Goal: Information Seeking & Learning: Learn about a topic

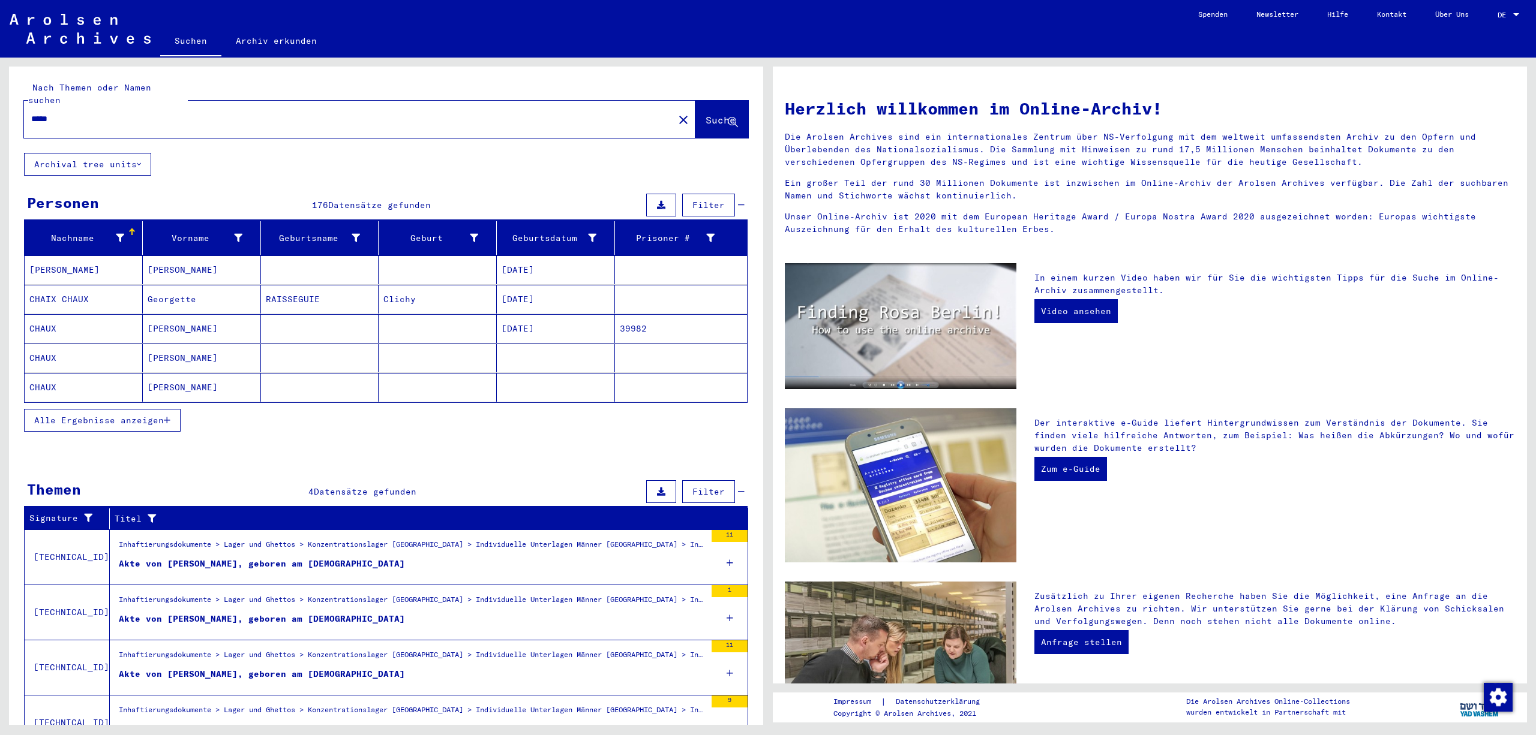
click at [132, 423] on span "Alle Ergebnisse anzeigen" at bounding box center [99, 420] width 130 height 11
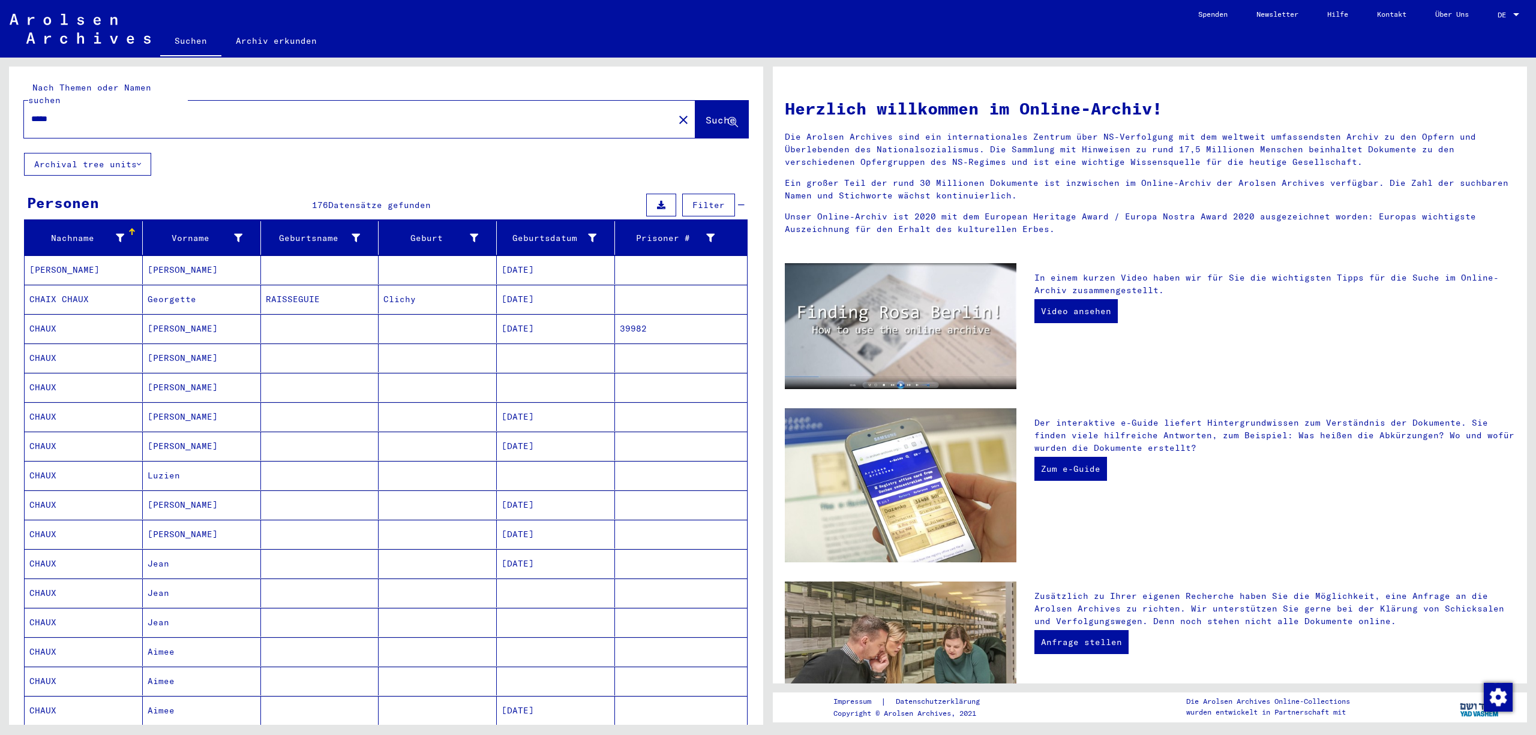
click at [757, 335] on div "Nachname Vorname Geburtsname Geburt‏ Geburtsdatum Prisoner # [PERSON_NAME] [PER…" at bounding box center [386, 645] width 754 height 848
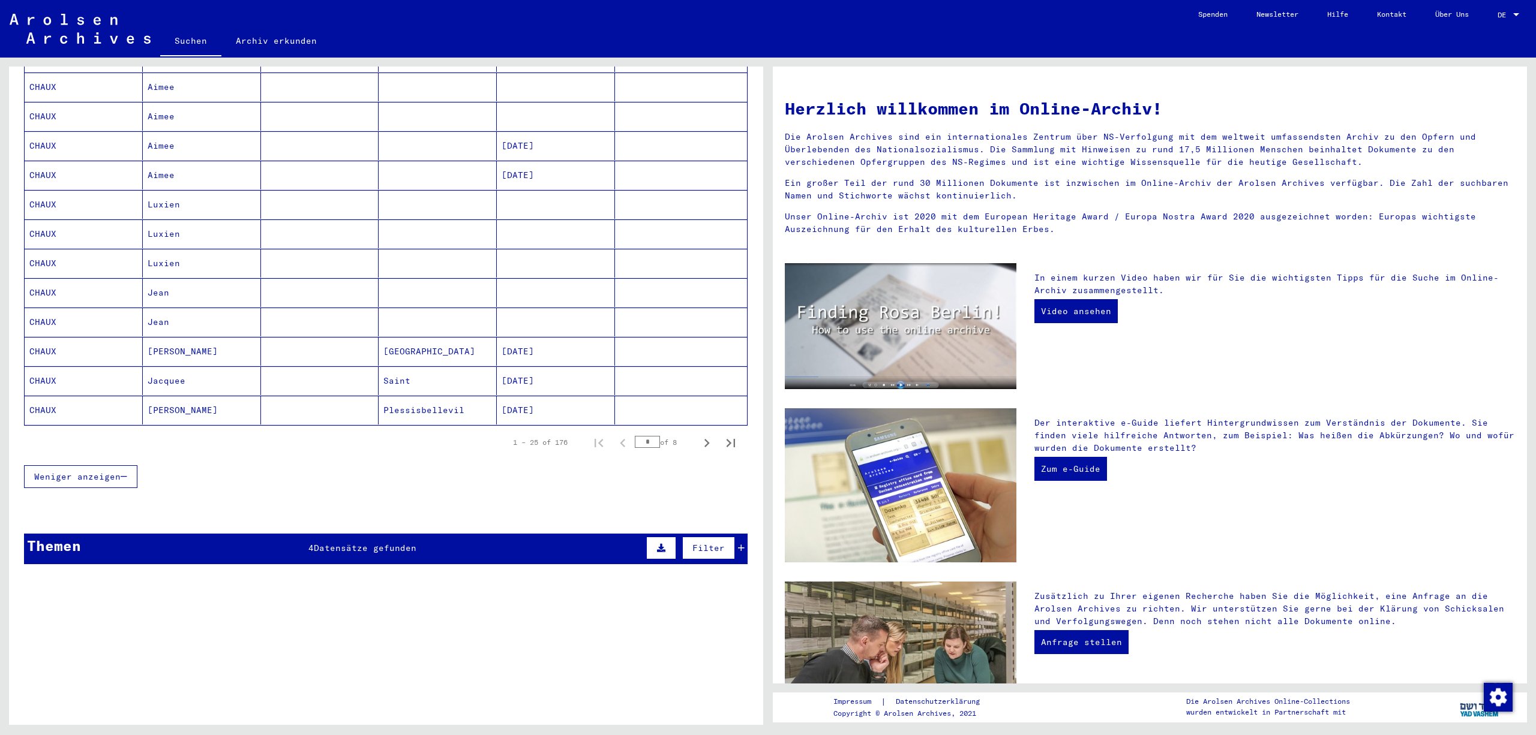
scroll to position [571, 0]
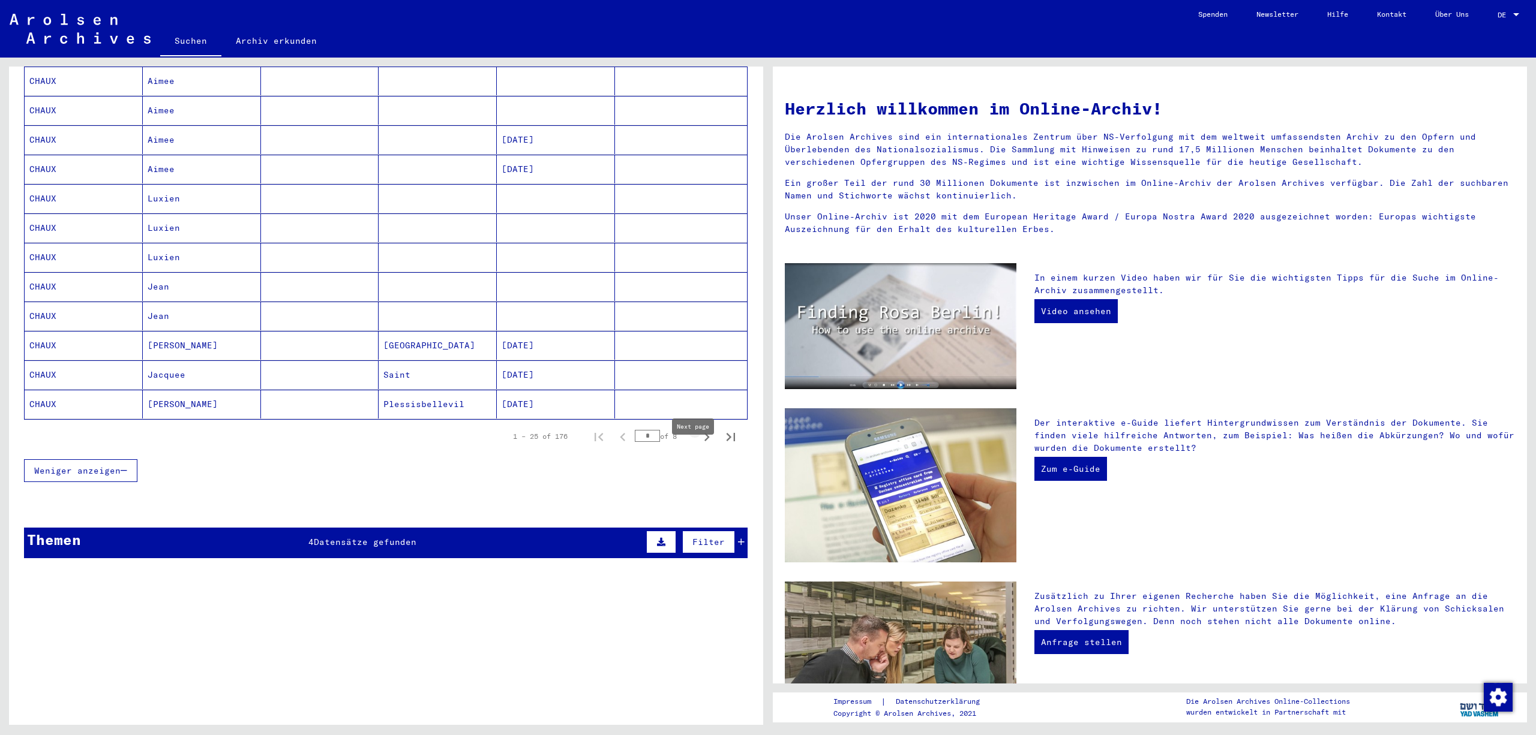
click at [711, 446] on icon "Next page" at bounding box center [706, 437] width 17 height 17
click at [713, 446] on icon "Next page" at bounding box center [706, 437] width 17 height 17
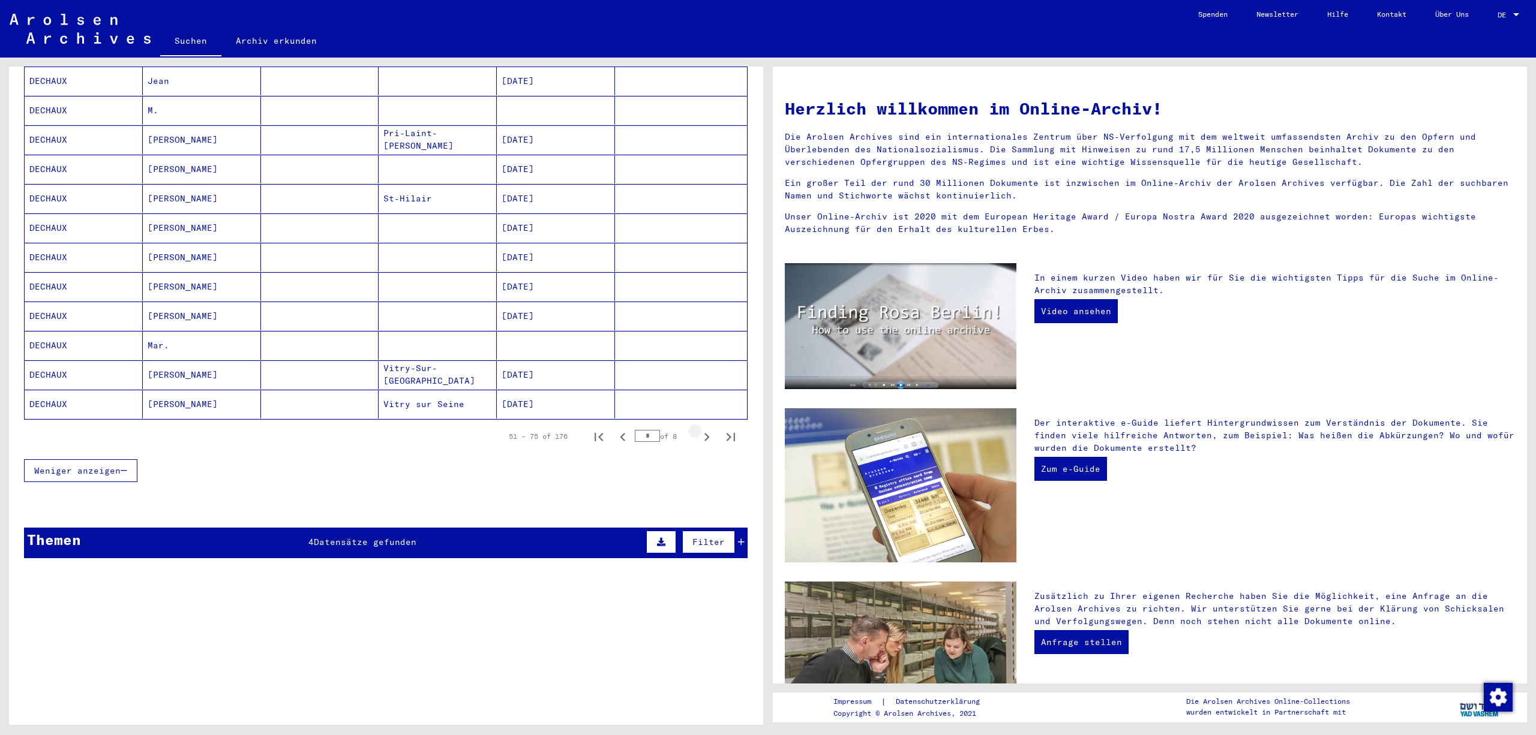
click at [713, 446] on icon "Next page" at bounding box center [706, 437] width 17 height 17
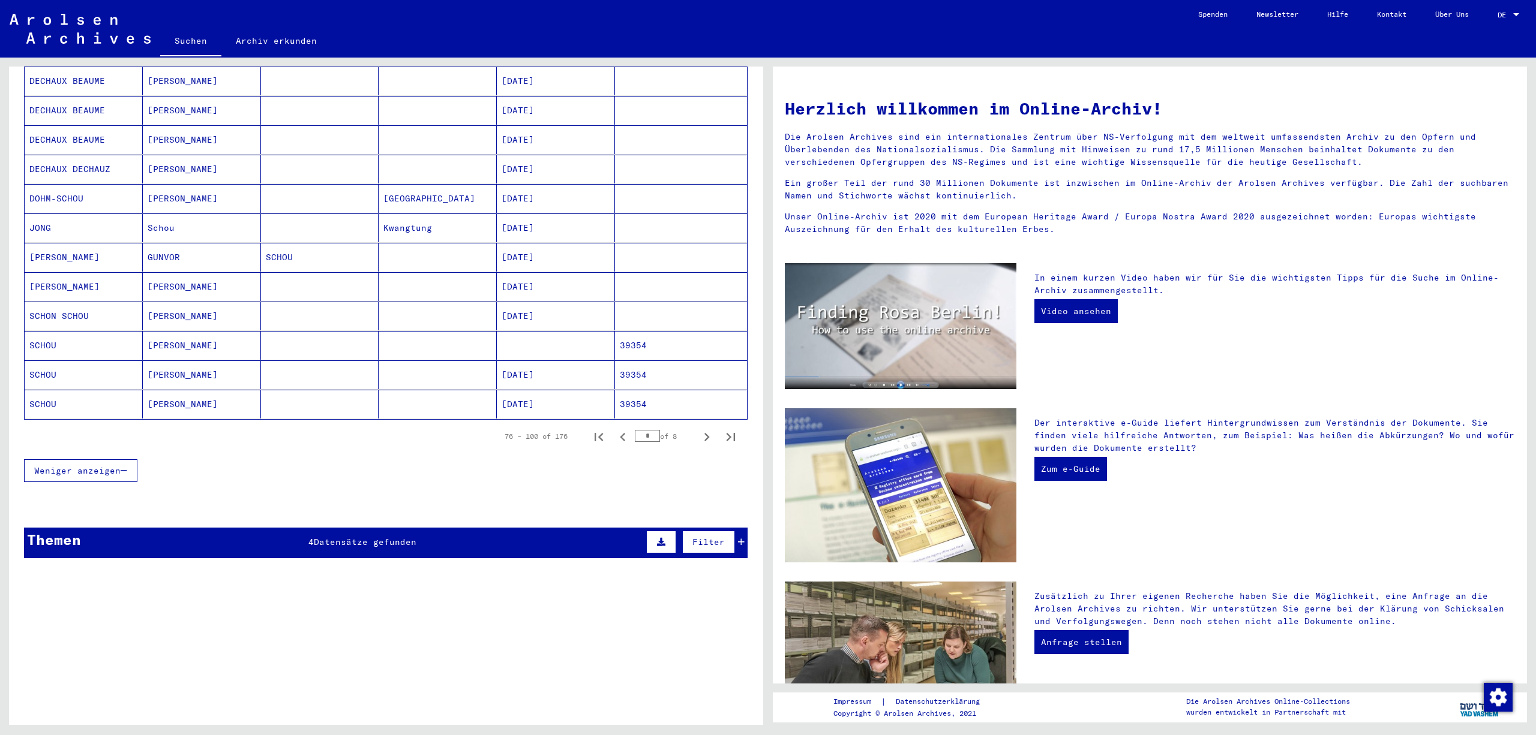
click at [666, 241] on mat-cell at bounding box center [681, 228] width 132 height 29
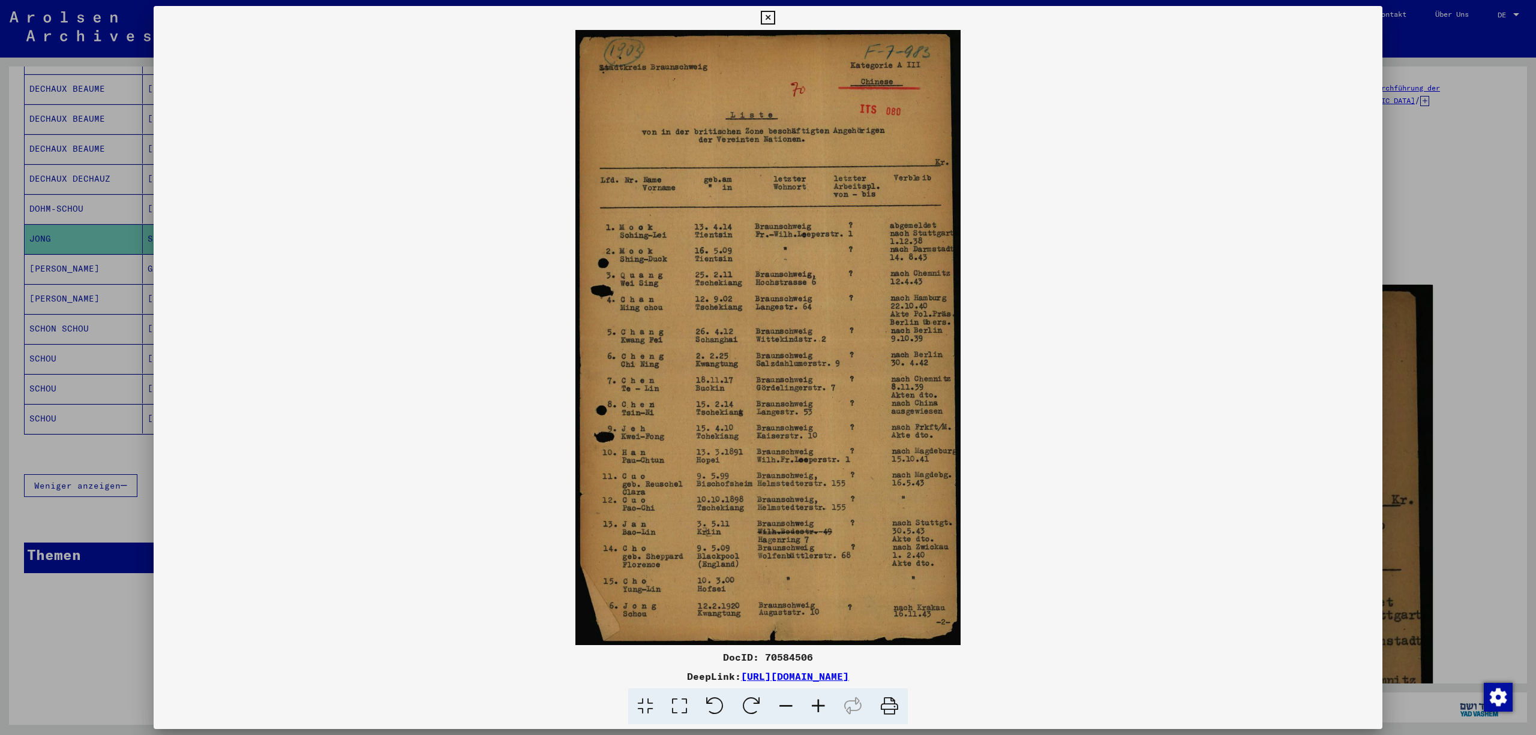
click at [824, 704] on icon at bounding box center [818, 707] width 32 height 37
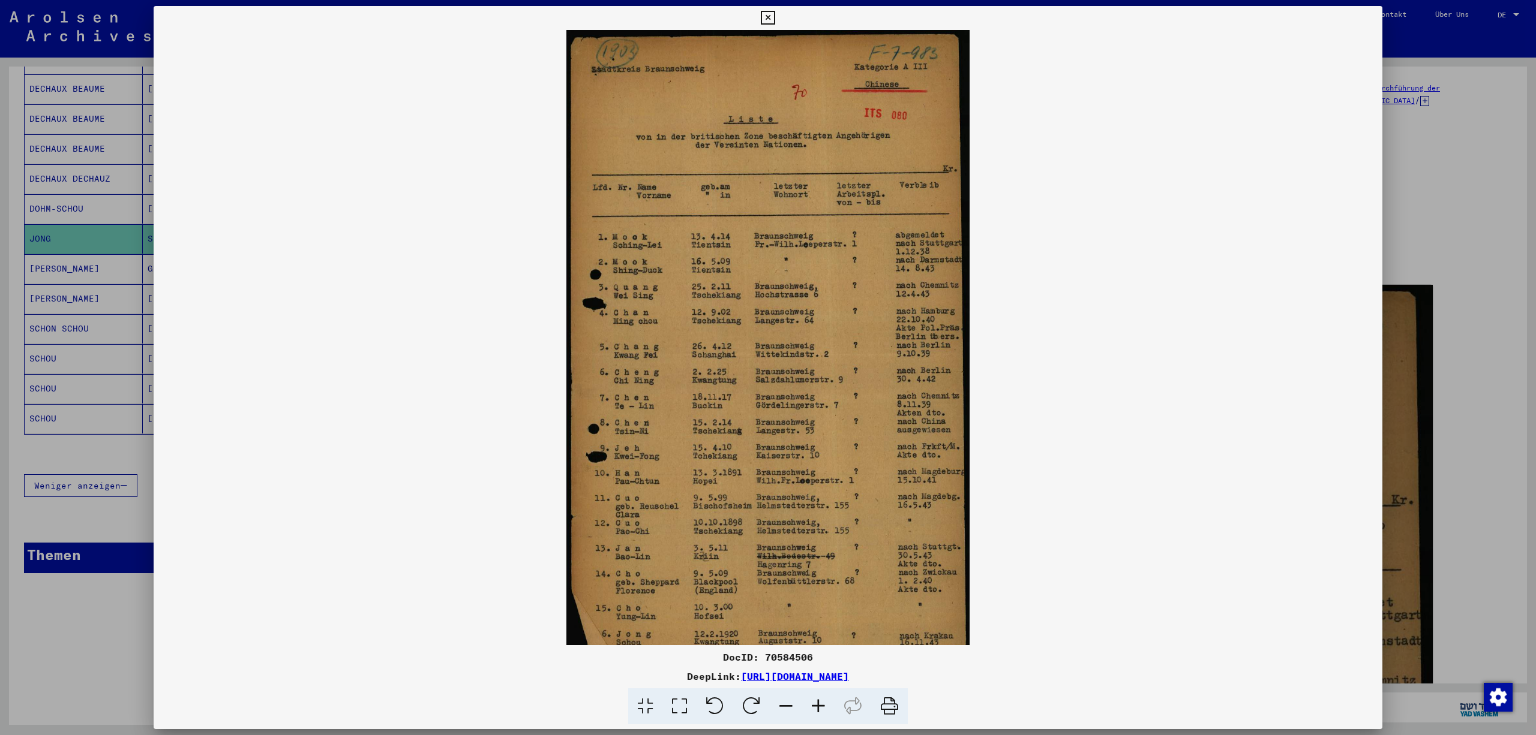
click at [824, 704] on icon at bounding box center [818, 707] width 32 height 37
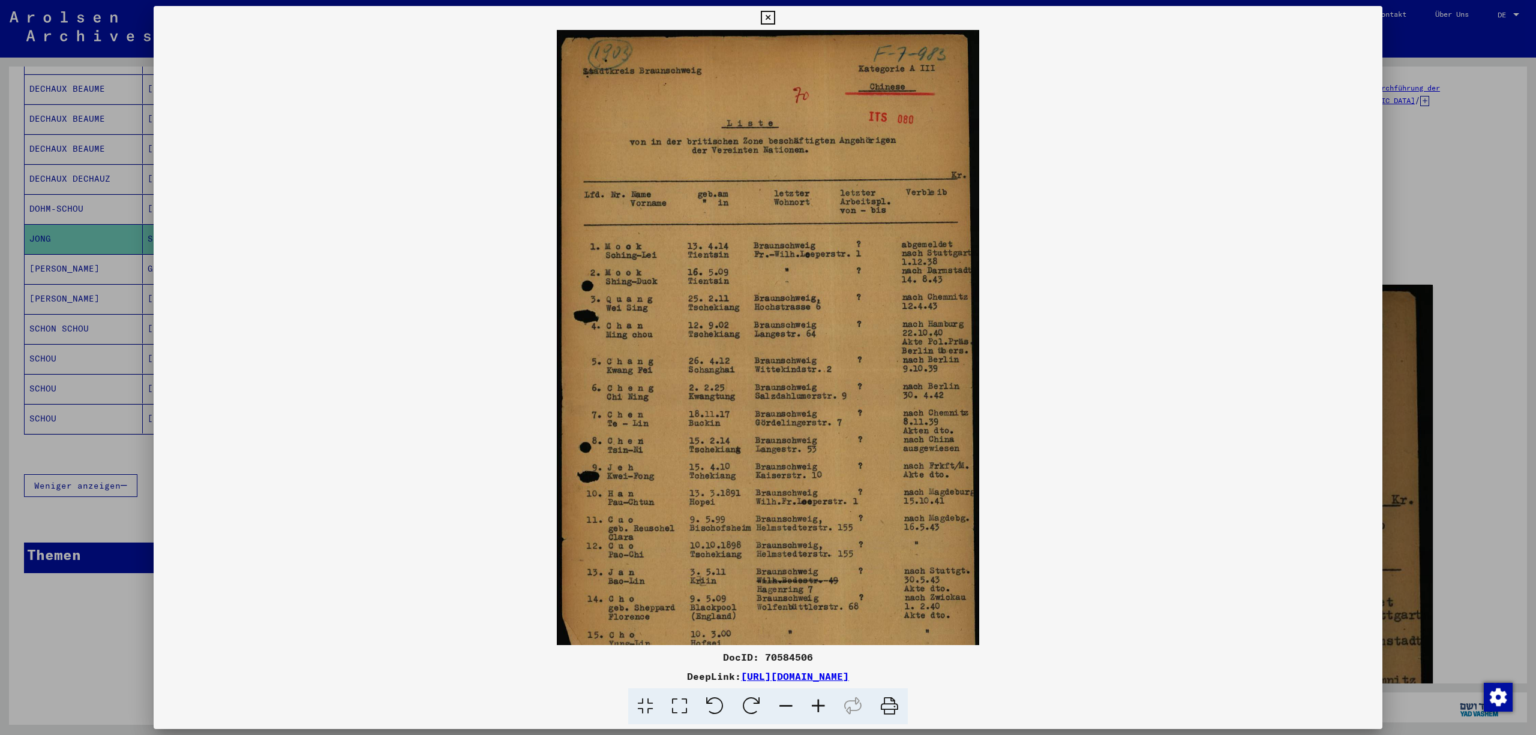
click at [824, 704] on icon at bounding box center [818, 707] width 32 height 37
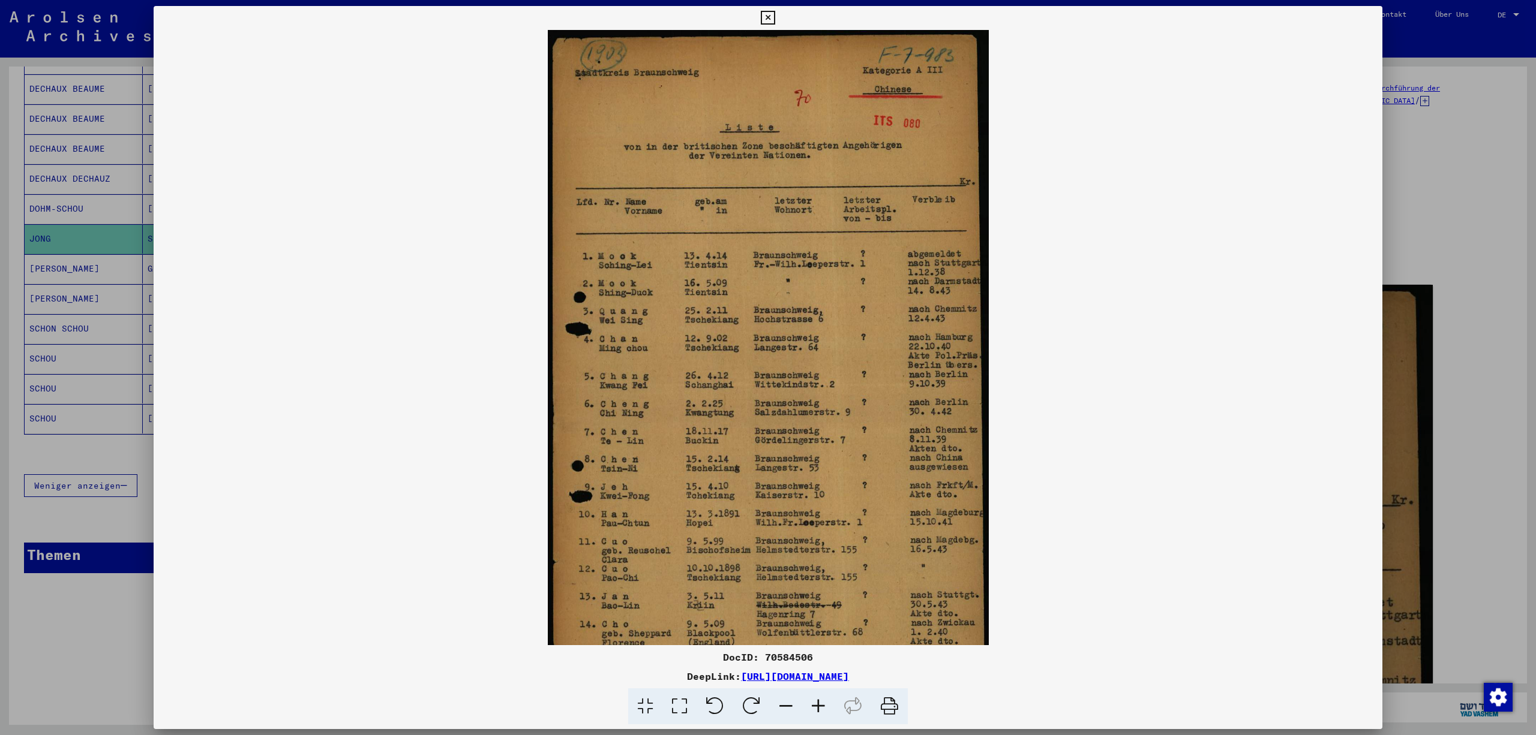
click at [824, 704] on icon at bounding box center [818, 707] width 32 height 37
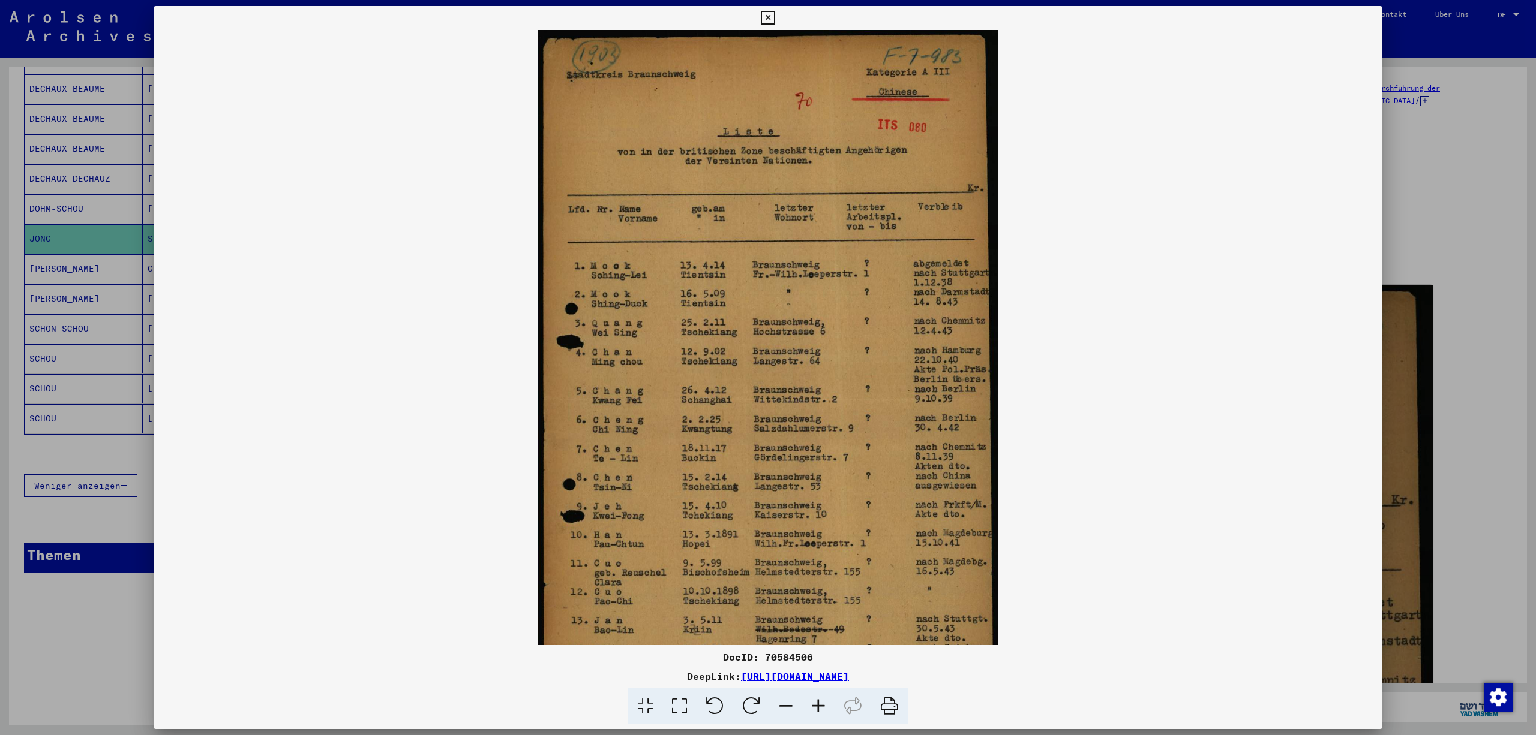
click at [824, 704] on icon at bounding box center [818, 707] width 32 height 37
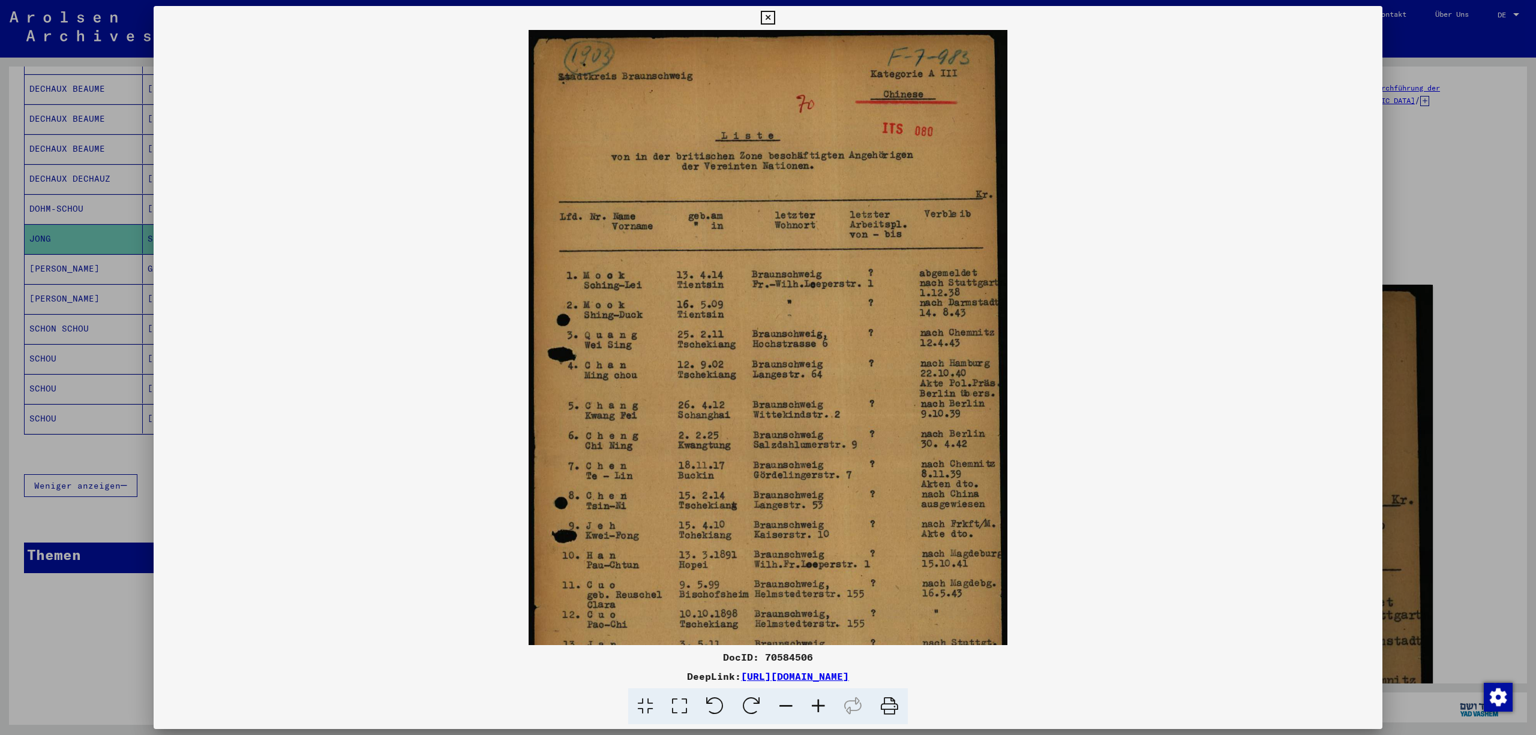
click at [824, 704] on icon at bounding box center [818, 707] width 32 height 37
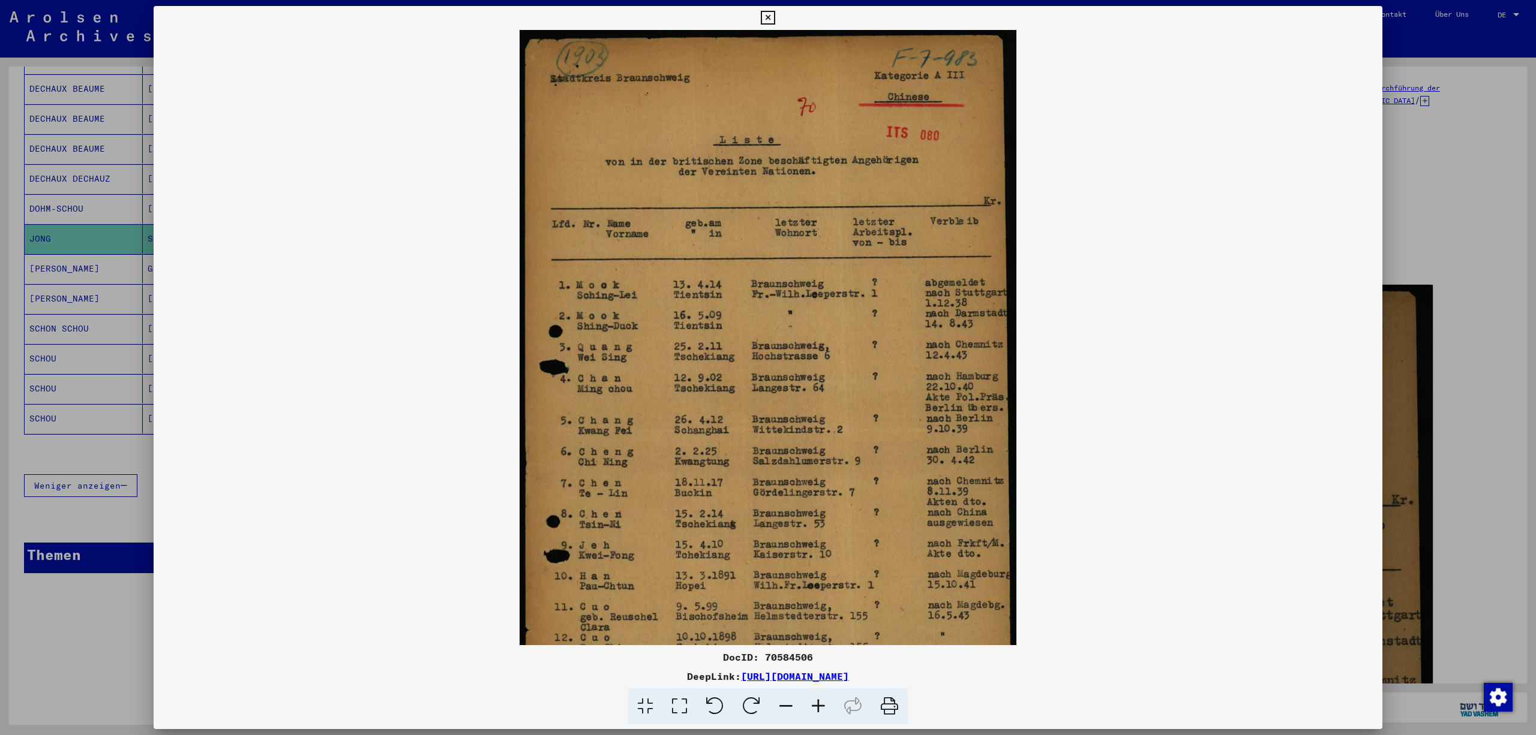
click at [824, 704] on icon at bounding box center [818, 707] width 32 height 37
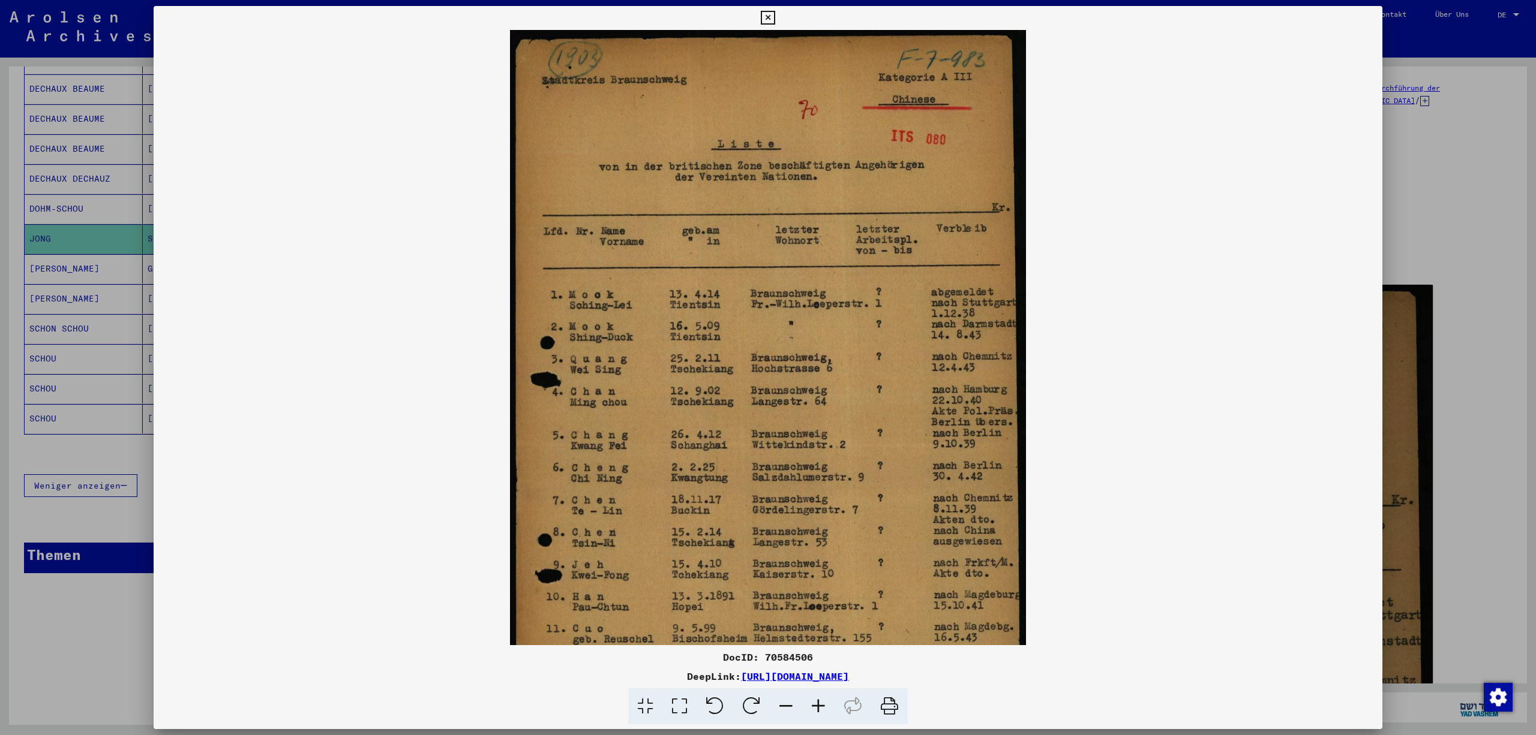
click at [824, 704] on icon at bounding box center [818, 707] width 32 height 37
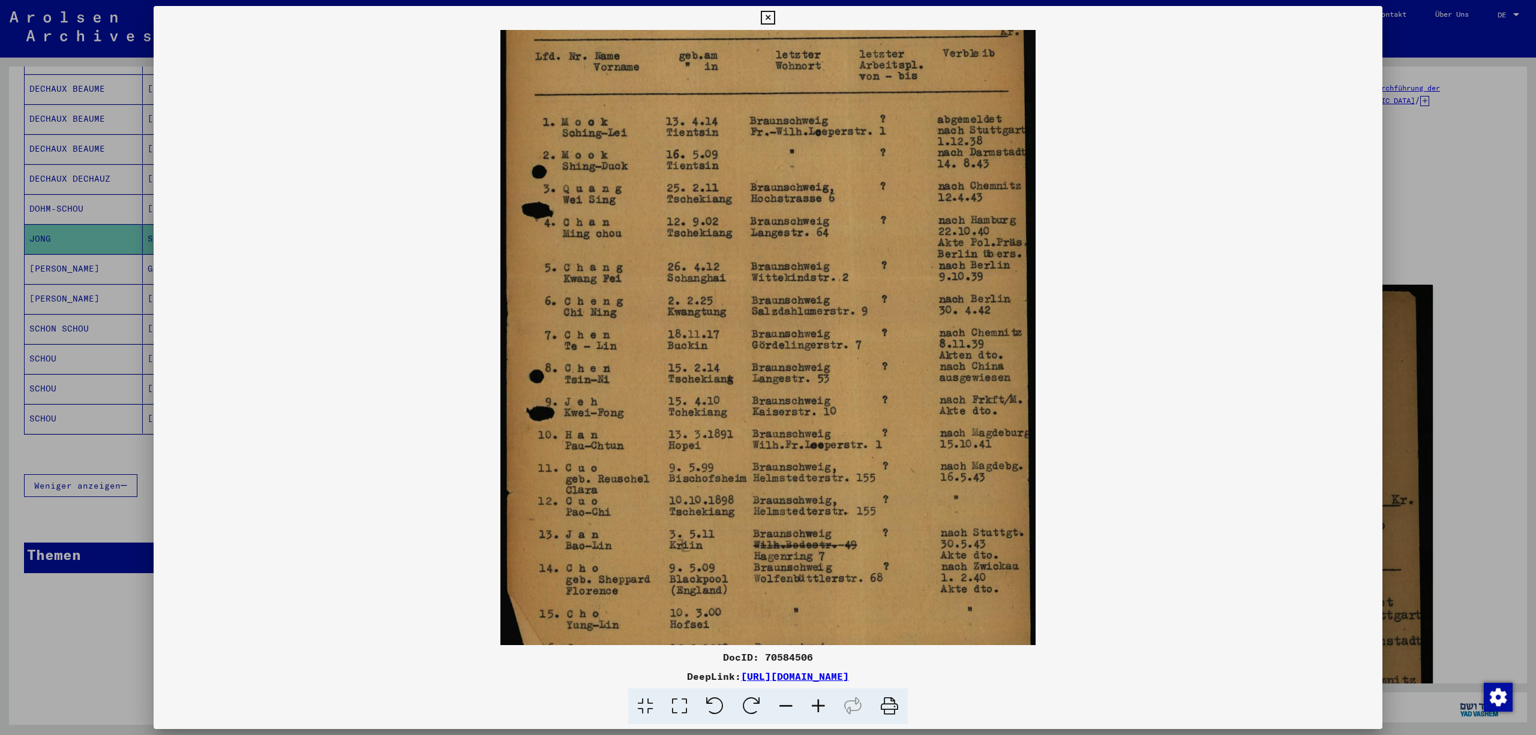
drag, startPoint x: 937, startPoint y: 572, endPoint x: 925, endPoint y: 384, distance: 188.7
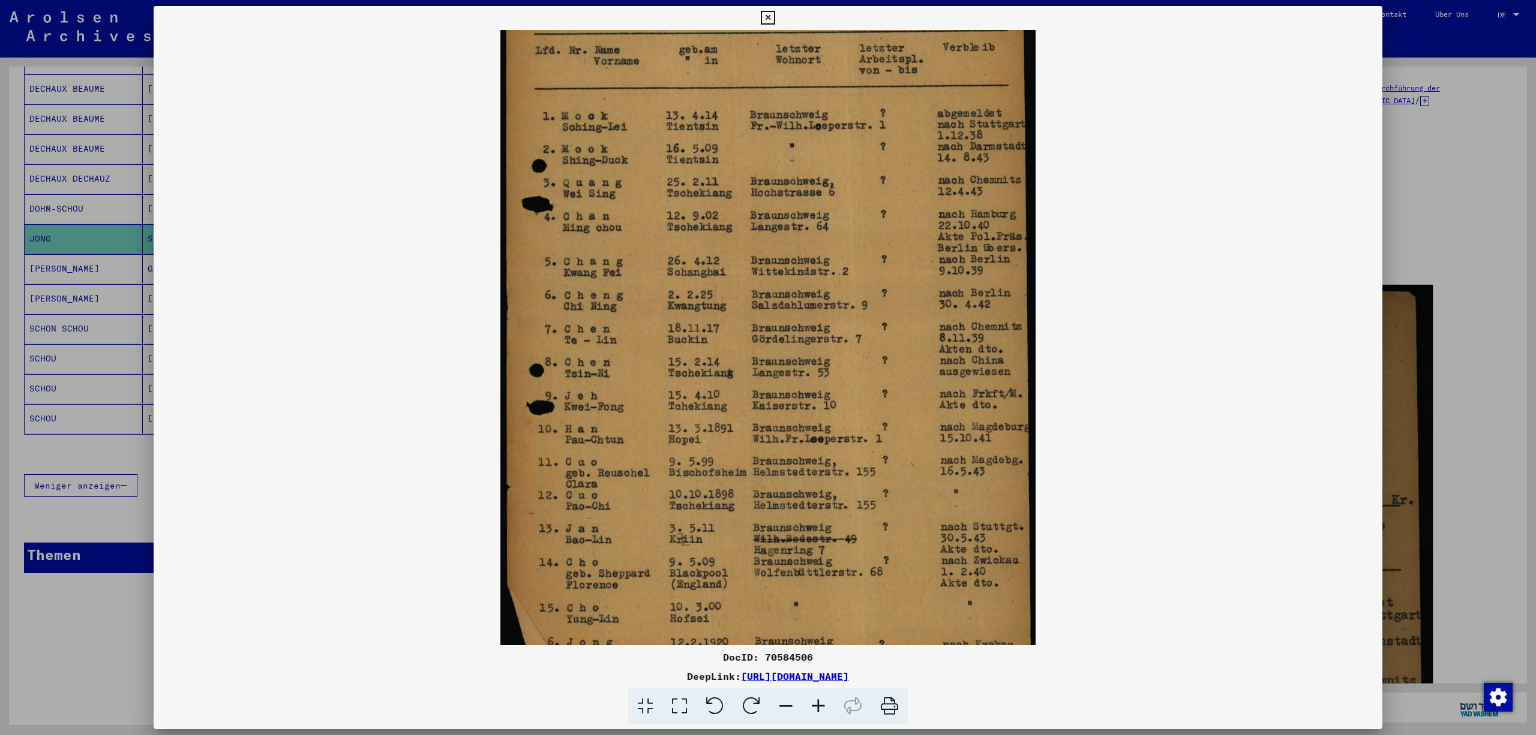
scroll to position [240, 0]
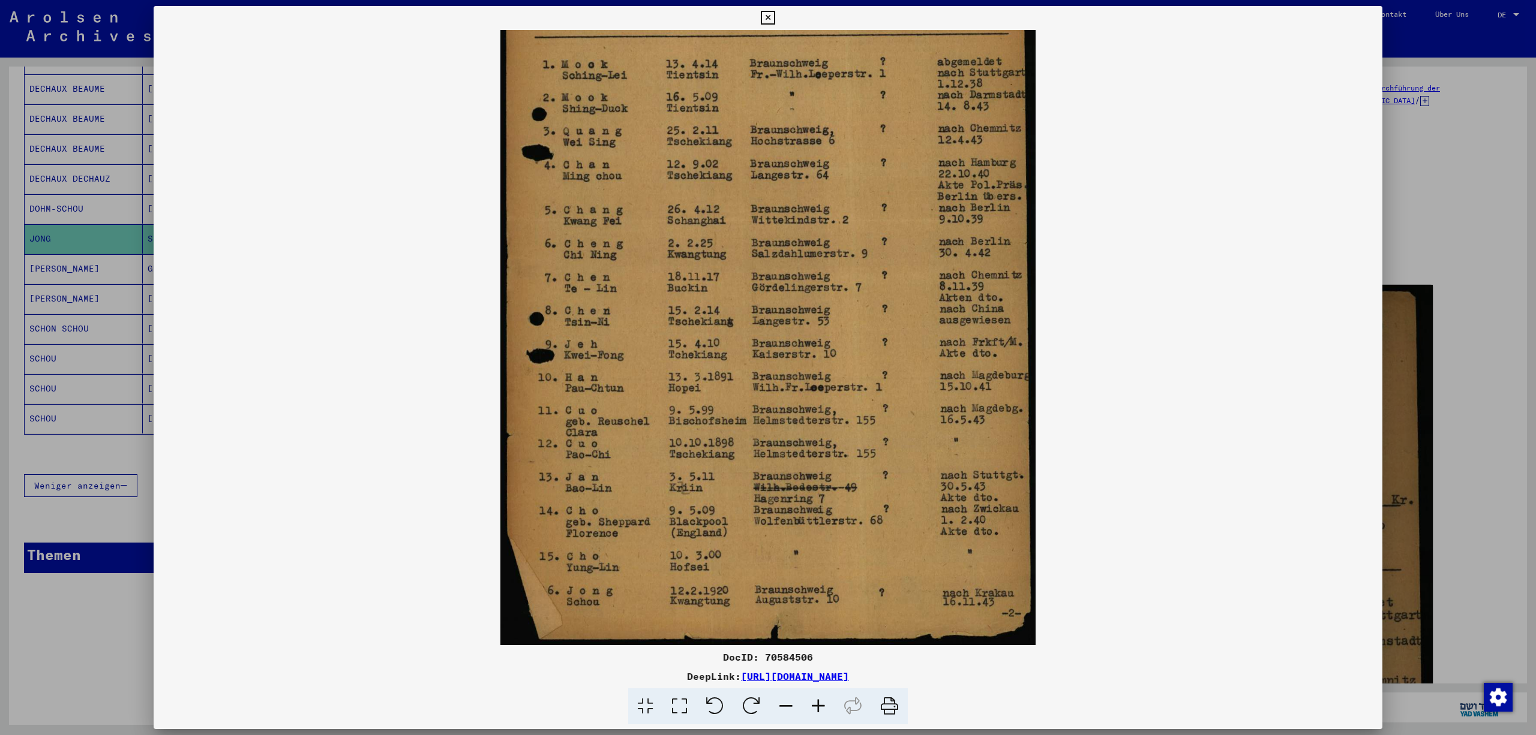
drag, startPoint x: 971, startPoint y: 581, endPoint x: 977, endPoint y: 362, distance: 218.4
click at [774, 13] on icon at bounding box center [768, 18] width 14 height 14
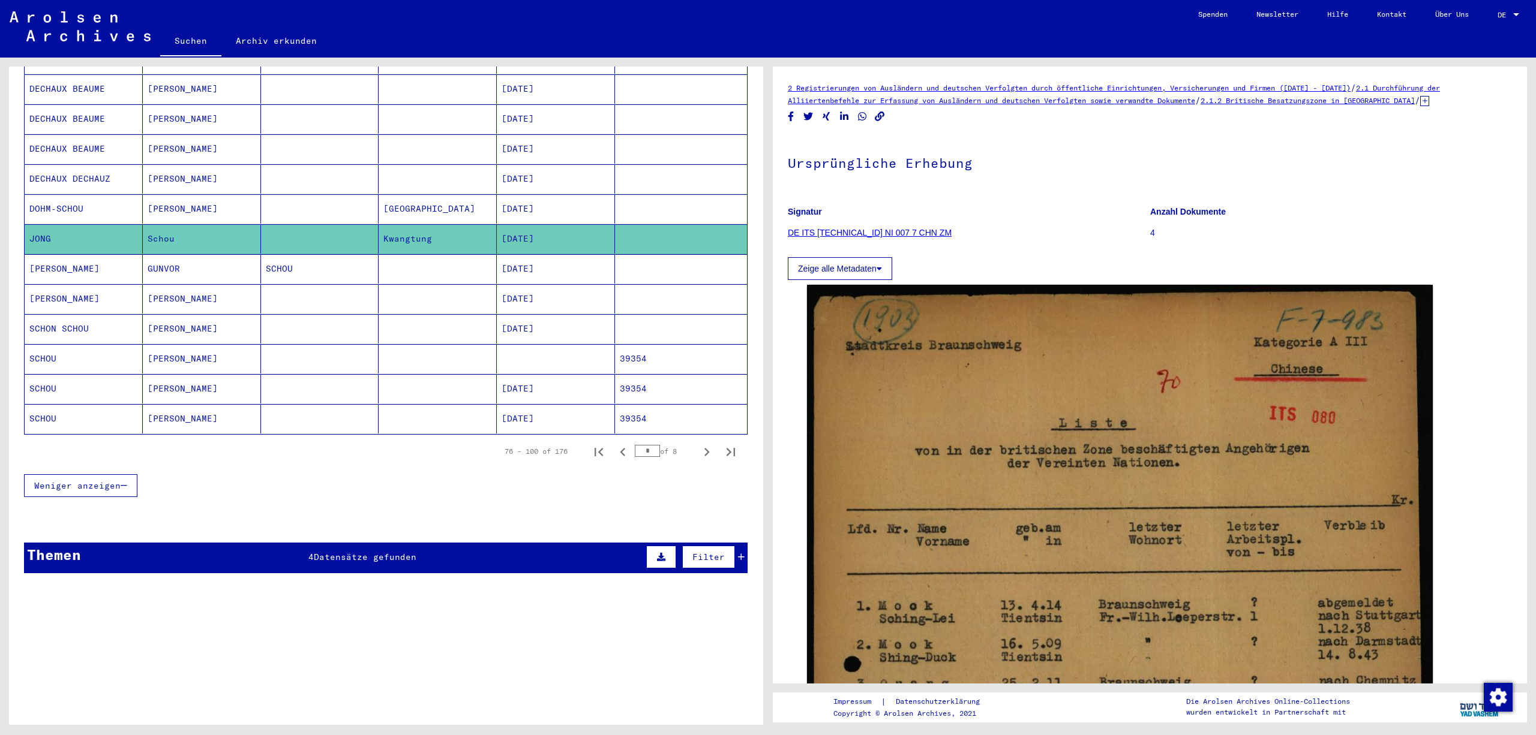
click at [679, 284] on mat-cell at bounding box center [681, 268] width 132 height 29
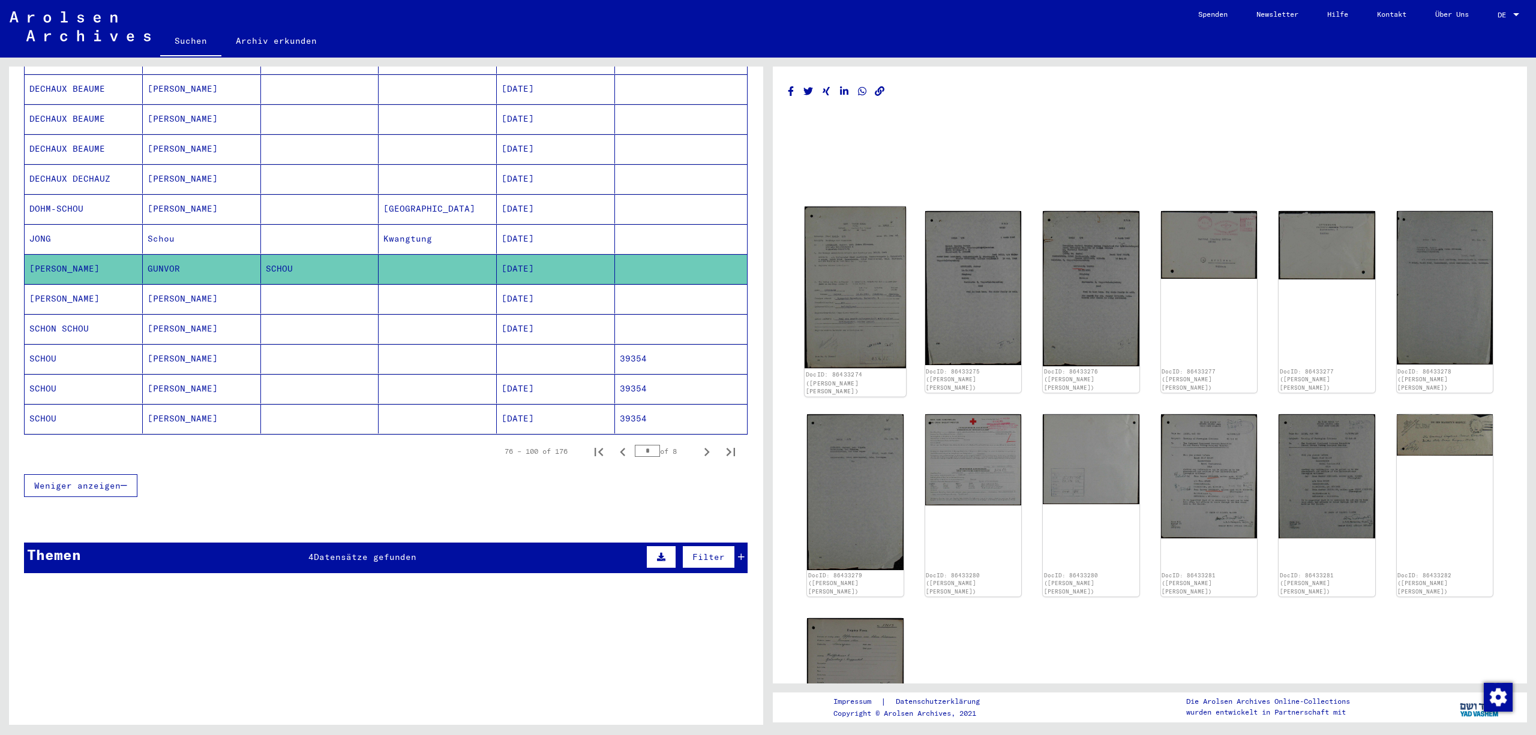
click at [864, 276] on img at bounding box center [854, 288] width 101 height 162
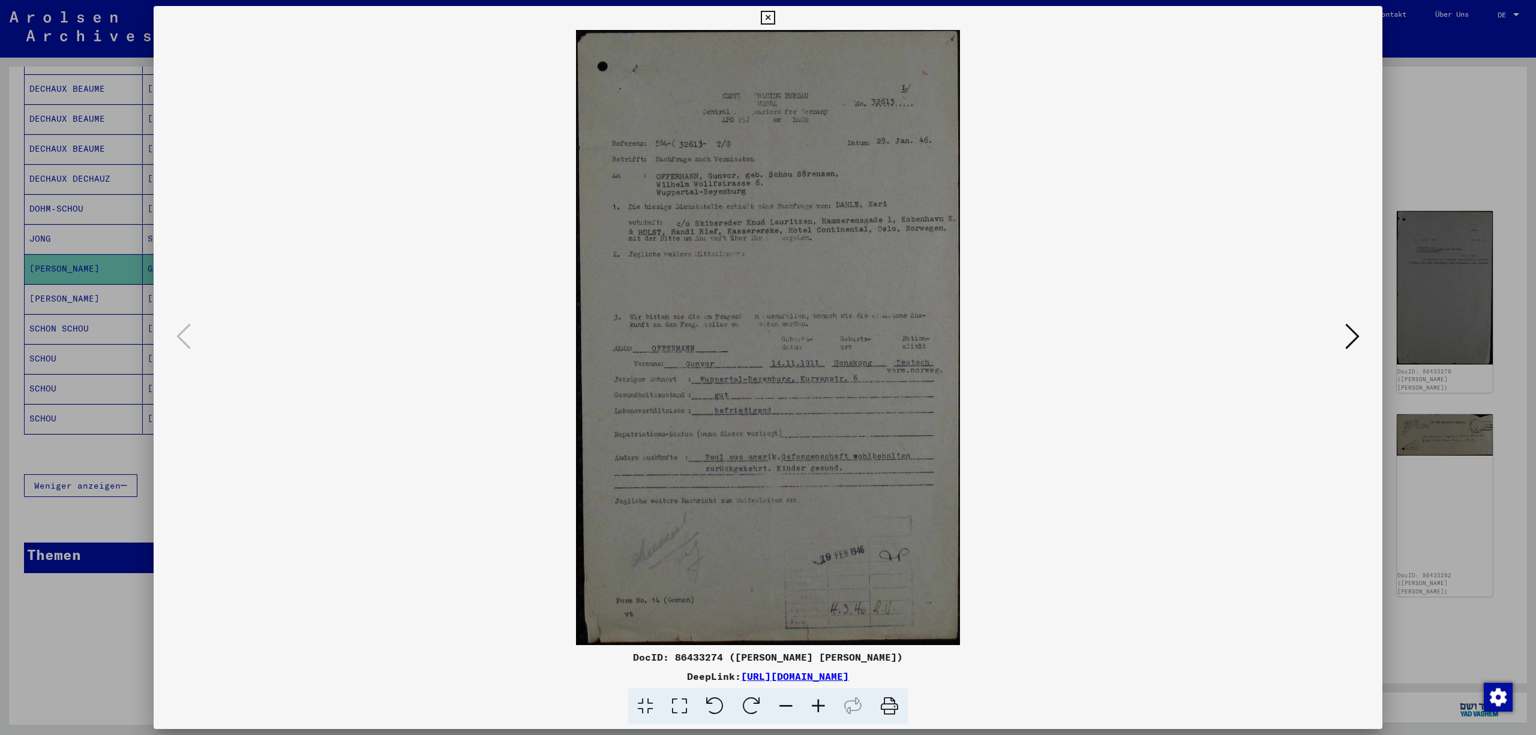
click at [824, 701] on icon at bounding box center [818, 707] width 32 height 37
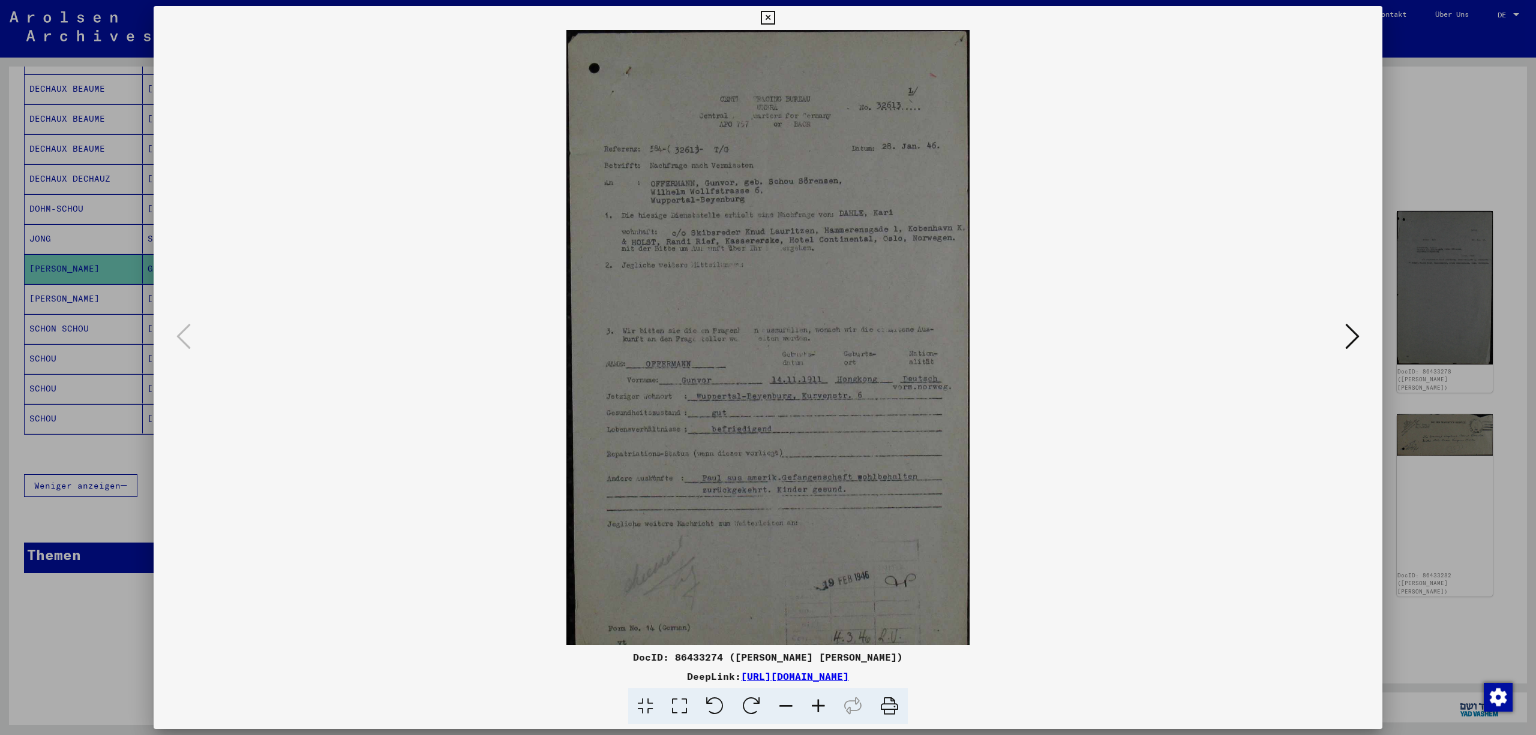
click at [824, 701] on icon at bounding box center [818, 707] width 32 height 37
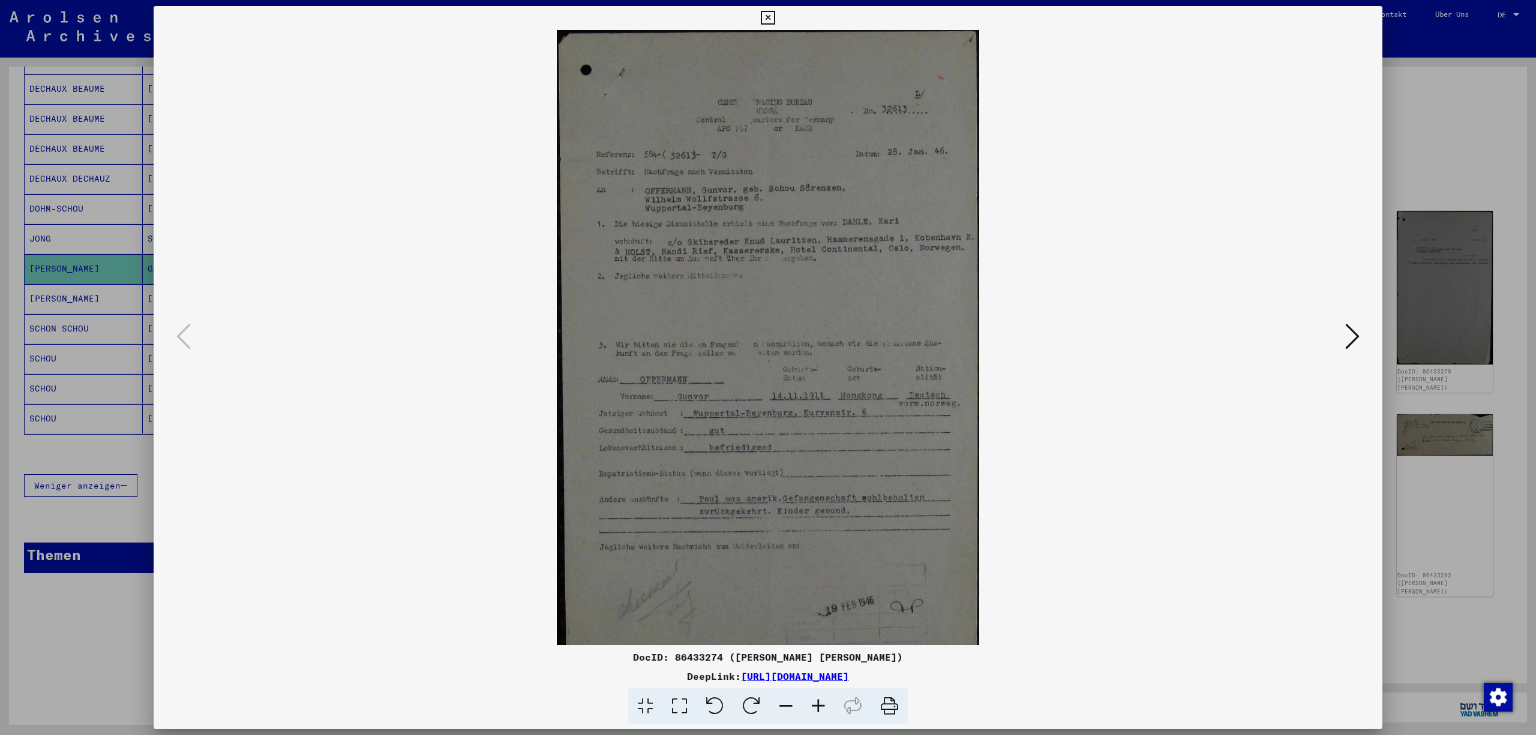
click at [824, 701] on icon at bounding box center [818, 707] width 32 height 37
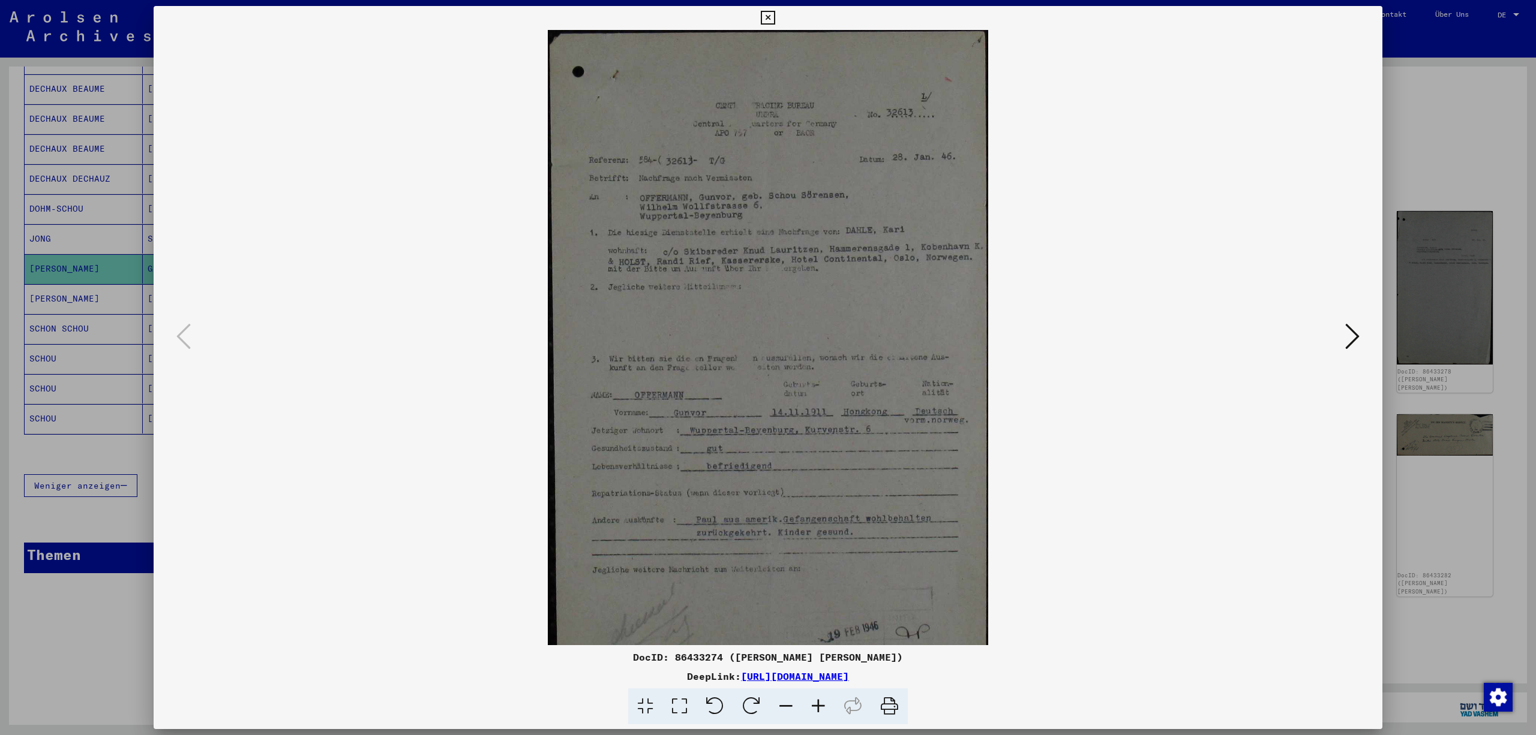
click at [824, 701] on icon at bounding box center [818, 707] width 32 height 37
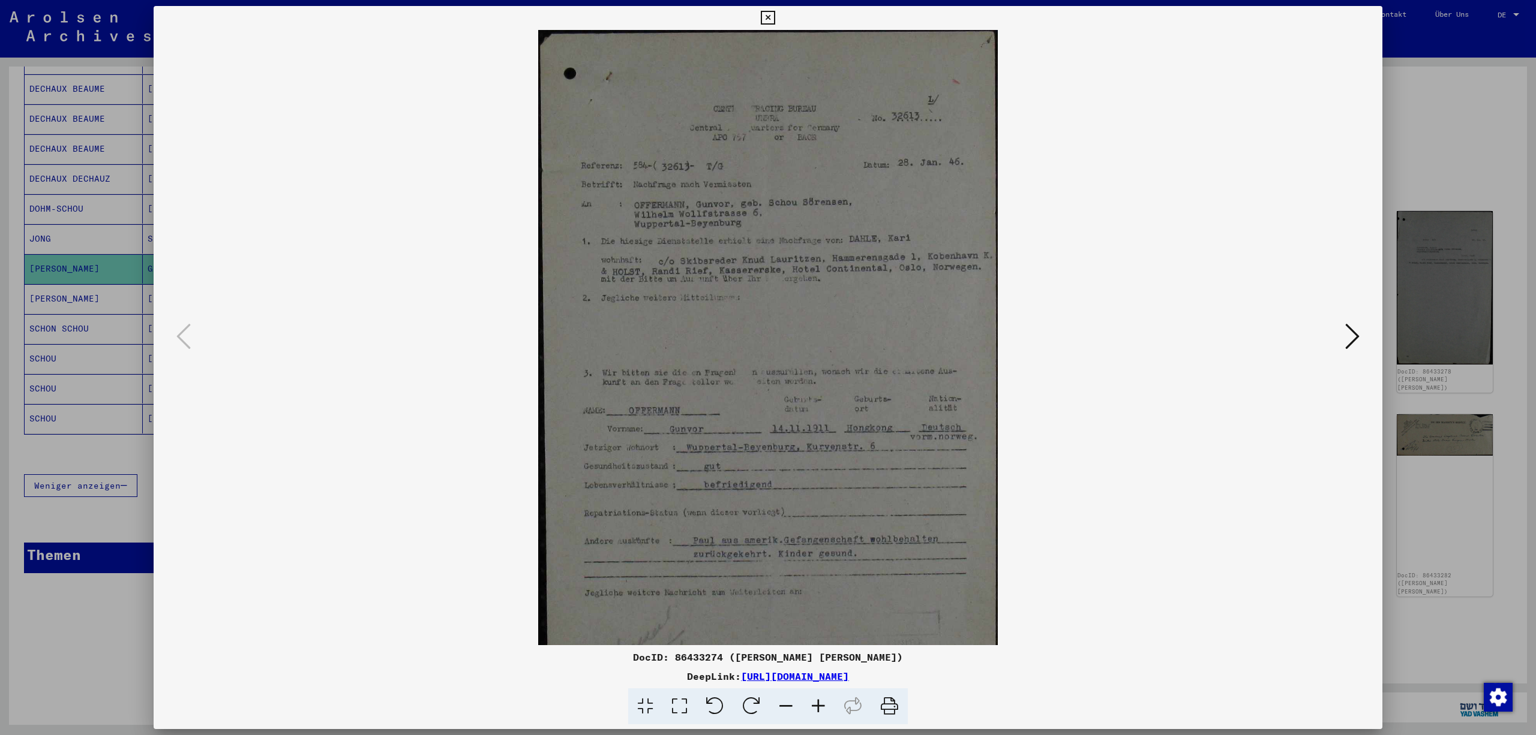
click at [824, 701] on icon at bounding box center [818, 707] width 32 height 37
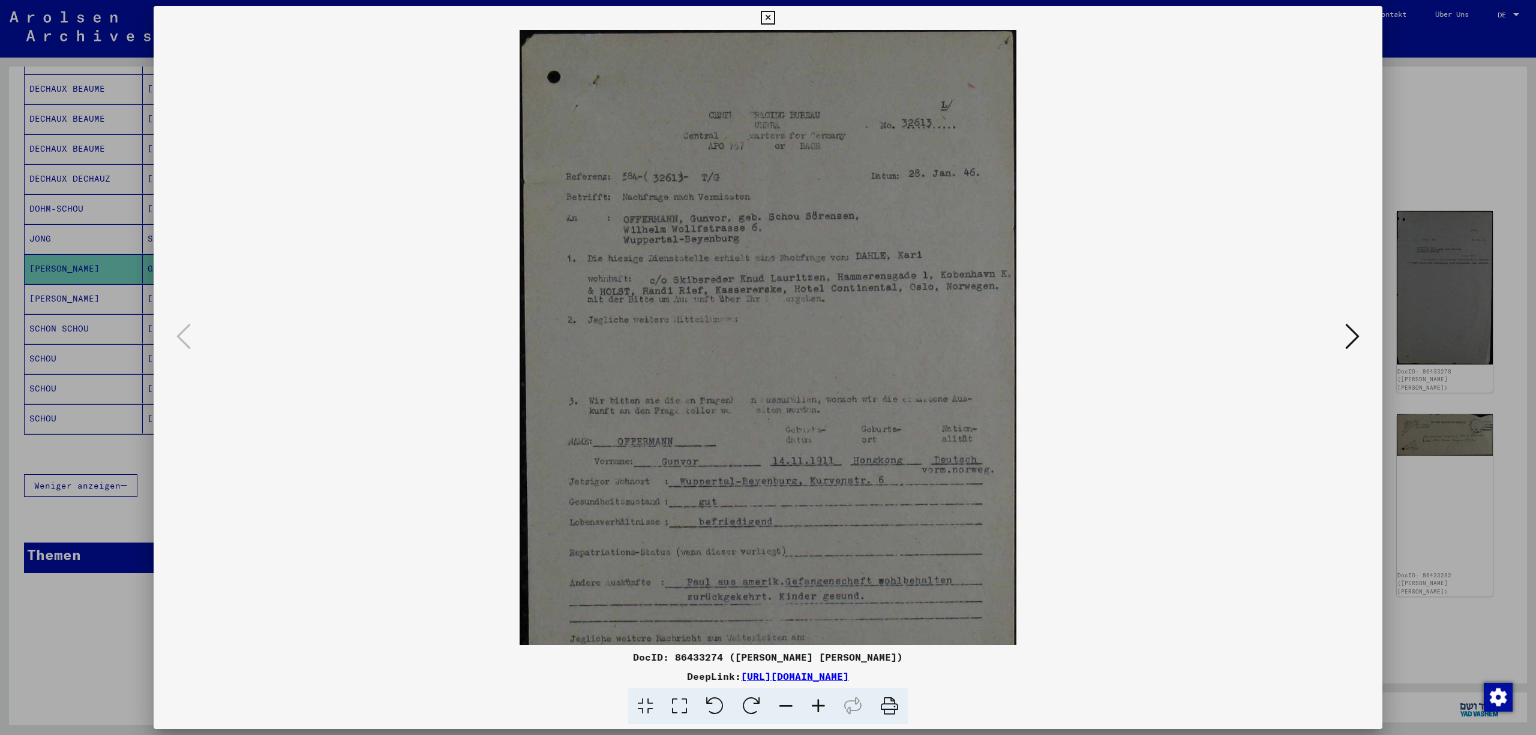
click at [824, 701] on icon at bounding box center [818, 707] width 32 height 37
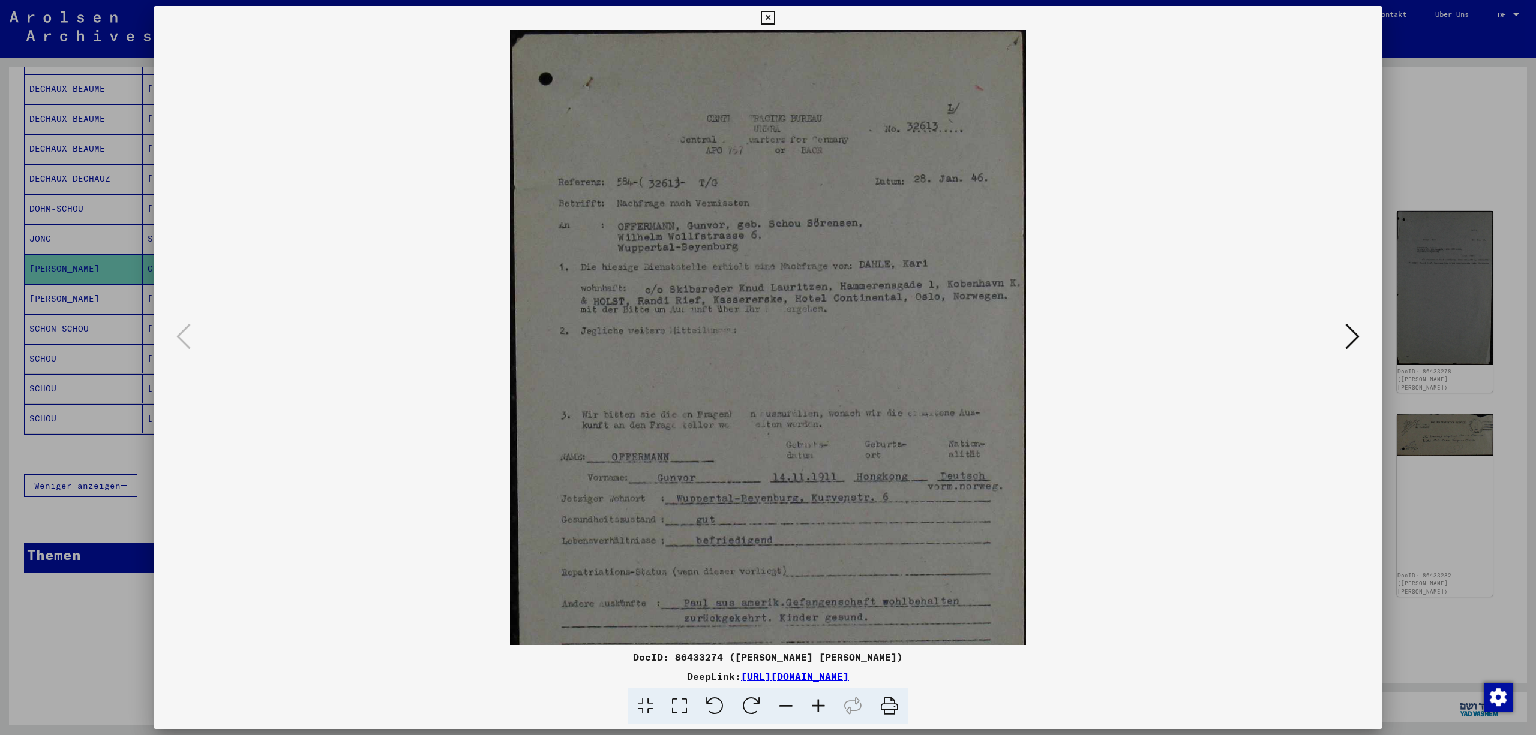
click at [824, 701] on icon at bounding box center [818, 707] width 32 height 37
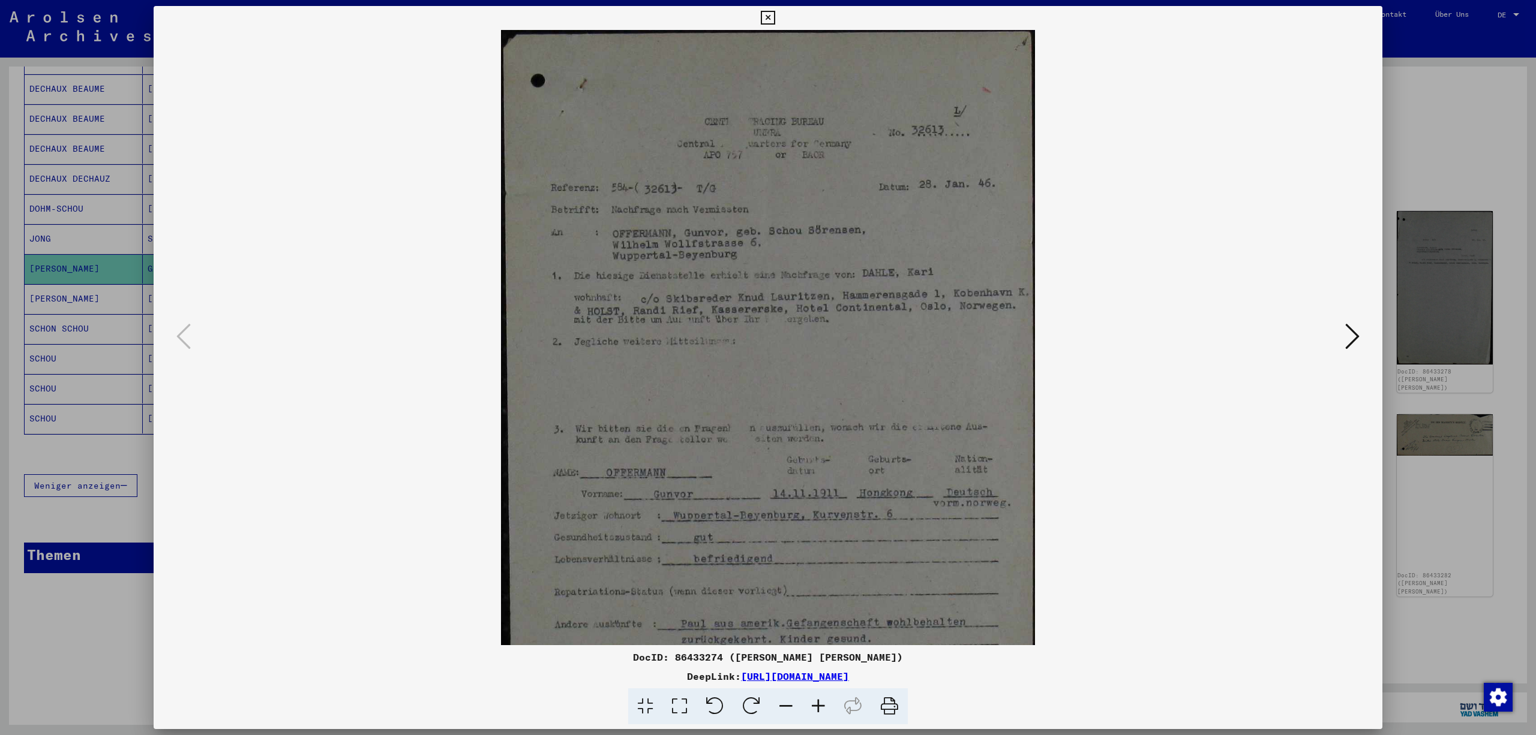
click at [824, 701] on icon at bounding box center [818, 707] width 32 height 37
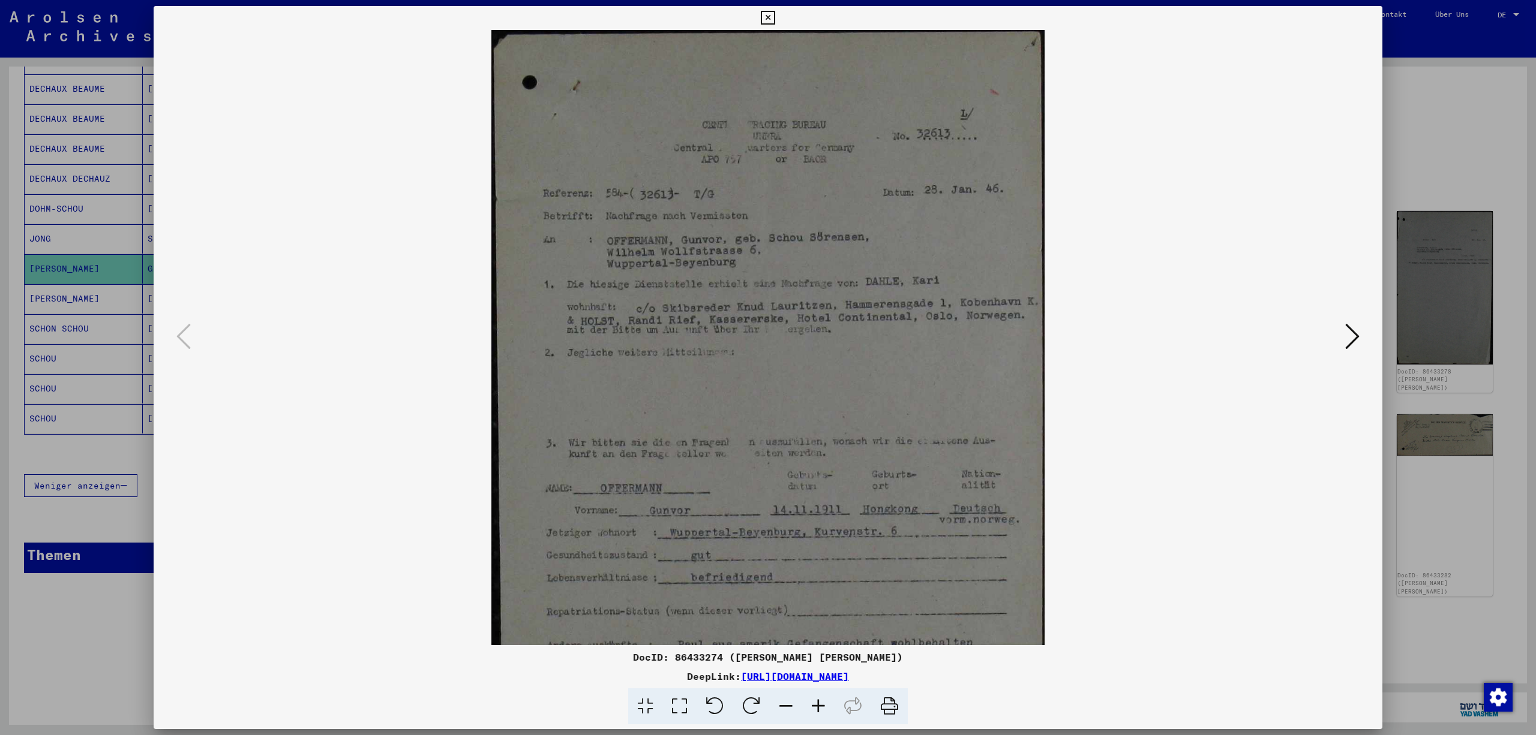
click at [824, 701] on icon at bounding box center [818, 707] width 32 height 37
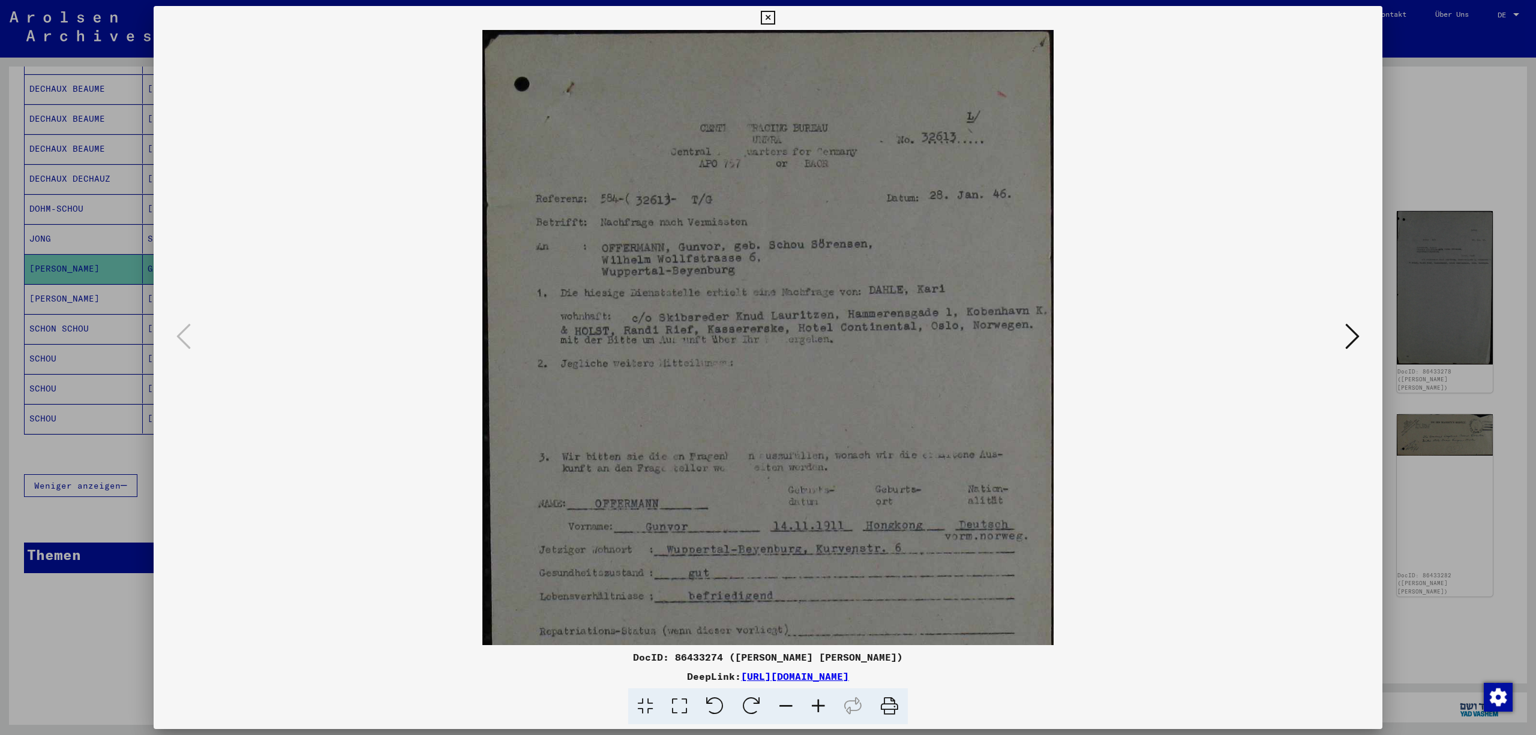
click at [824, 701] on icon at bounding box center [818, 707] width 32 height 37
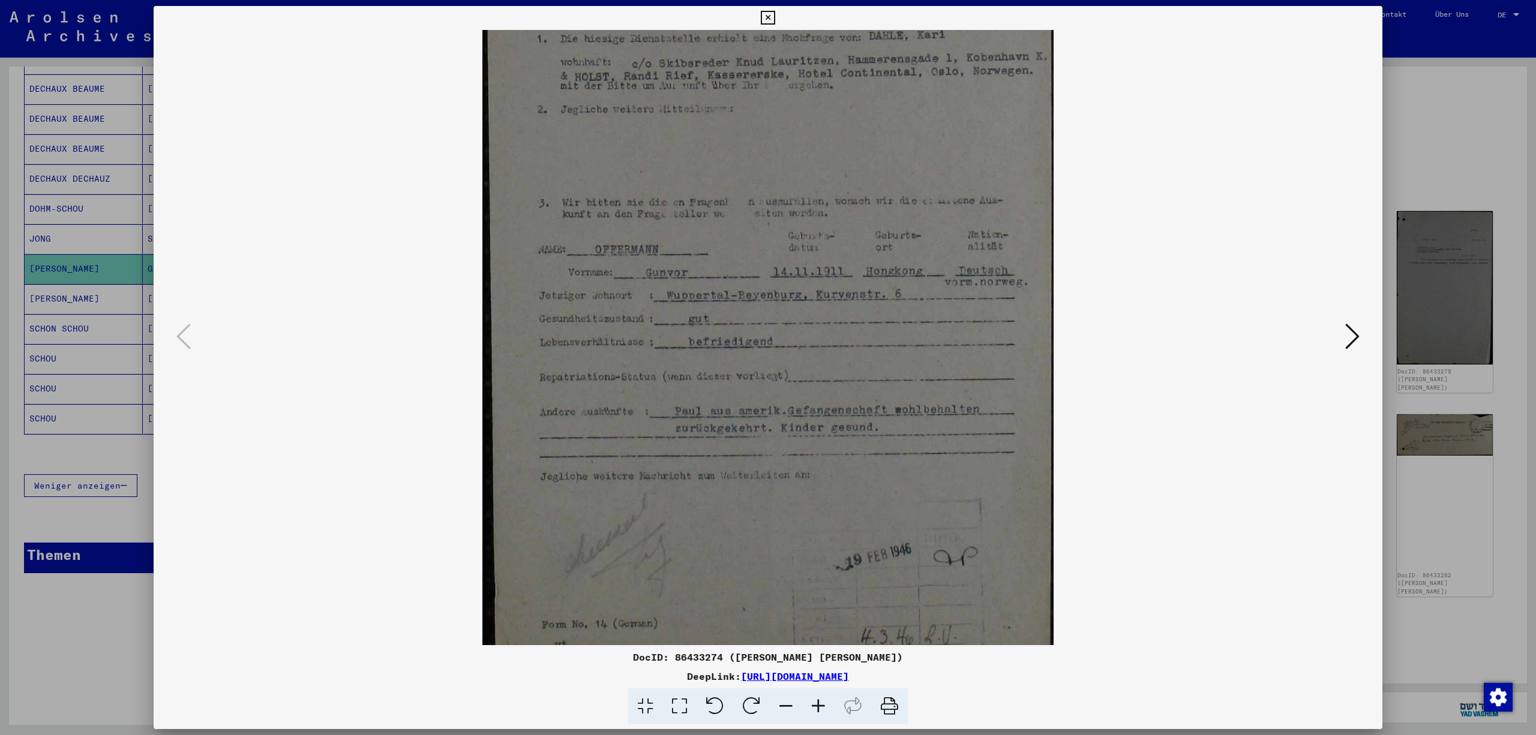
scroll to position [256, 0]
drag, startPoint x: 894, startPoint y: 374, endPoint x: 888, endPoint y: 119, distance: 255.6
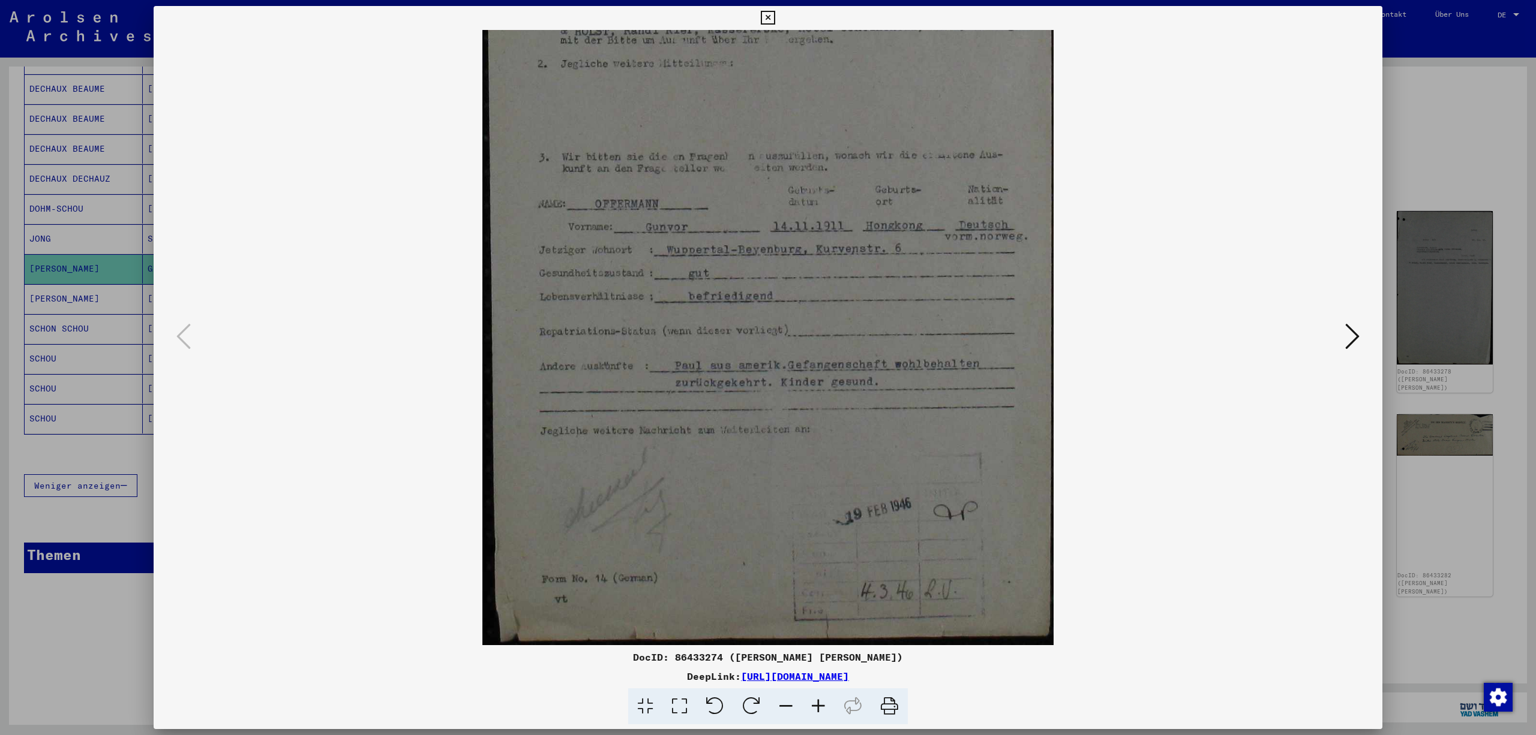
drag, startPoint x: 902, startPoint y: 388, endPoint x: 906, endPoint y: 272, distance: 115.2
click at [1351, 334] on icon at bounding box center [1352, 336] width 14 height 29
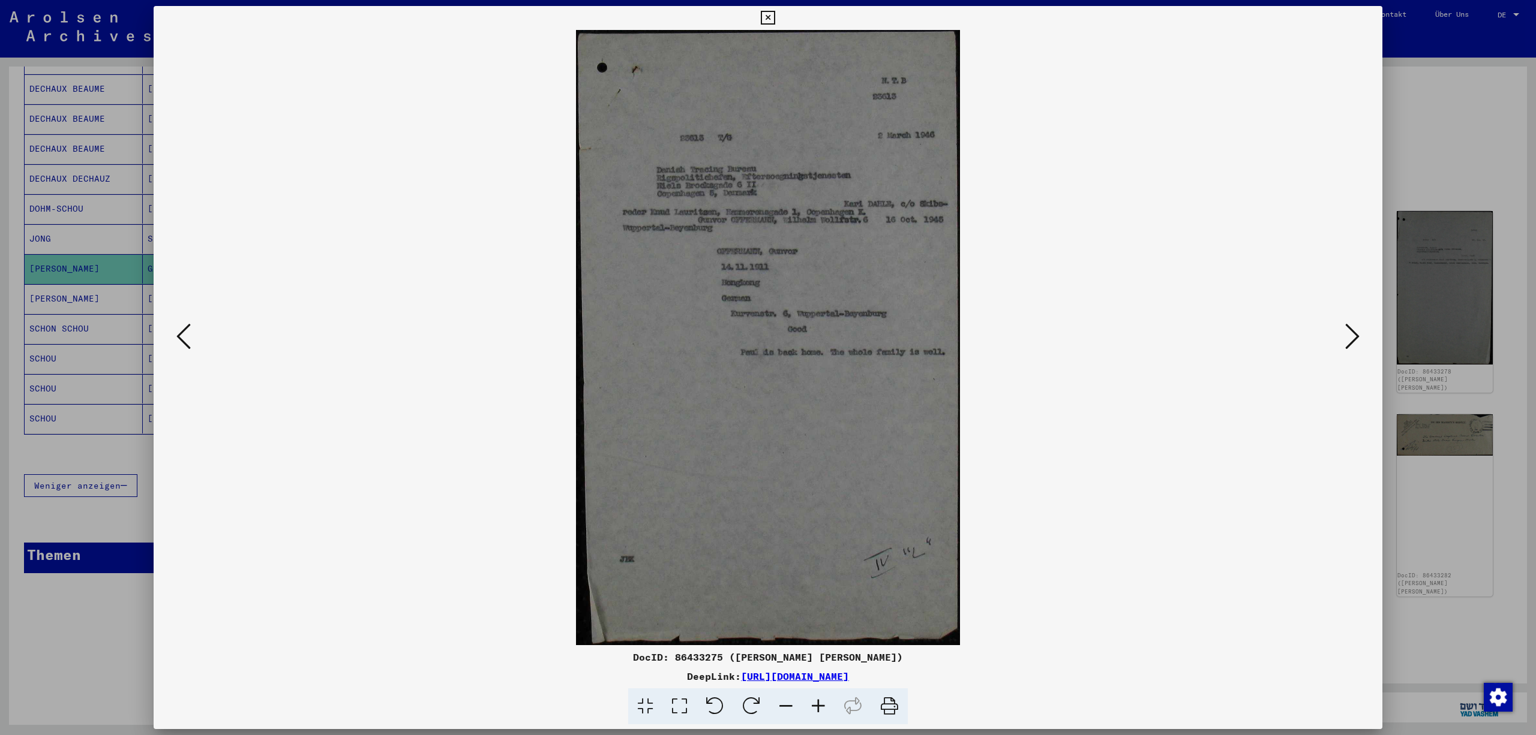
click at [1351, 334] on icon at bounding box center [1352, 336] width 14 height 29
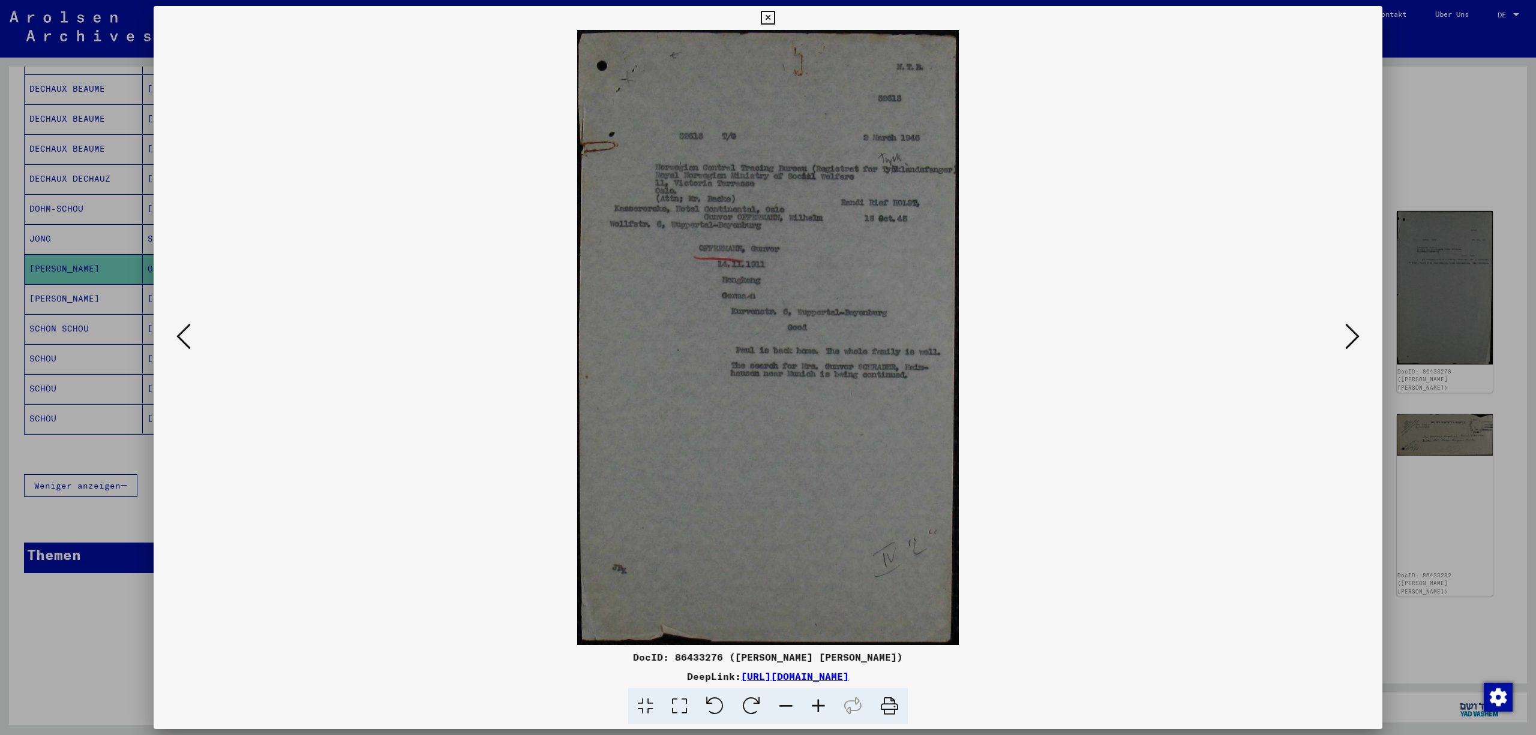
click at [1351, 334] on icon at bounding box center [1352, 336] width 14 height 29
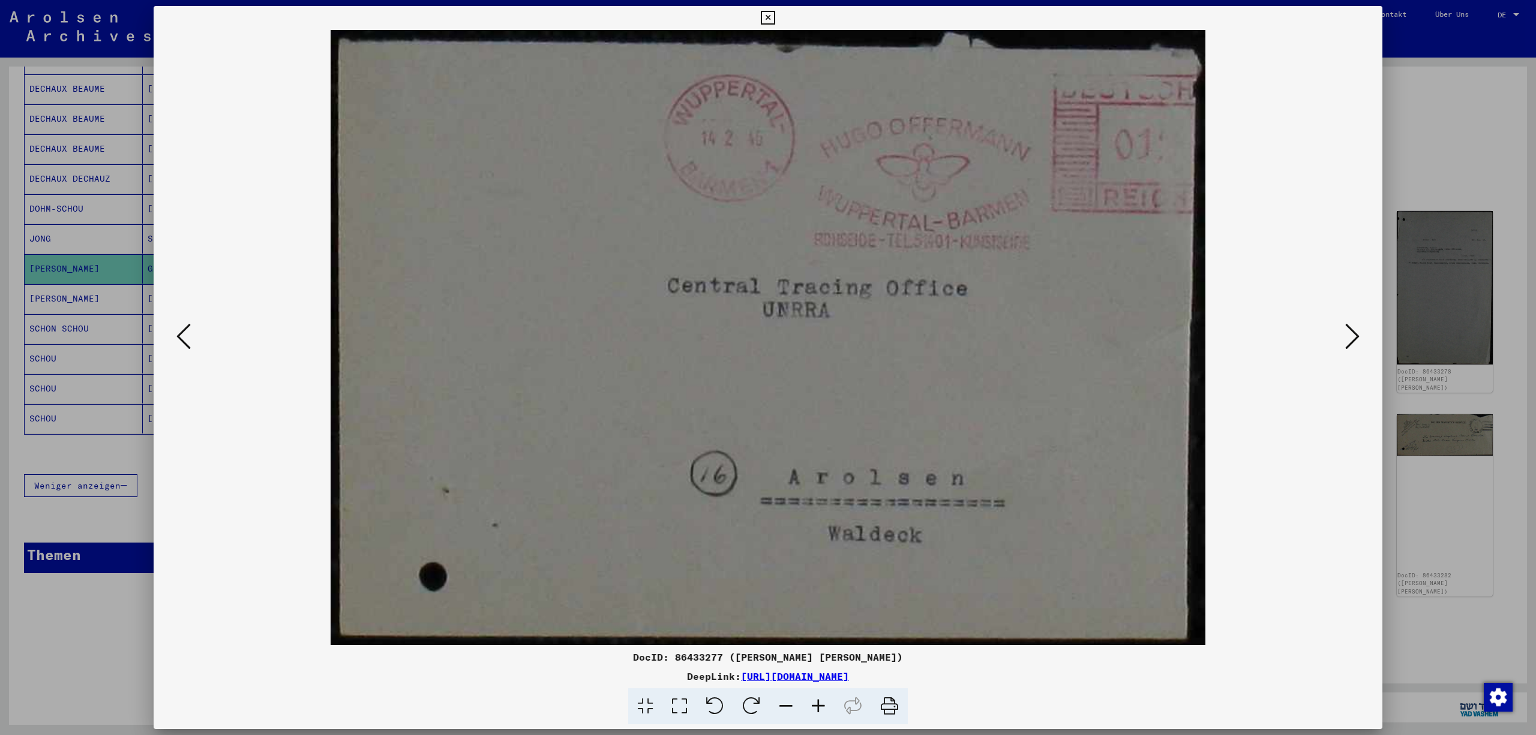
click at [1351, 335] on icon at bounding box center [1352, 336] width 14 height 29
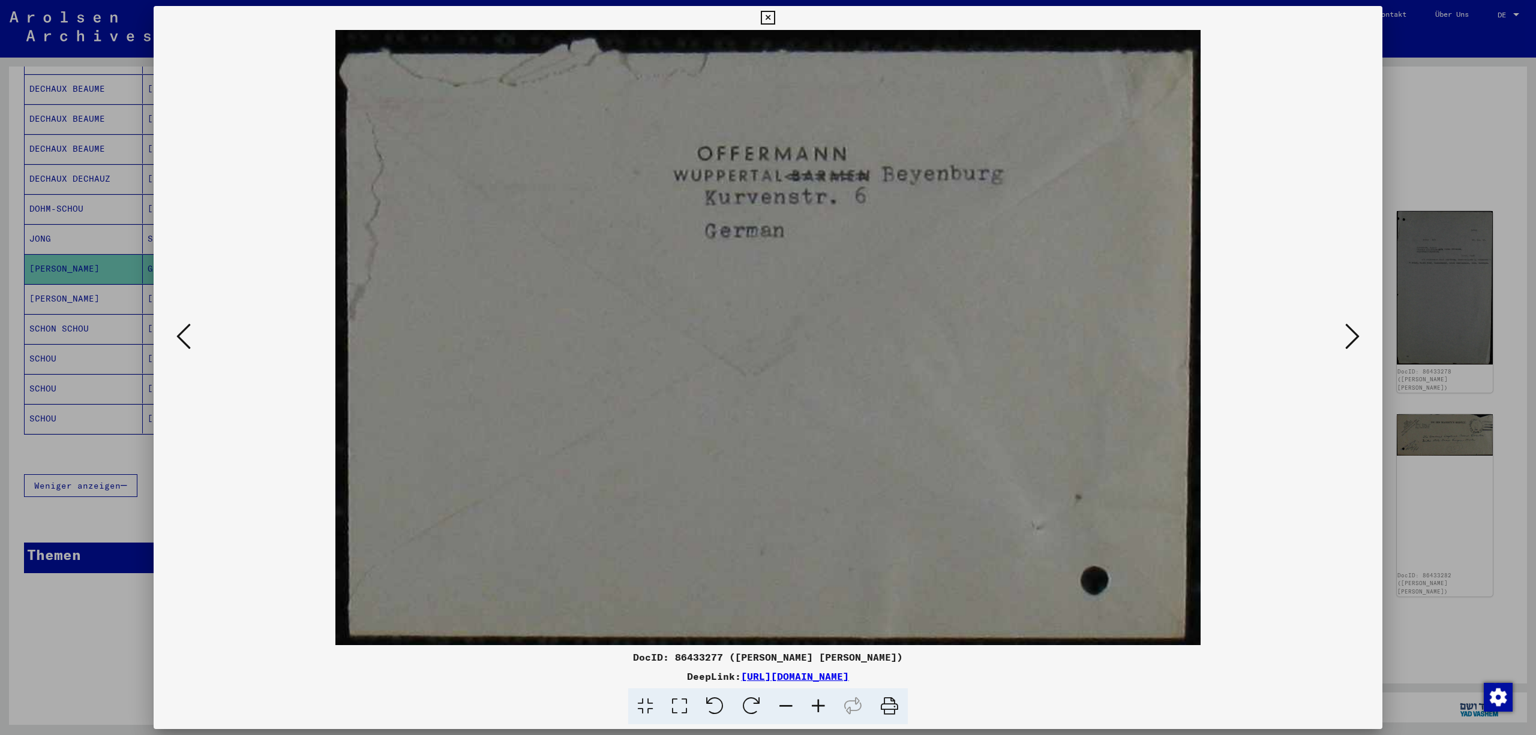
click at [1351, 335] on icon at bounding box center [1352, 336] width 14 height 29
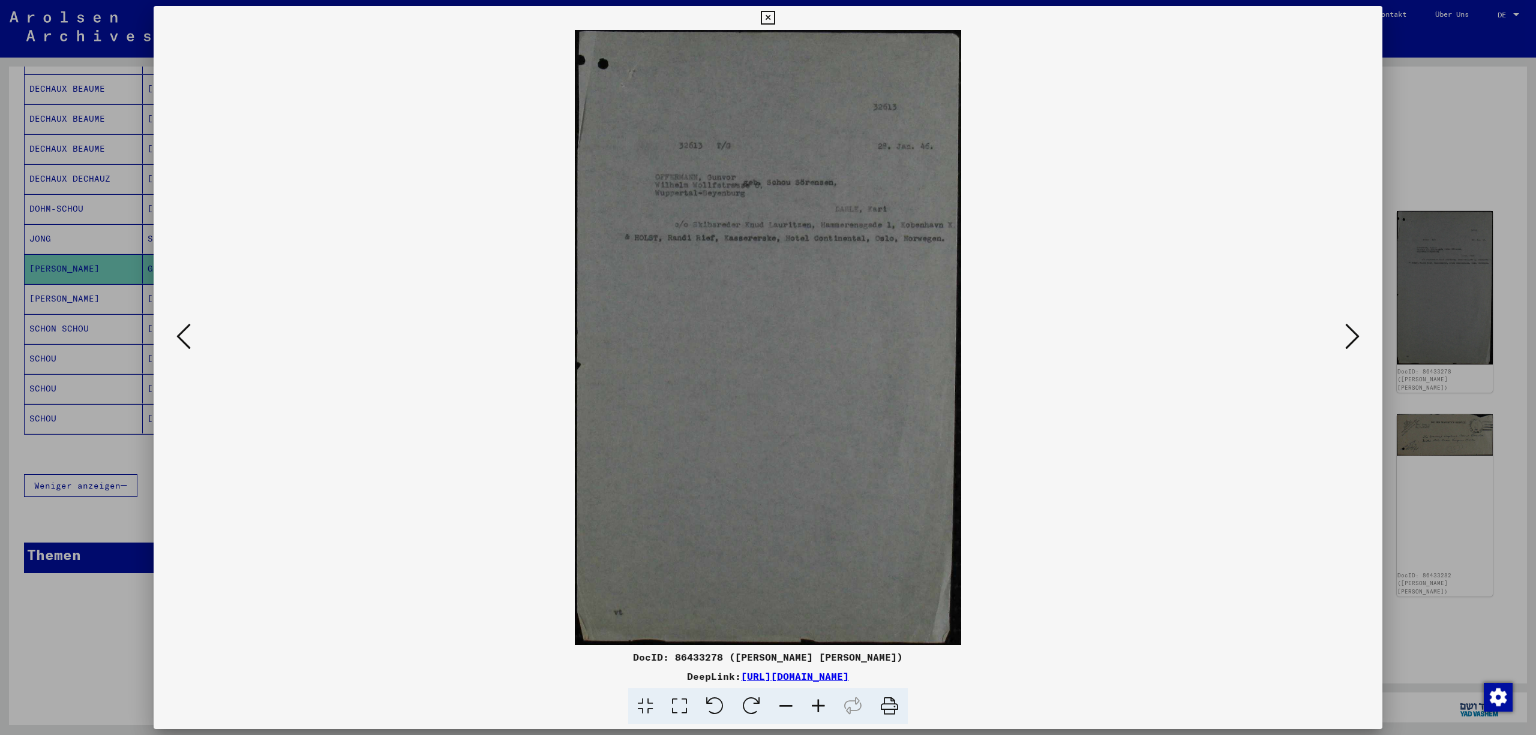
click at [1358, 341] on button at bounding box center [1352, 337] width 22 height 34
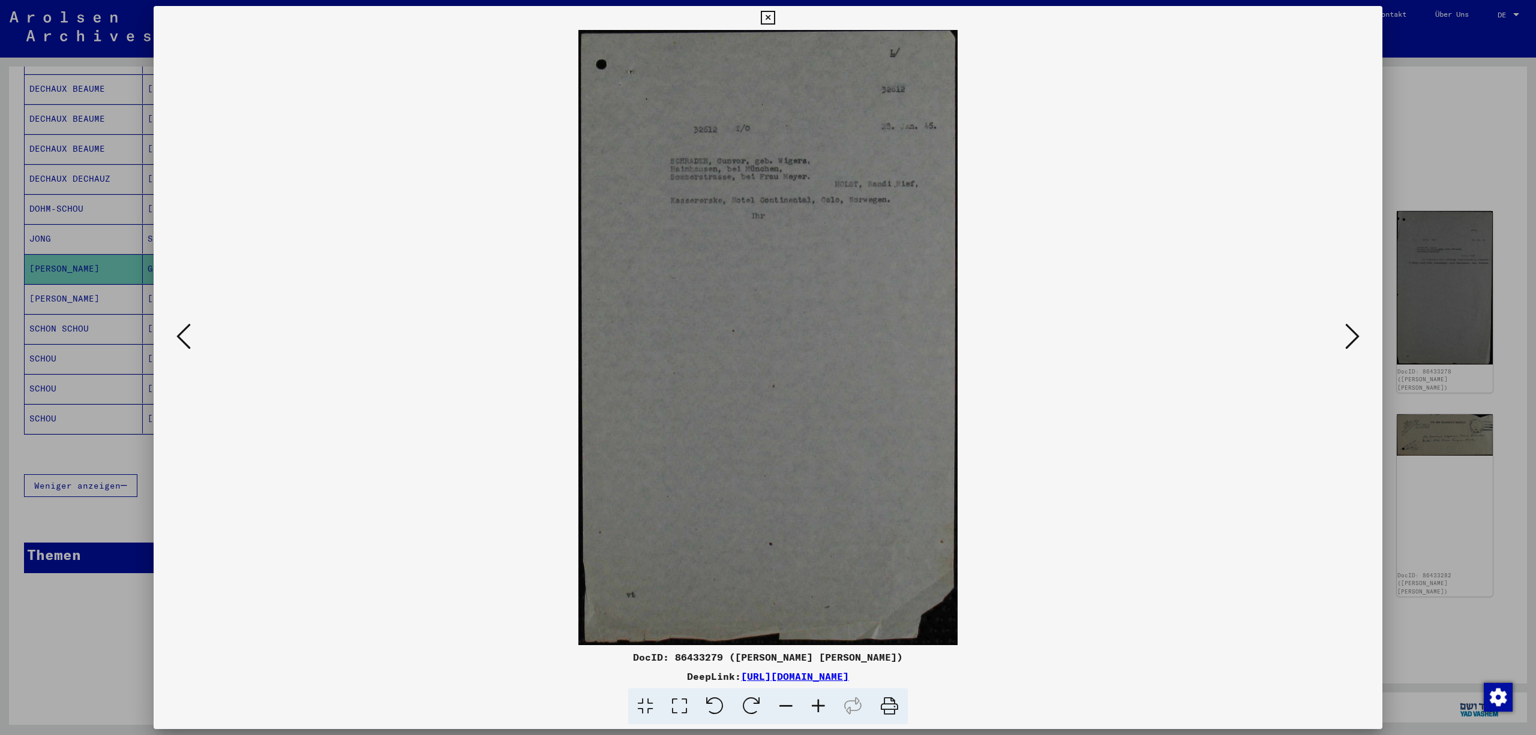
click at [1358, 341] on button at bounding box center [1352, 337] width 22 height 34
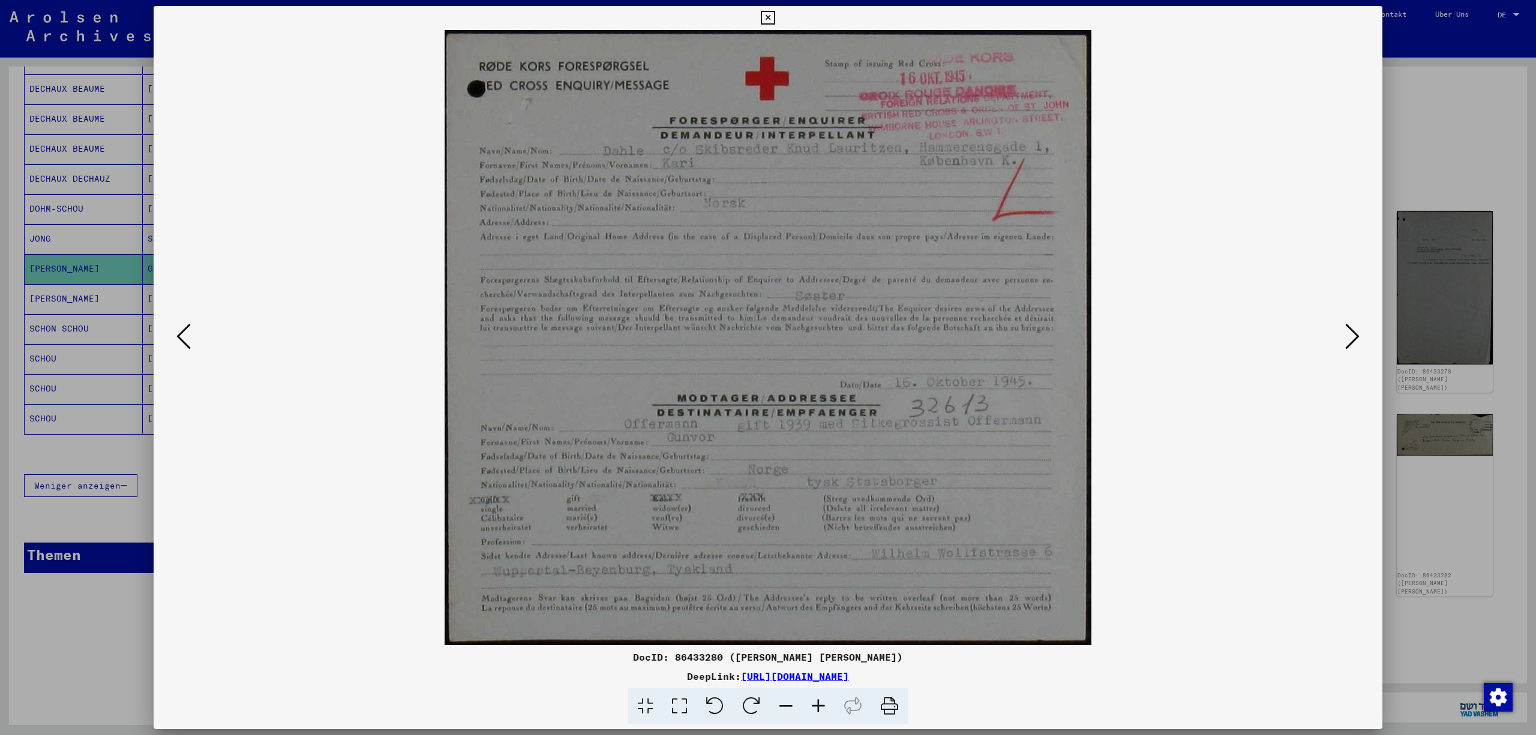
click at [827, 707] on icon at bounding box center [818, 707] width 32 height 37
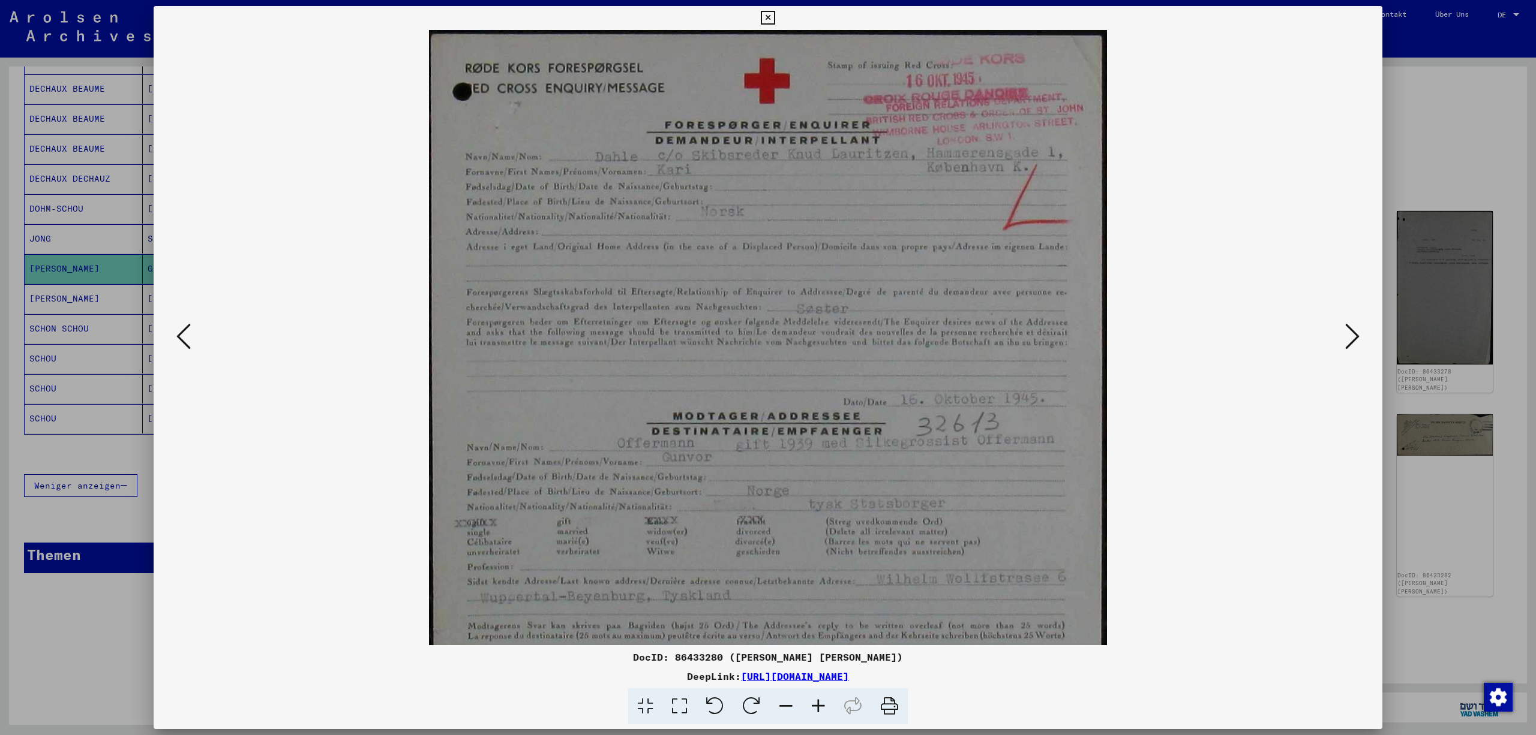
click at [827, 707] on icon at bounding box center [818, 707] width 32 height 37
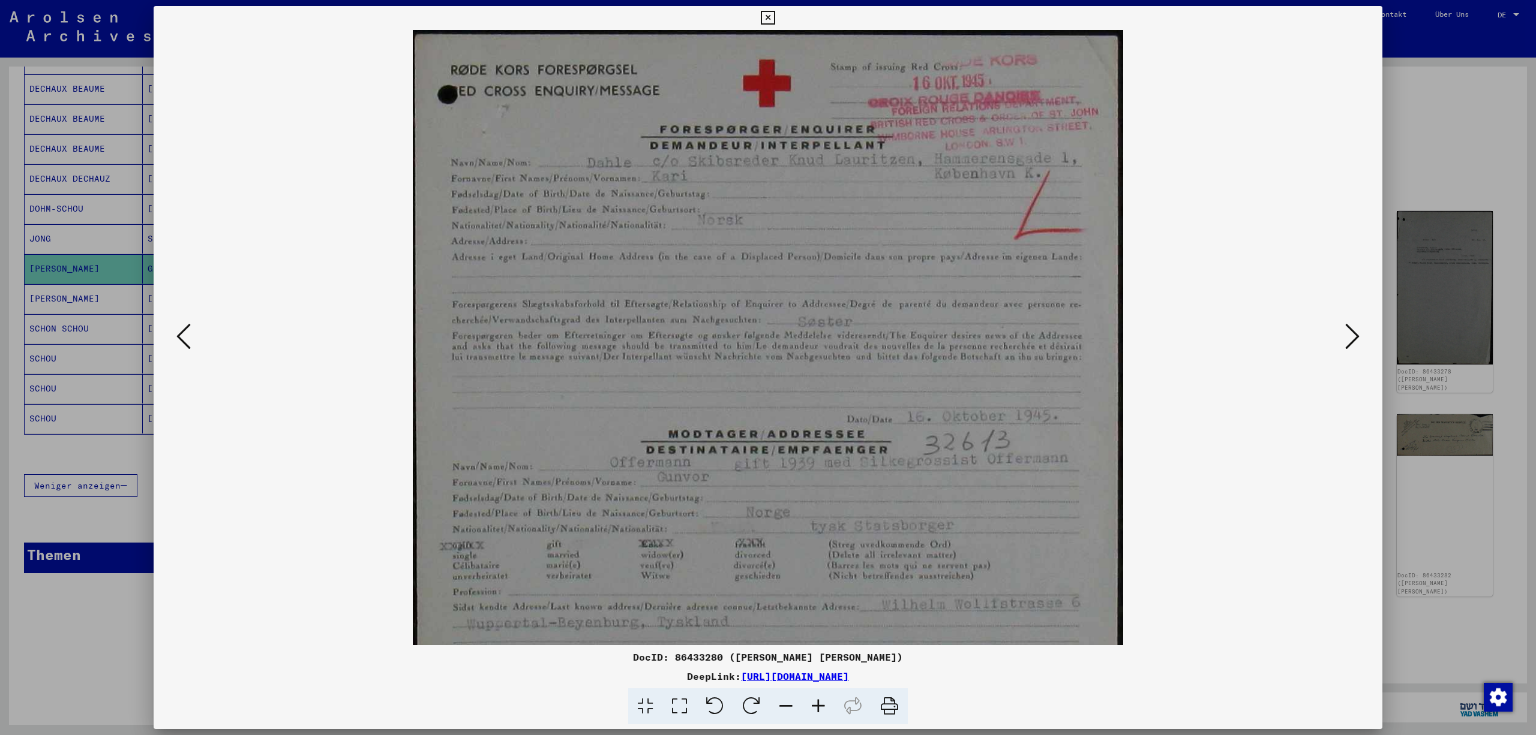
click at [827, 707] on icon at bounding box center [818, 707] width 32 height 37
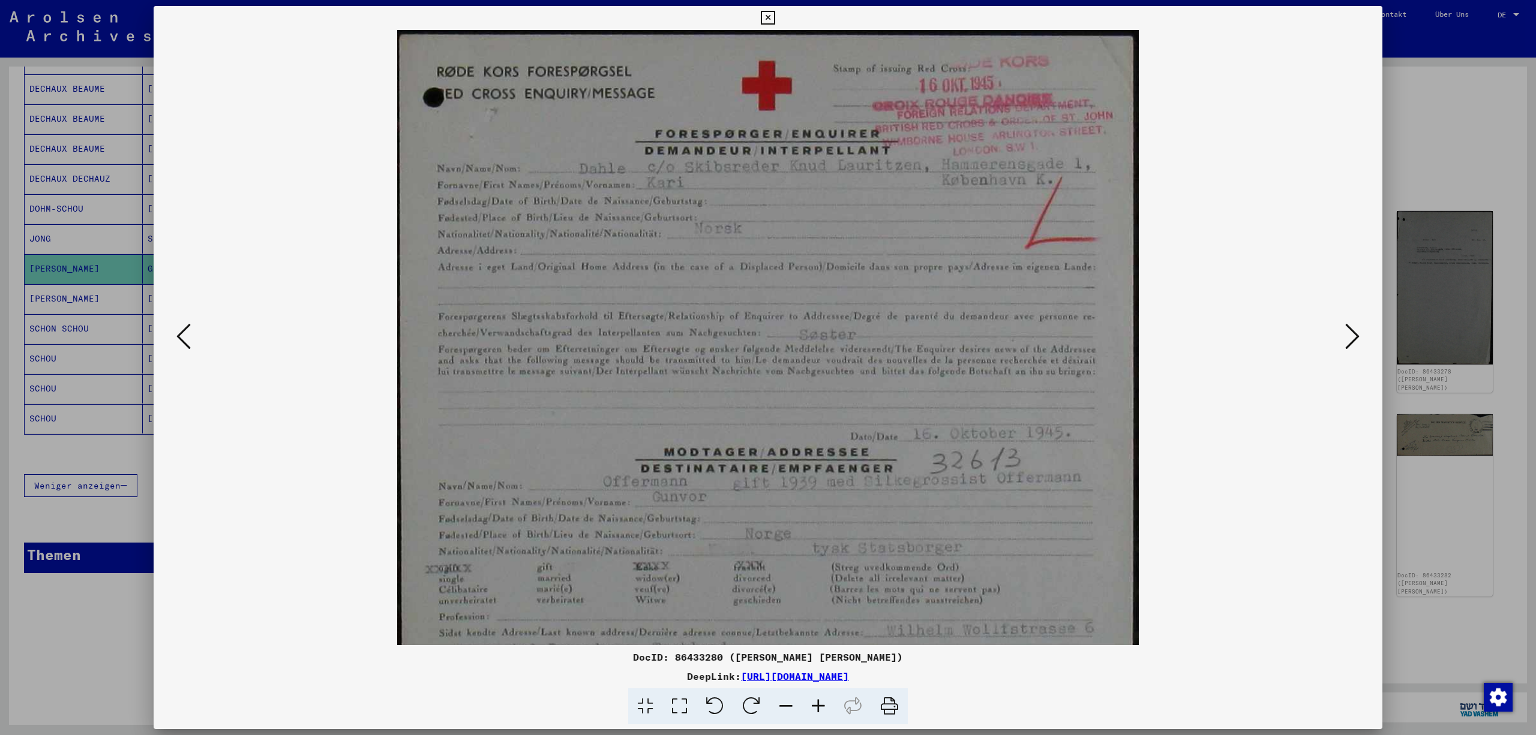
click at [827, 707] on icon at bounding box center [818, 707] width 32 height 37
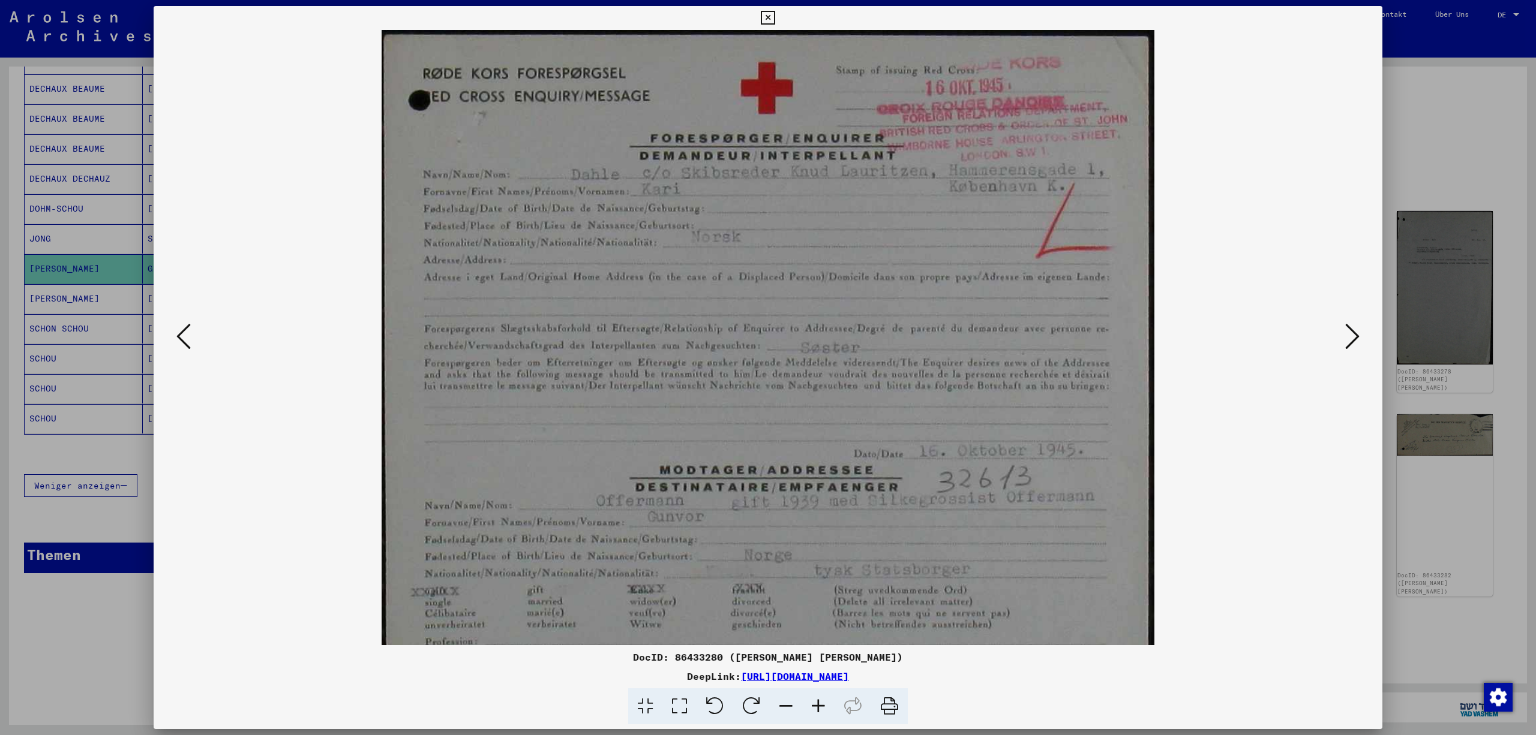
click at [827, 707] on icon at bounding box center [818, 707] width 32 height 37
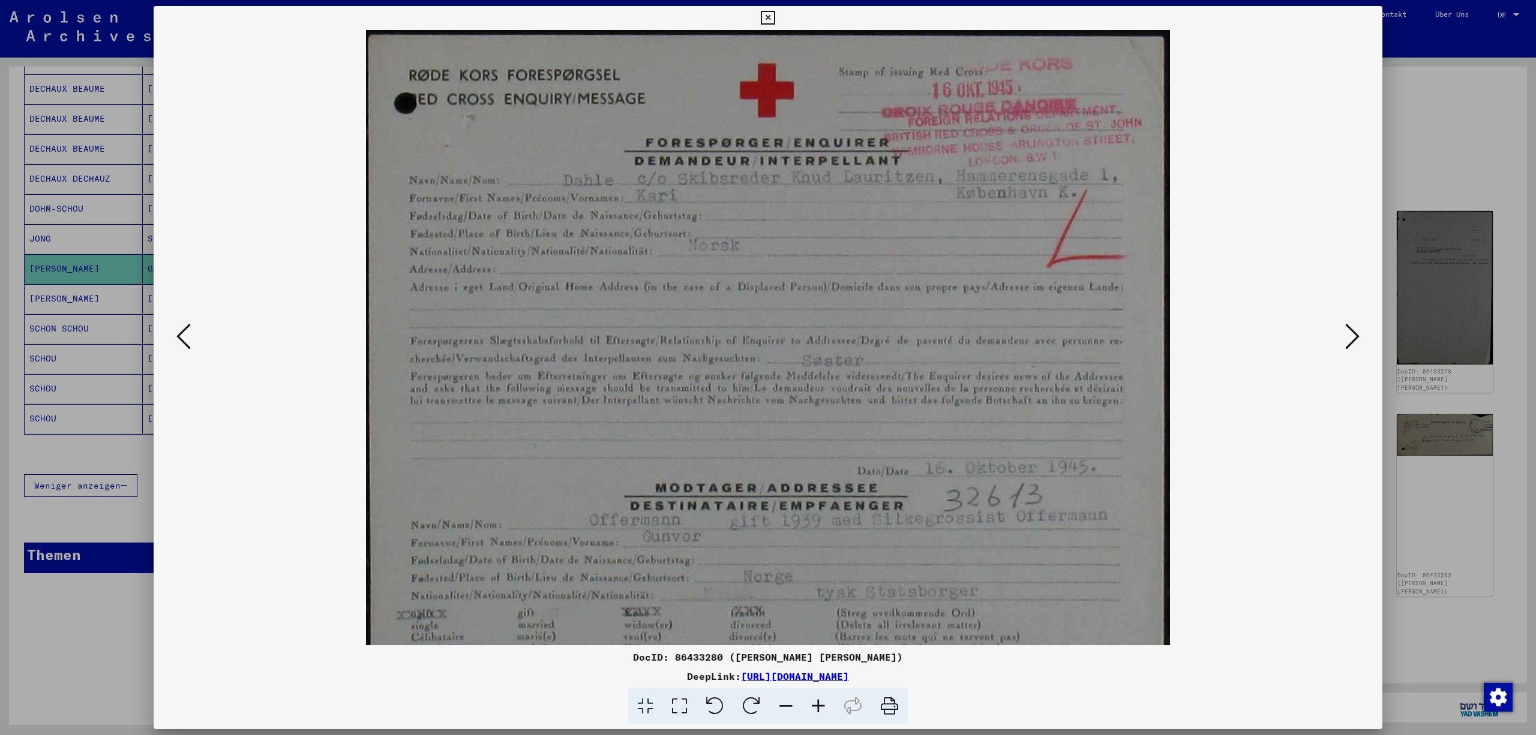
click at [827, 707] on icon at bounding box center [818, 707] width 32 height 37
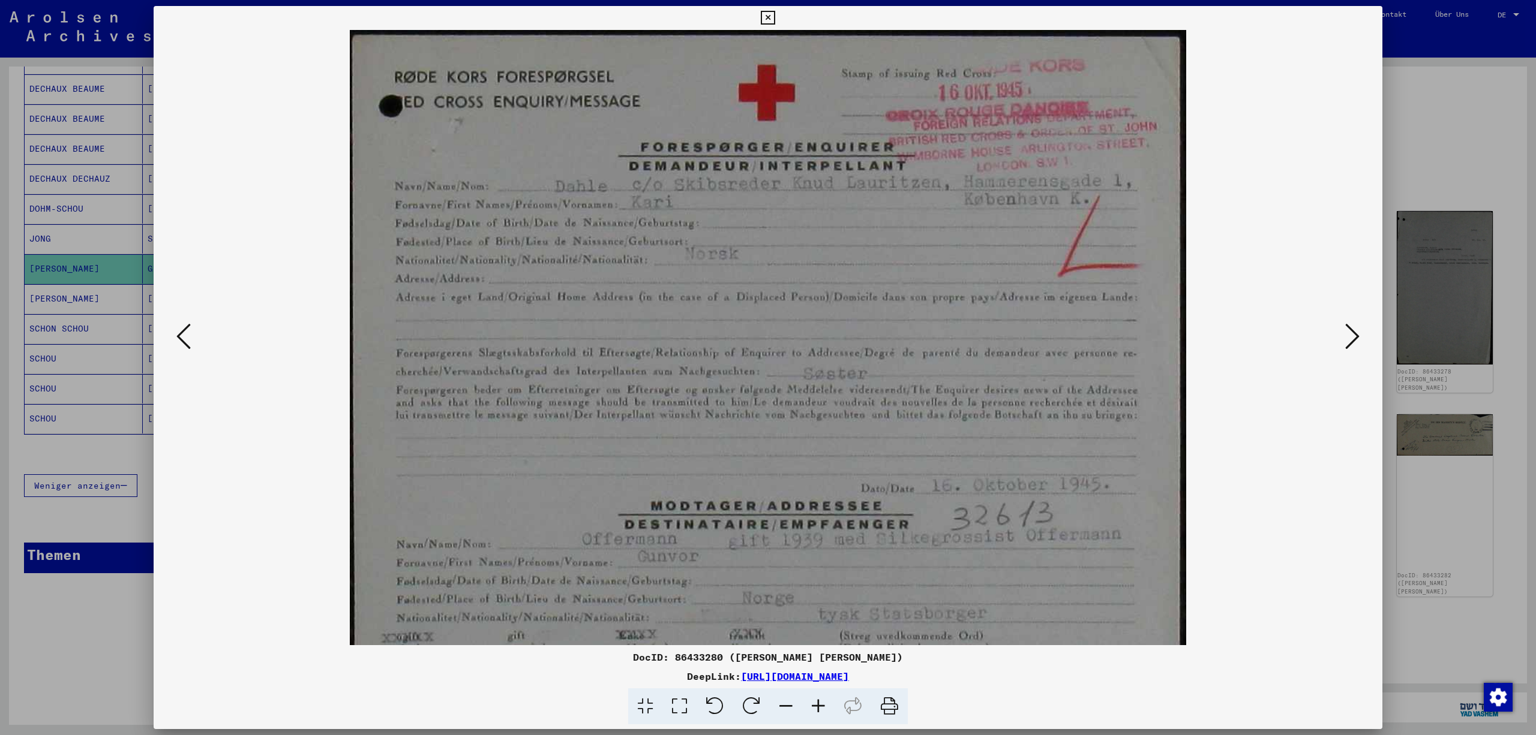
click at [827, 707] on icon at bounding box center [818, 707] width 32 height 37
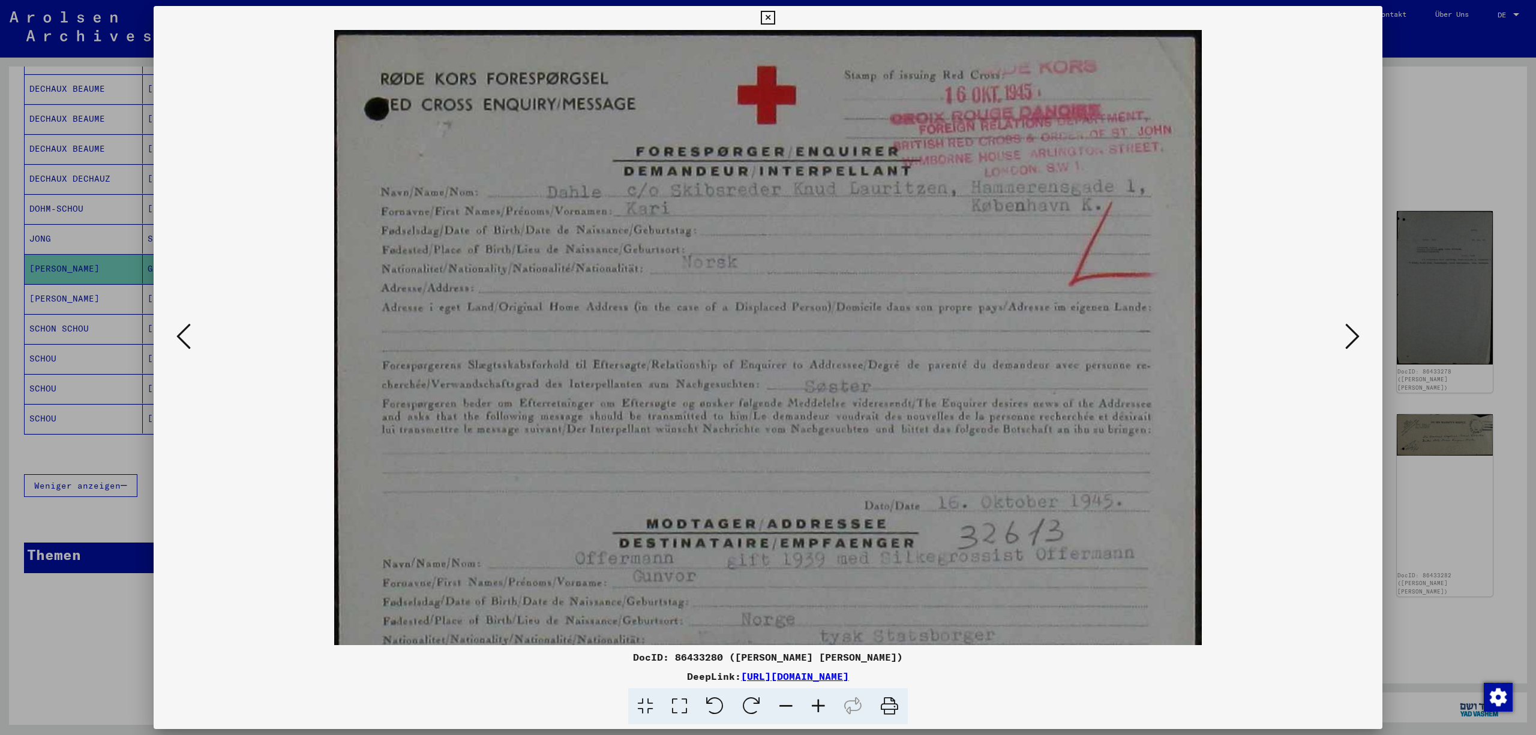
click at [827, 707] on icon at bounding box center [818, 707] width 32 height 37
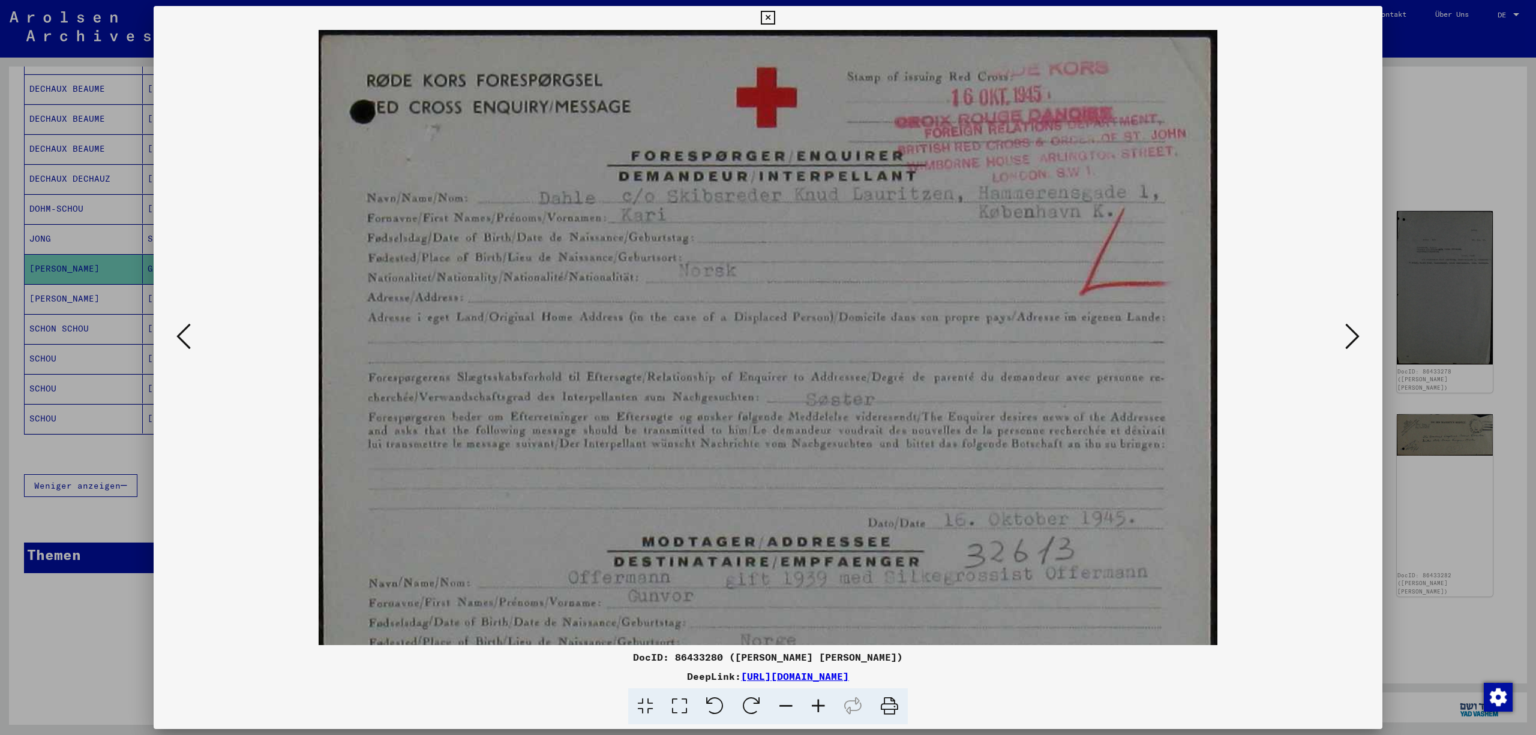
click at [827, 707] on icon at bounding box center [818, 707] width 32 height 37
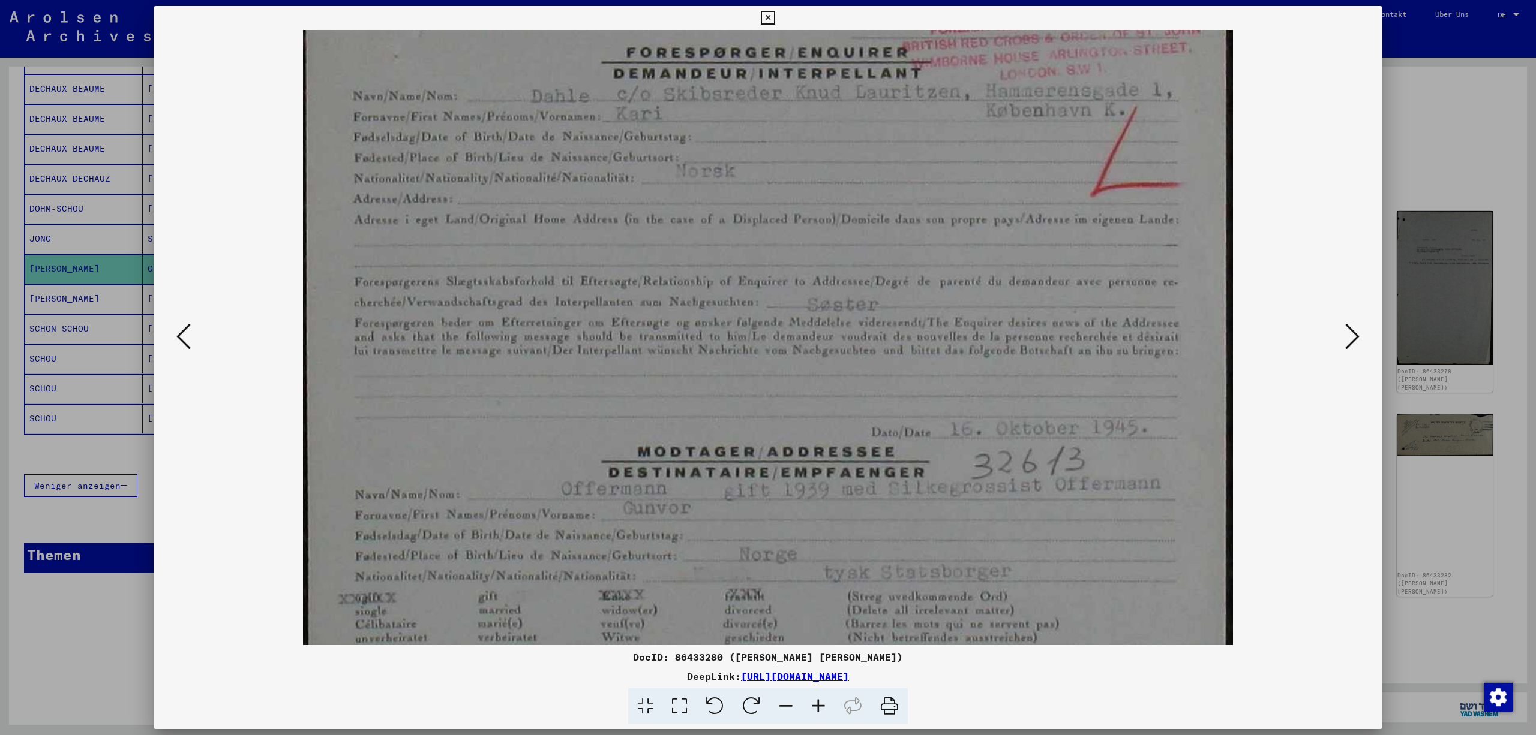
scroll to position [152, 0]
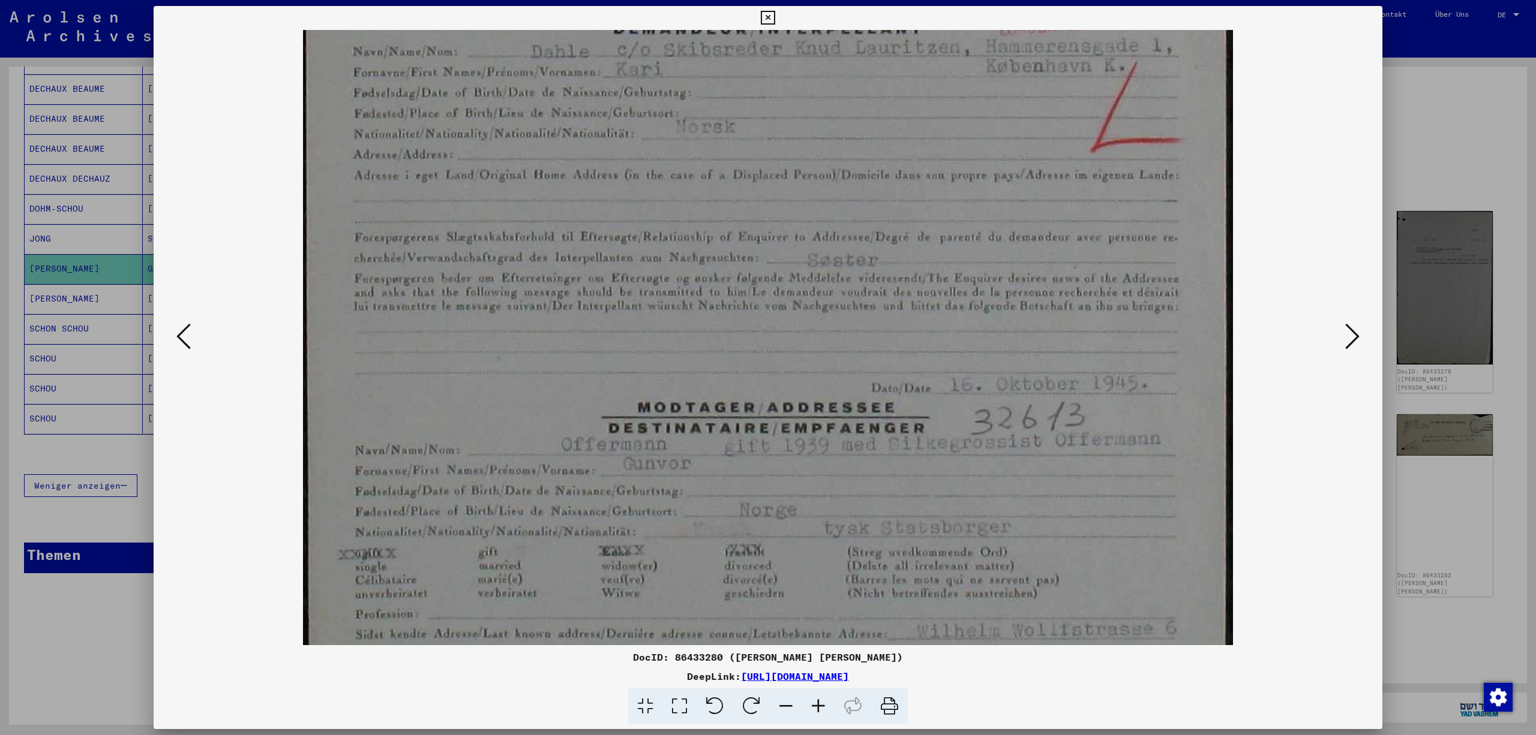
drag, startPoint x: 1013, startPoint y: 547, endPoint x: 1038, endPoint y: 395, distance: 154.4
click at [774, 14] on icon at bounding box center [768, 18] width 14 height 14
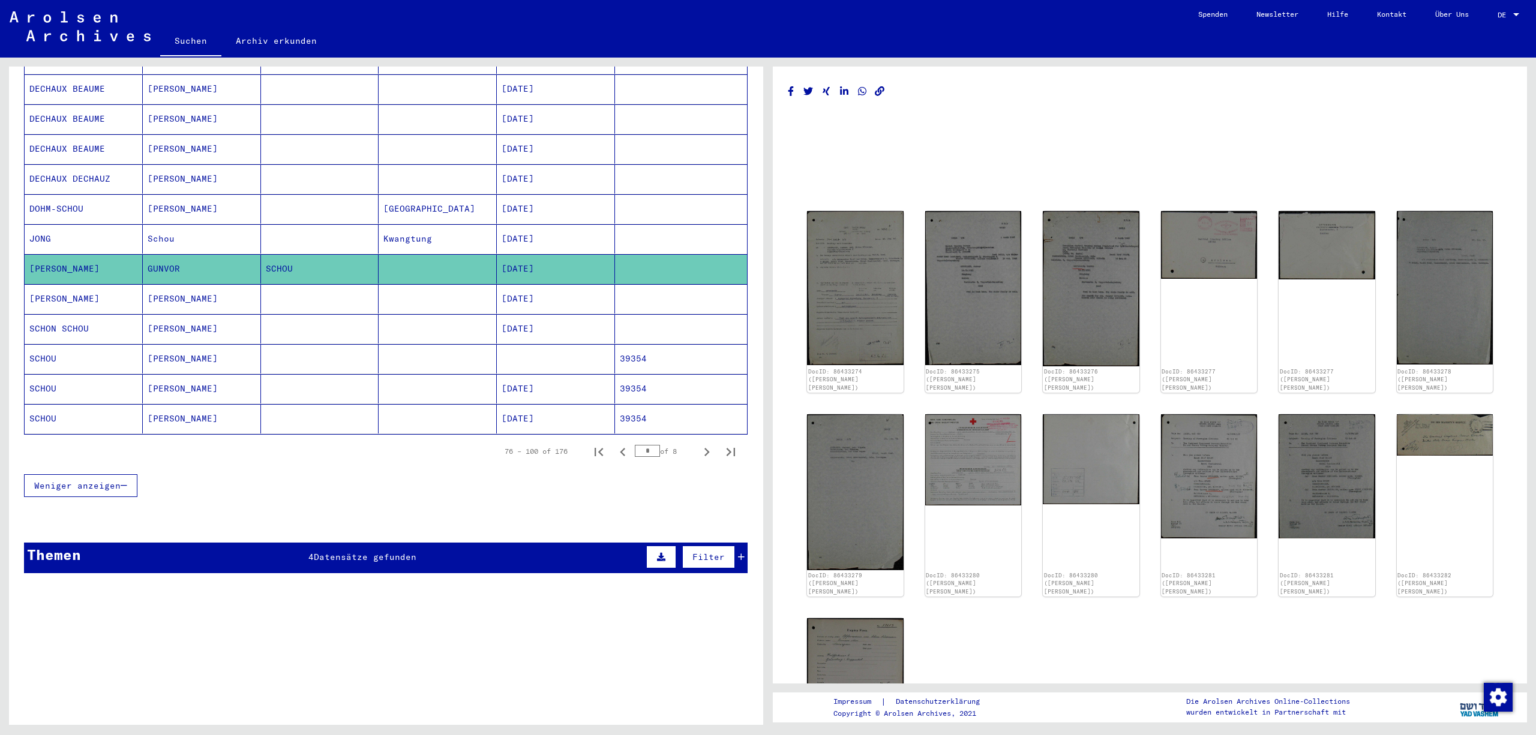
click at [660, 344] on mat-cell at bounding box center [681, 328] width 132 height 29
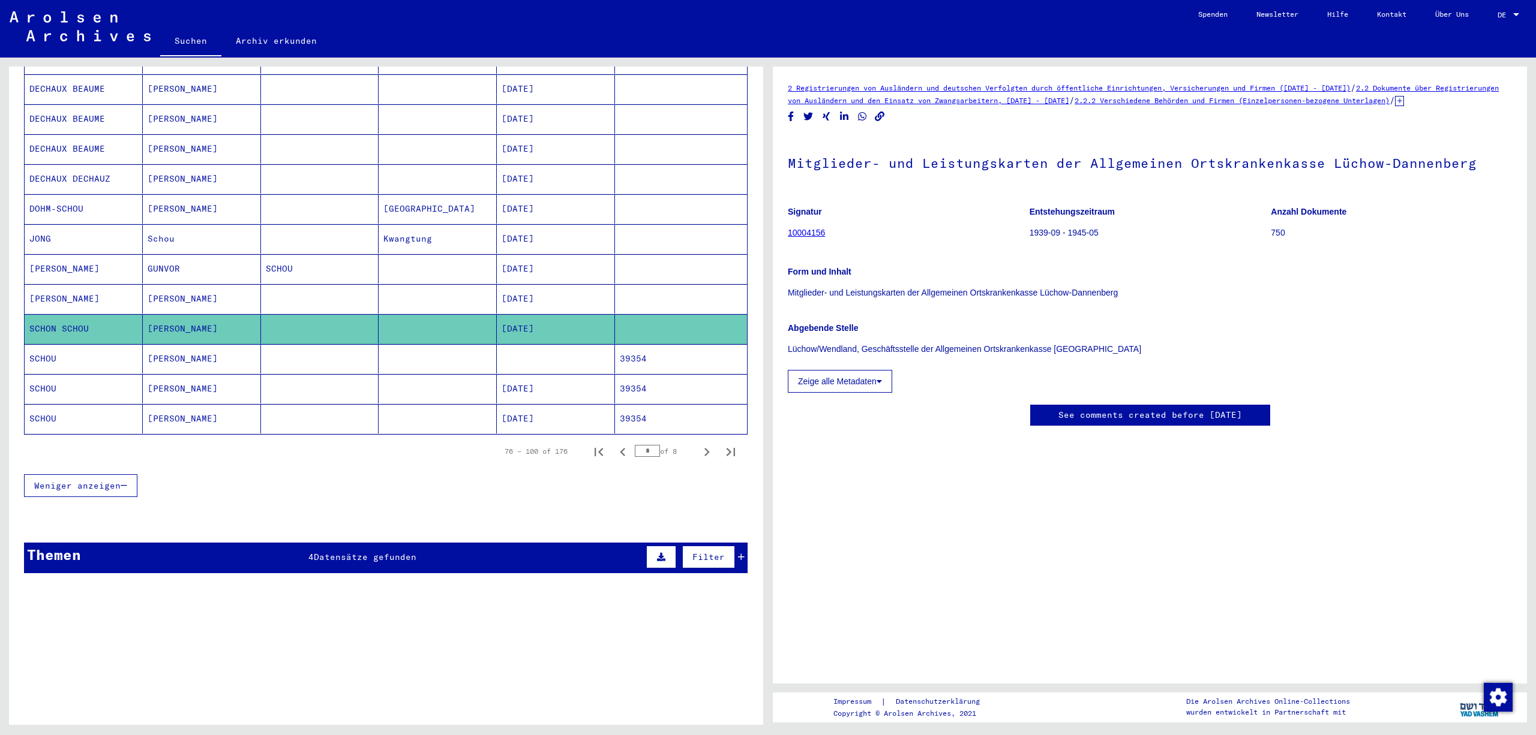
click at [696, 374] on mat-cell "39354" at bounding box center [681, 358] width 132 height 29
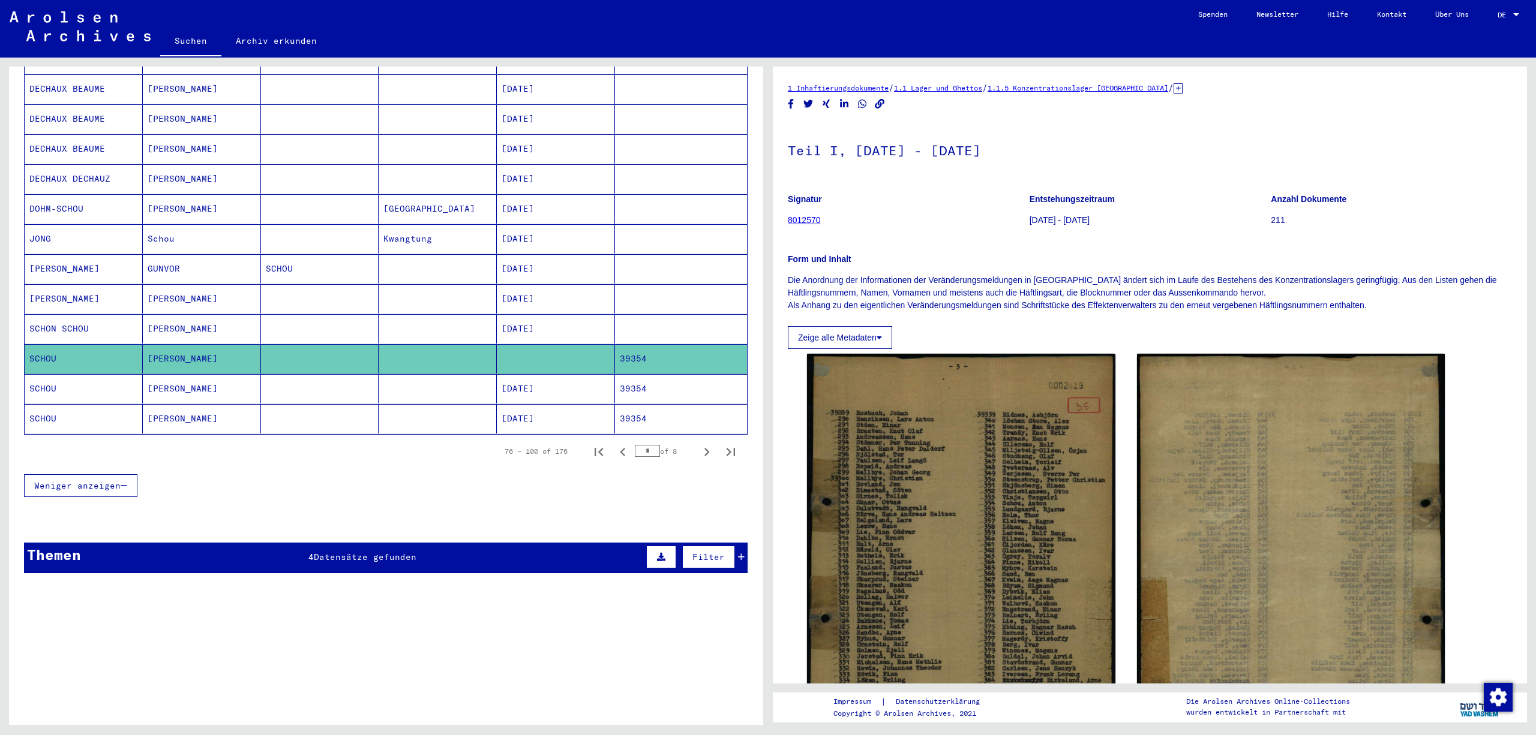
click at [690, 404] on mat-cell "39354" at bounding box center [681, 388] width 132 height 29
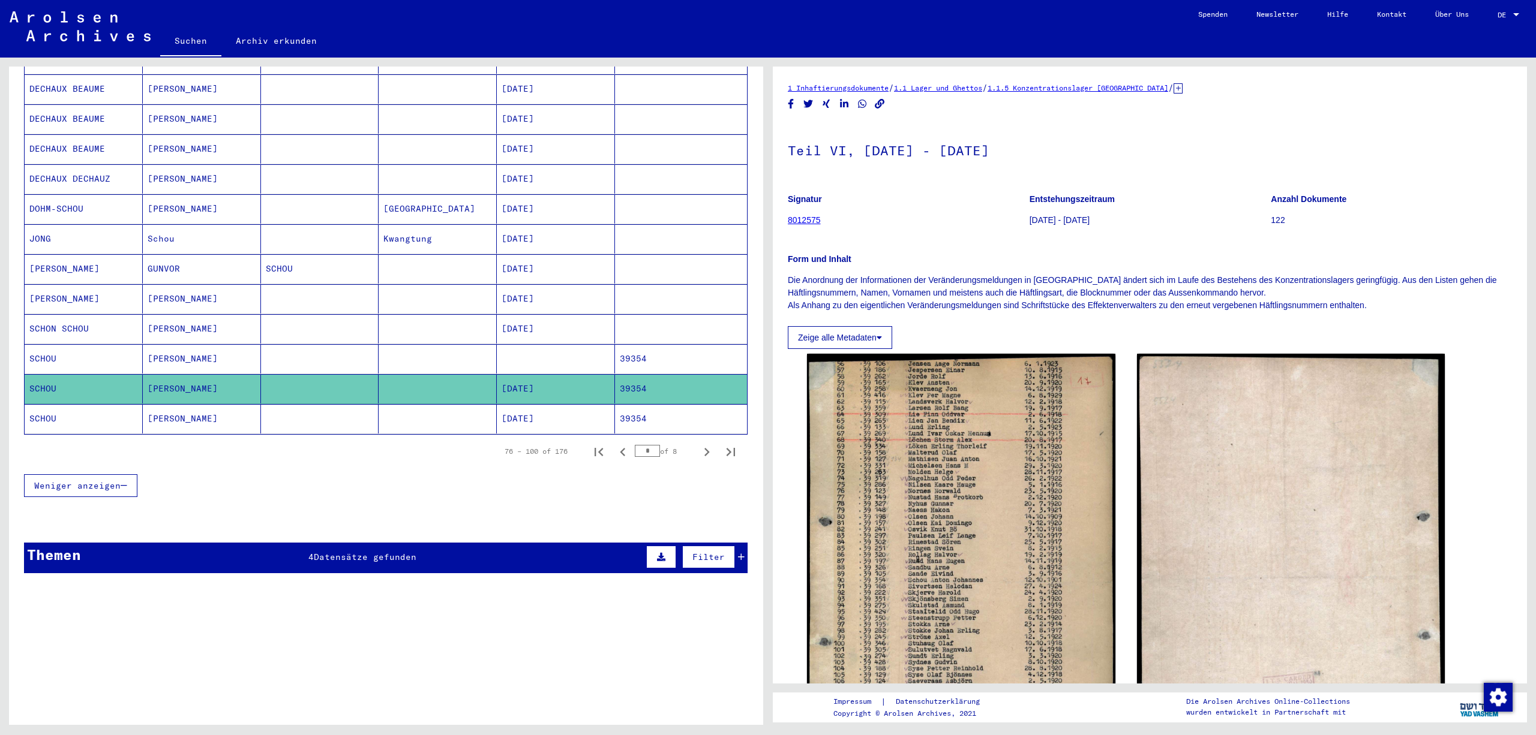
click at [691, 434] on mat-cell "39354" at bounding box center [681, 418] width 132 height 29
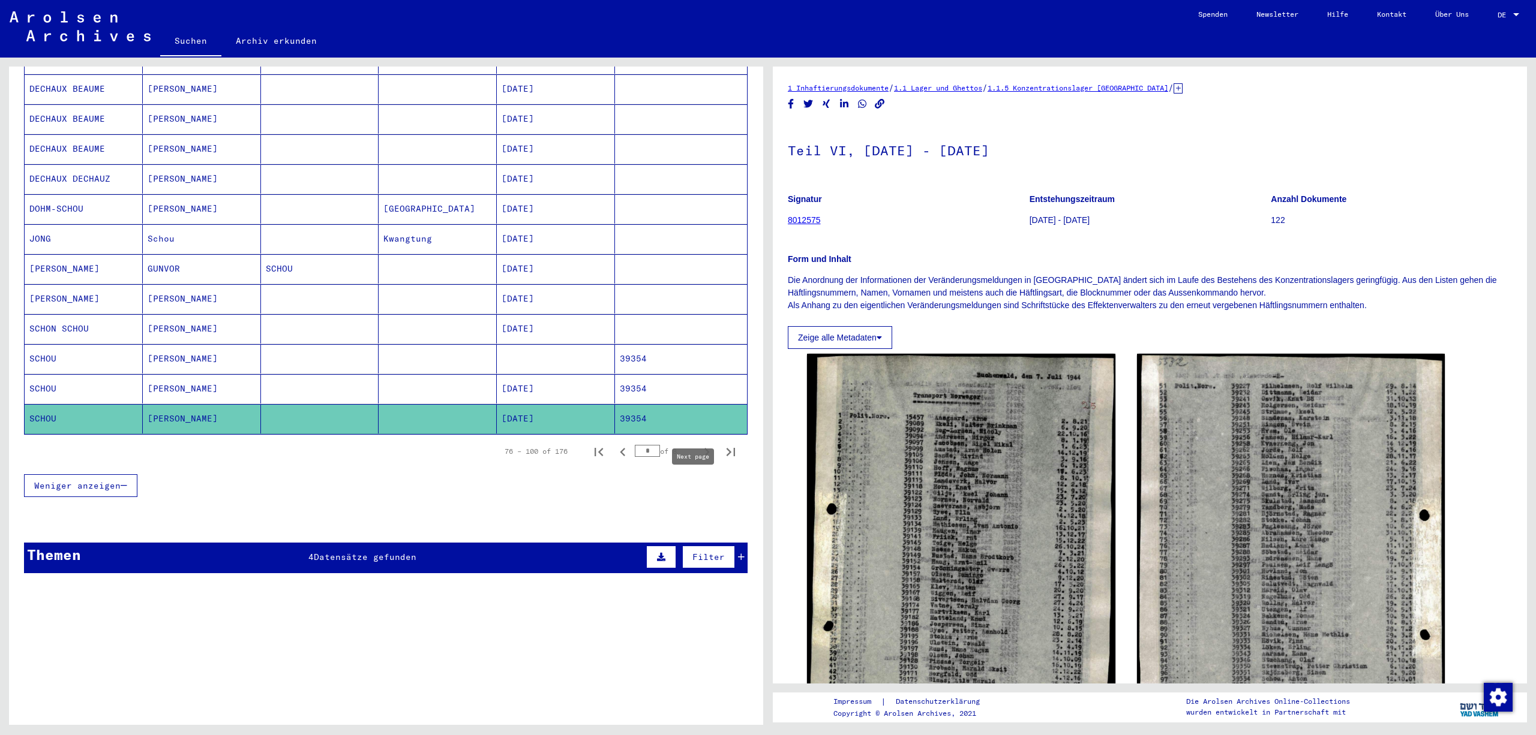
click at [711, 461] on icon "Next page" at bounding box center [706, 452] width 17 height 17
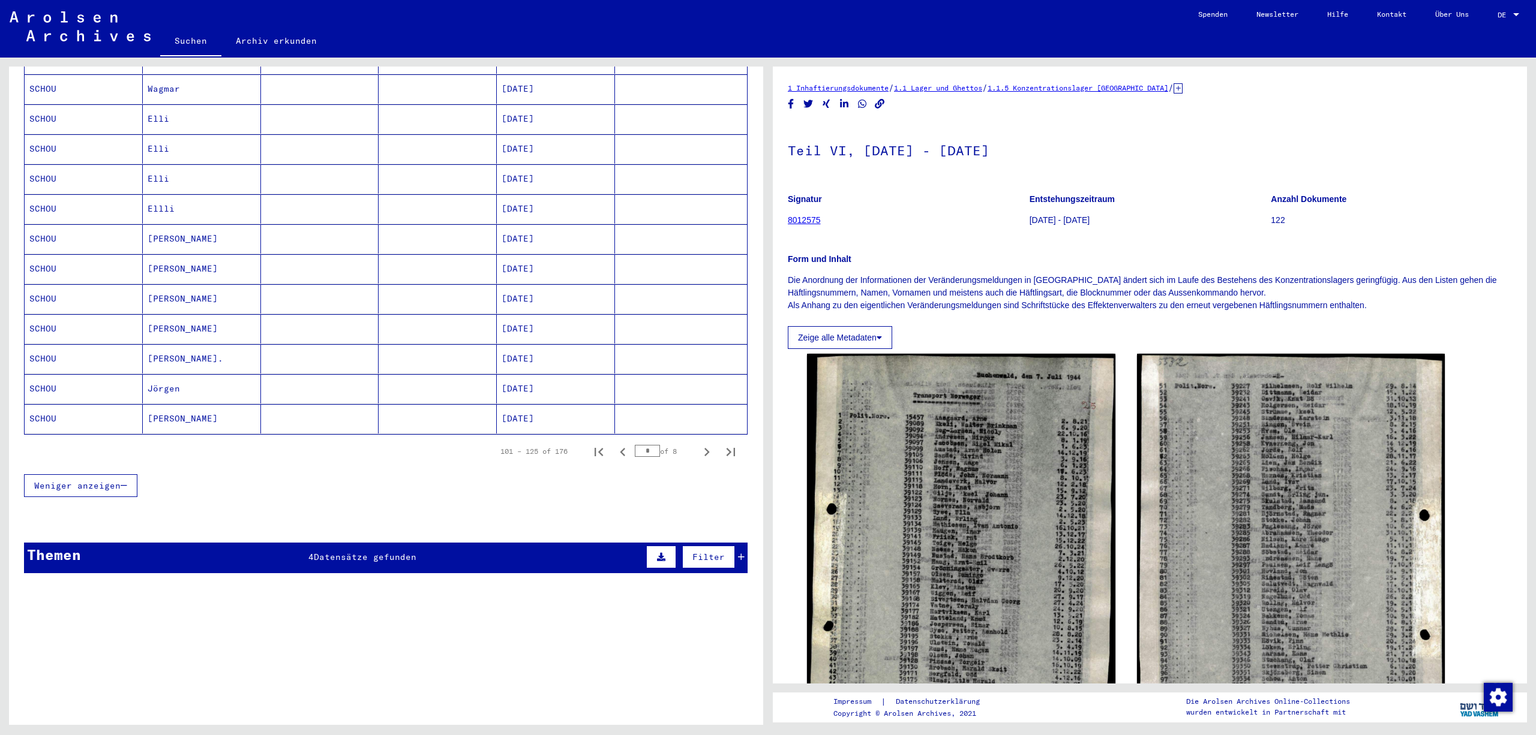
click at [752, 282] on div "Nachname Vorname Geburtsname Geburt‏ Geburtsdatum Prisoner # [PERSON_NAME] 8542…" at bounding box center [386, 81] width 754 height 863
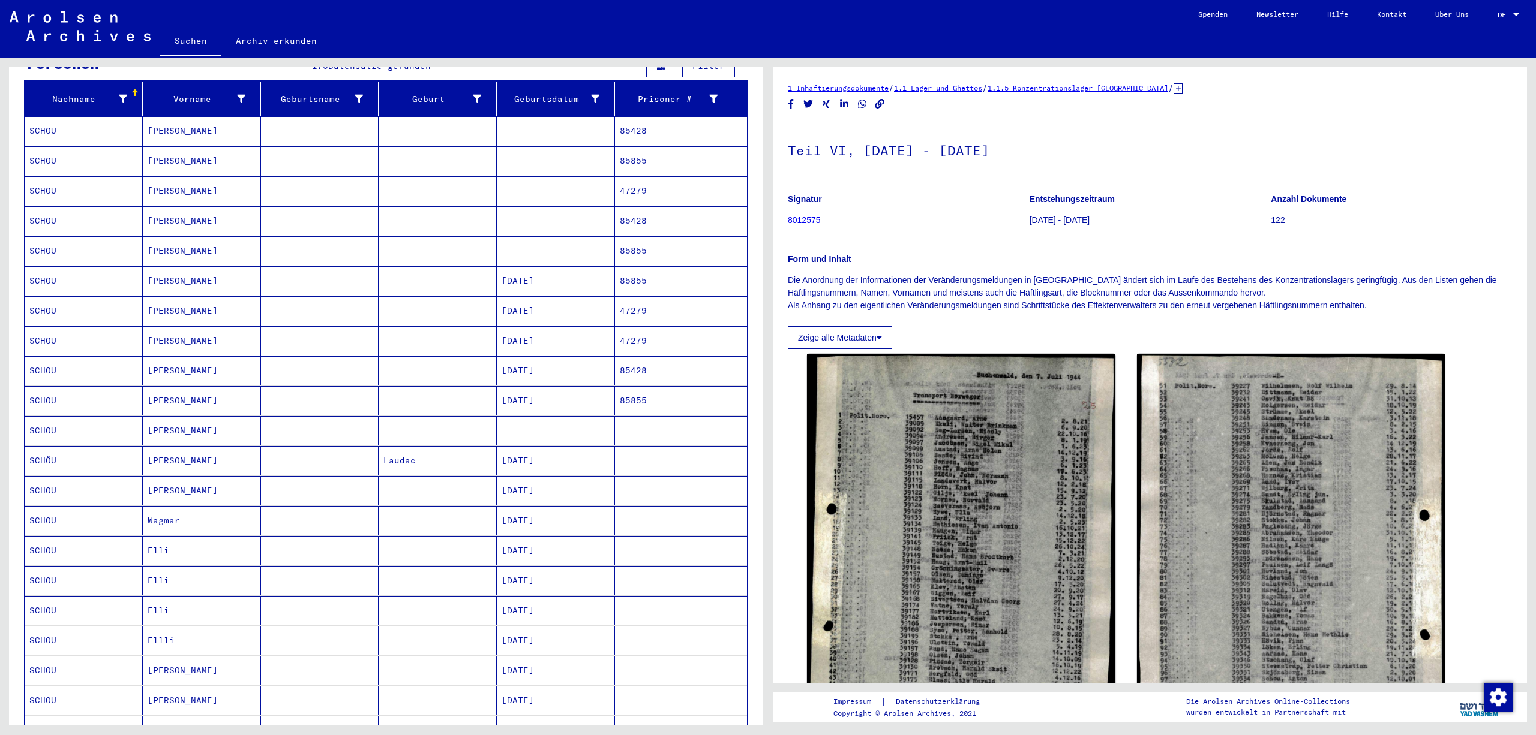
scroll to position [-5, 0]
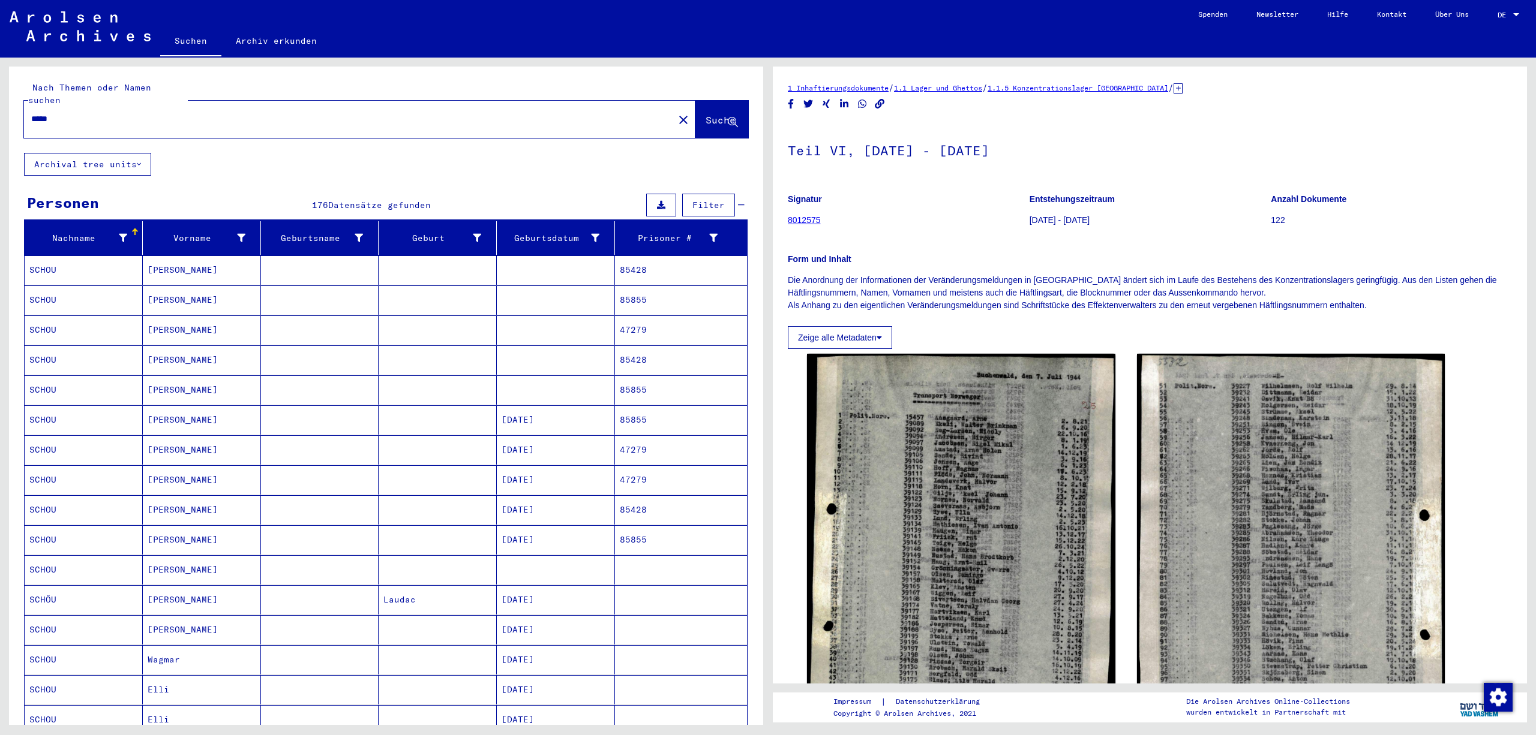
click at [750, 583] on div "Nach Themen oder Namen suchen ***** close Suche Archival tree units Personen 17…" at bounding box center [386, 401] width 754 height 668
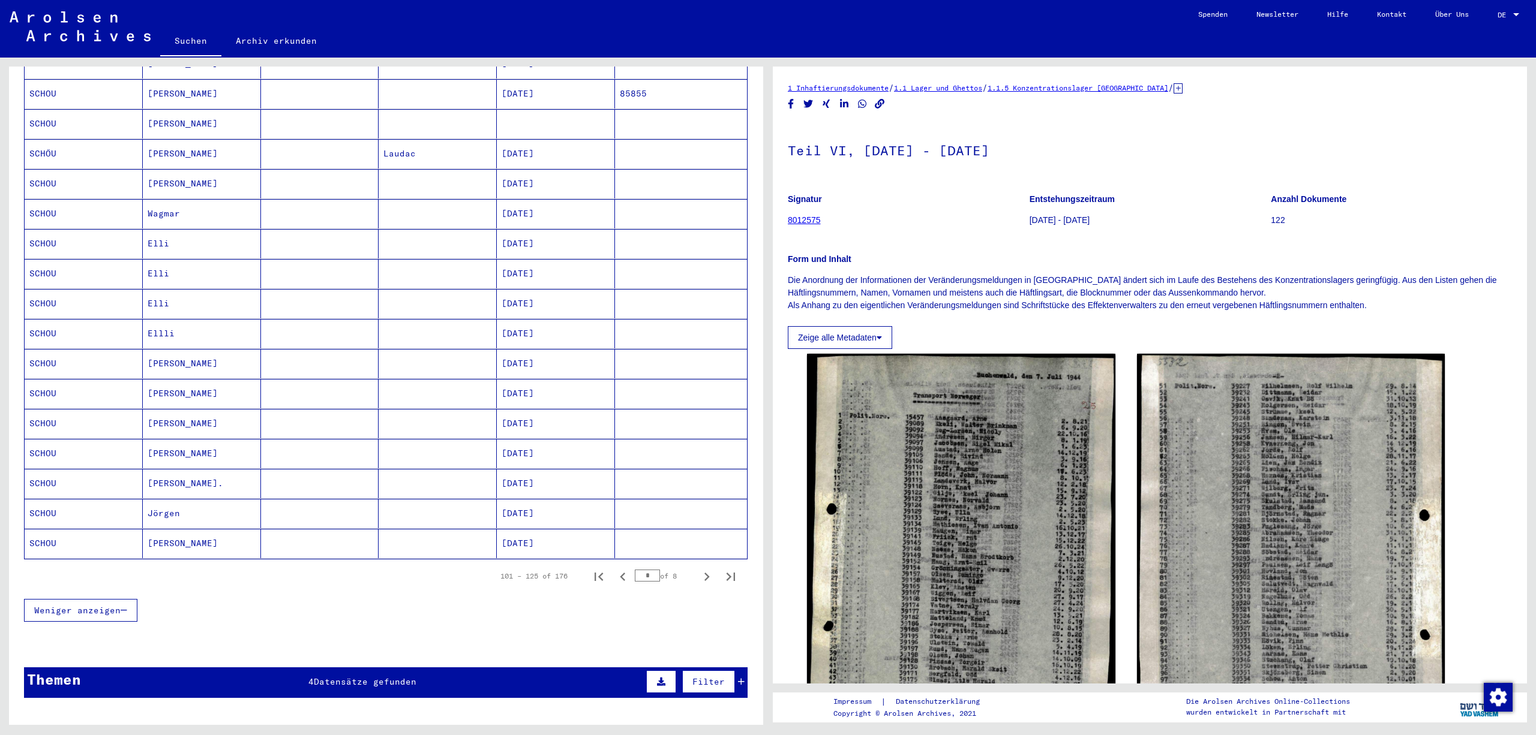
scroll to position [453, 0]
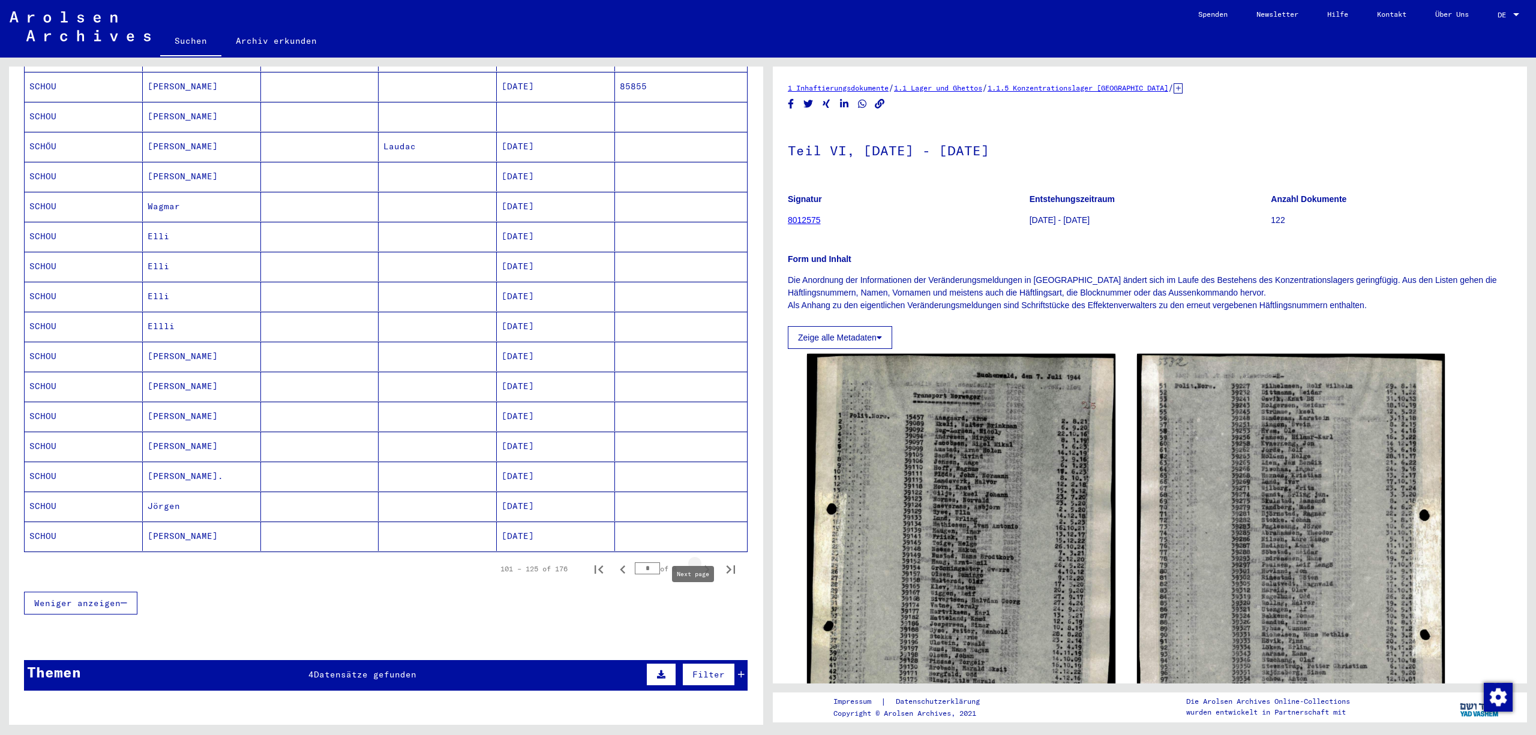
click at [709, 578] on icon "Next page" at bounding box center [706, 569] width 17 height 17
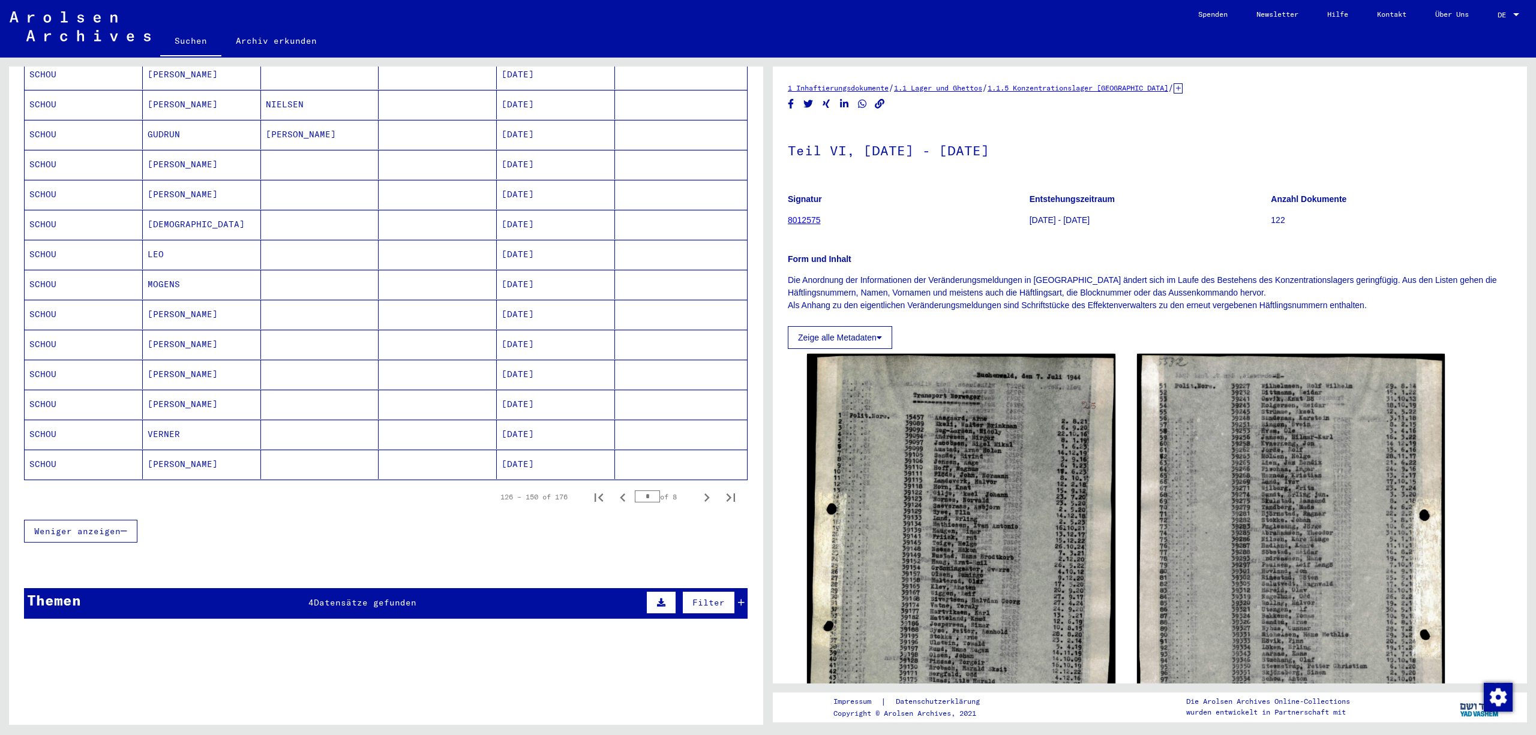
scroll to position [553, 0]
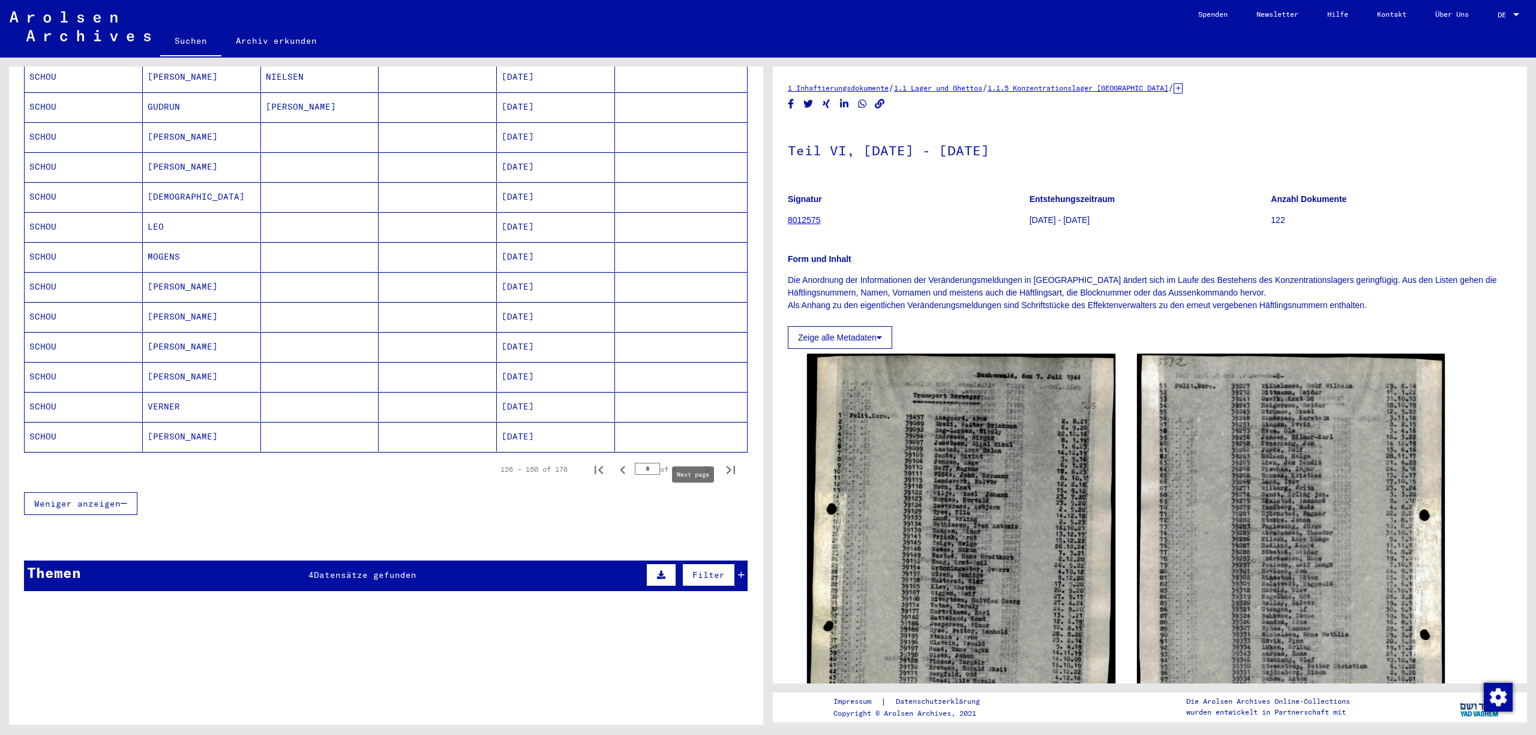
click at [710, 479] on icon "Next page" at bounding box center [706, 470] width 17 height 17
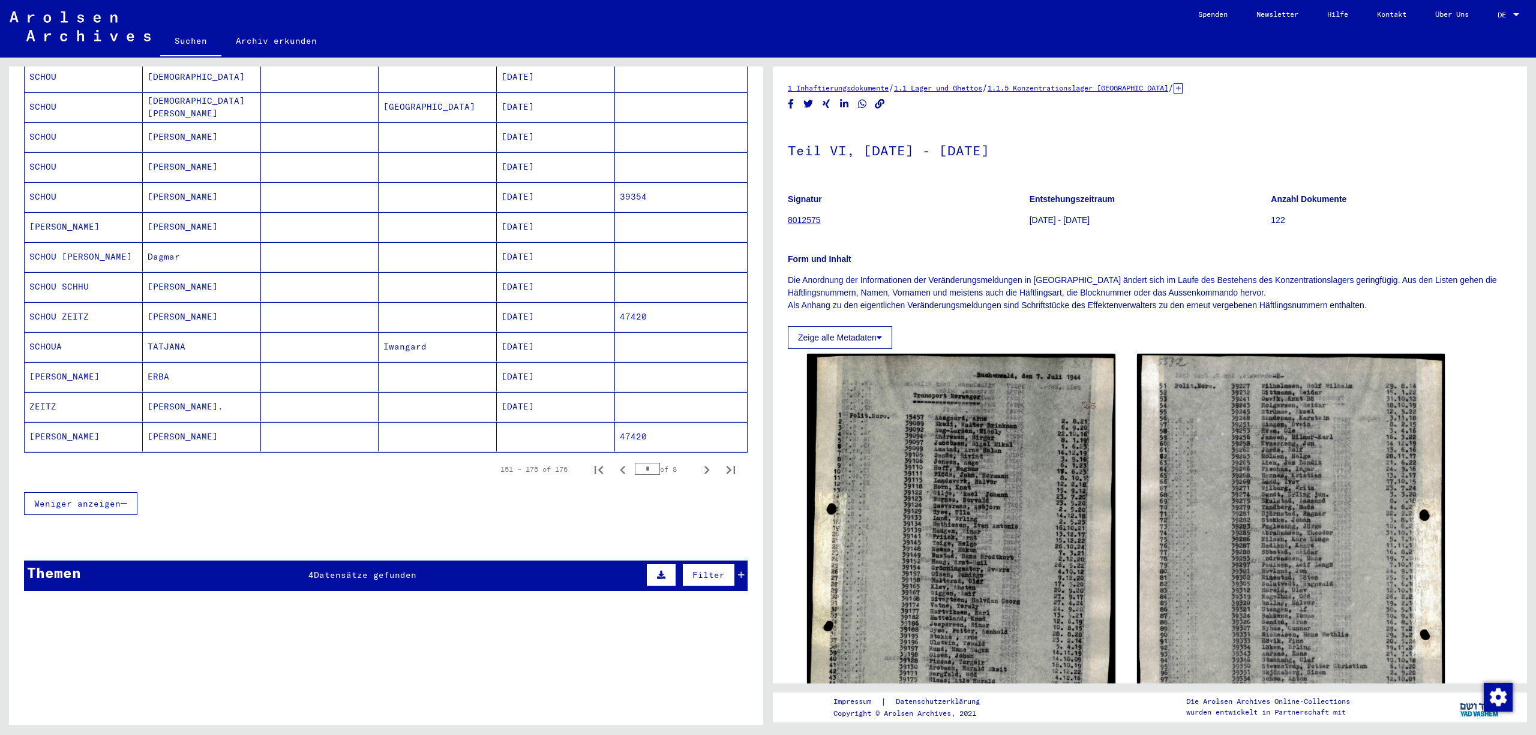
click at [750, 447] on div "Nachname Vorname Geburtsname Geburt‏ Geburtsdatum Prisoner # [PERSON_NAME] [DAT…" at bounding box center [386, 99] width 754 height 863
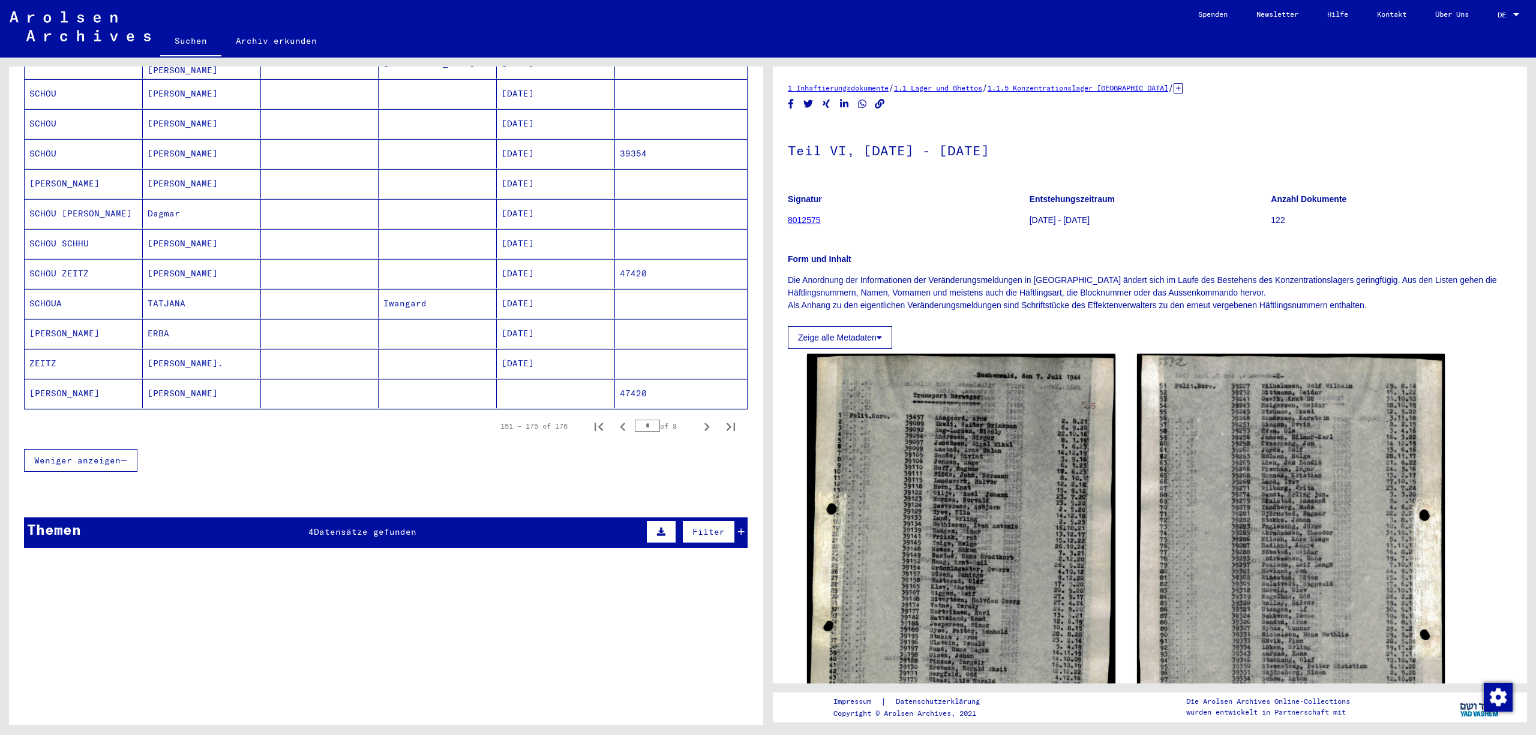
scroll to position [609, 0]
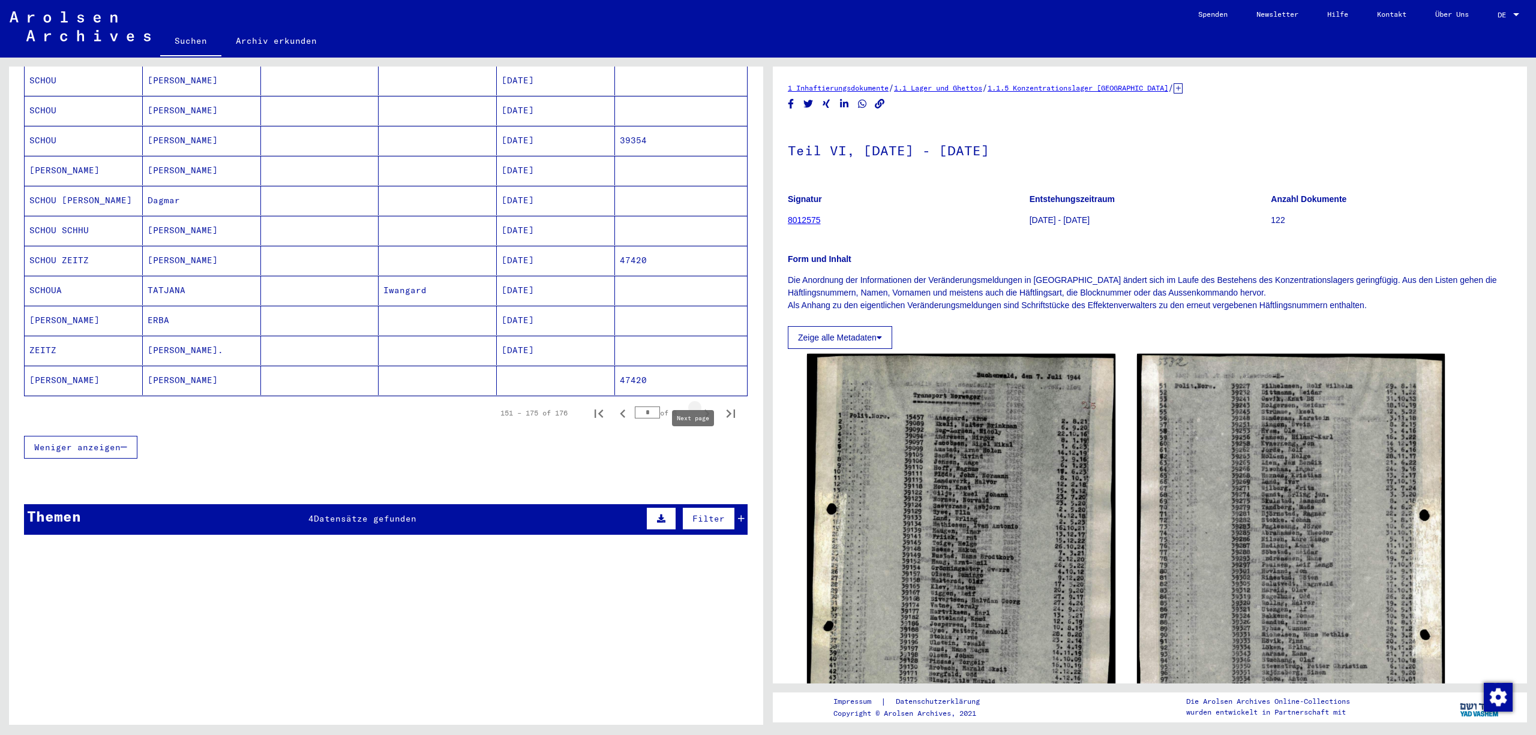
click at [708, 422] on icon "Next page" at bounding box center [706, 414] width 17 height 17
type input "*"
